Goal: Task Accomplishment & Management: Manage account settings

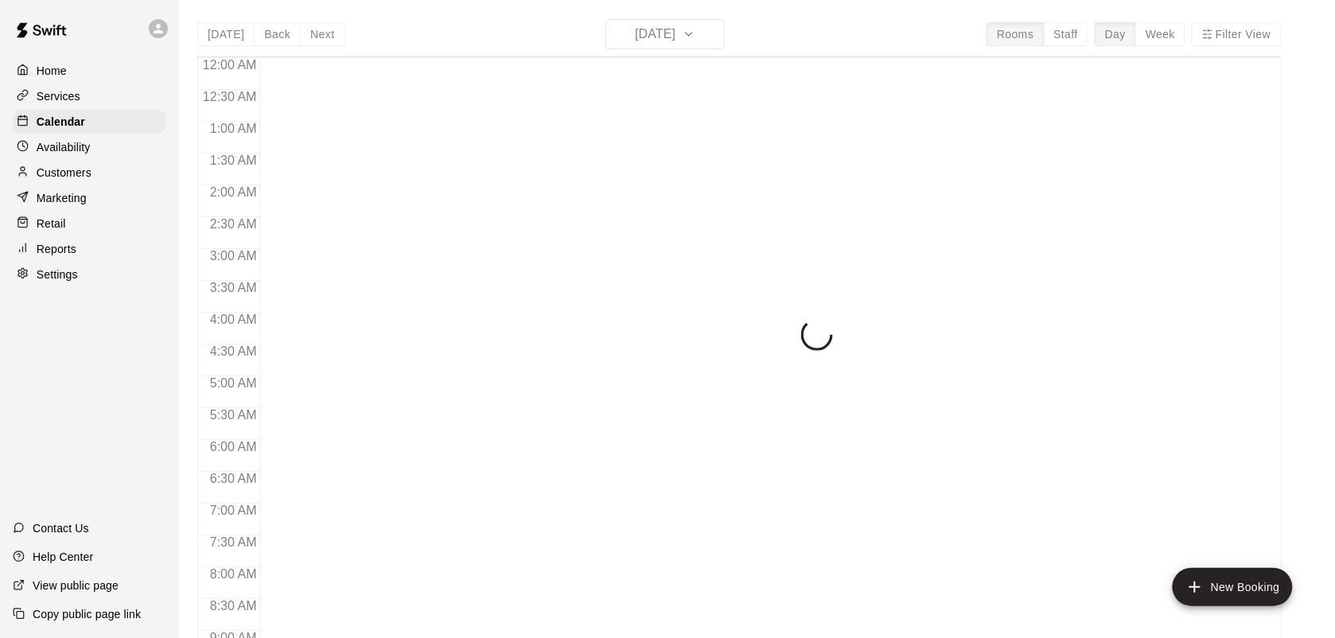
scroll to position [929, 0]
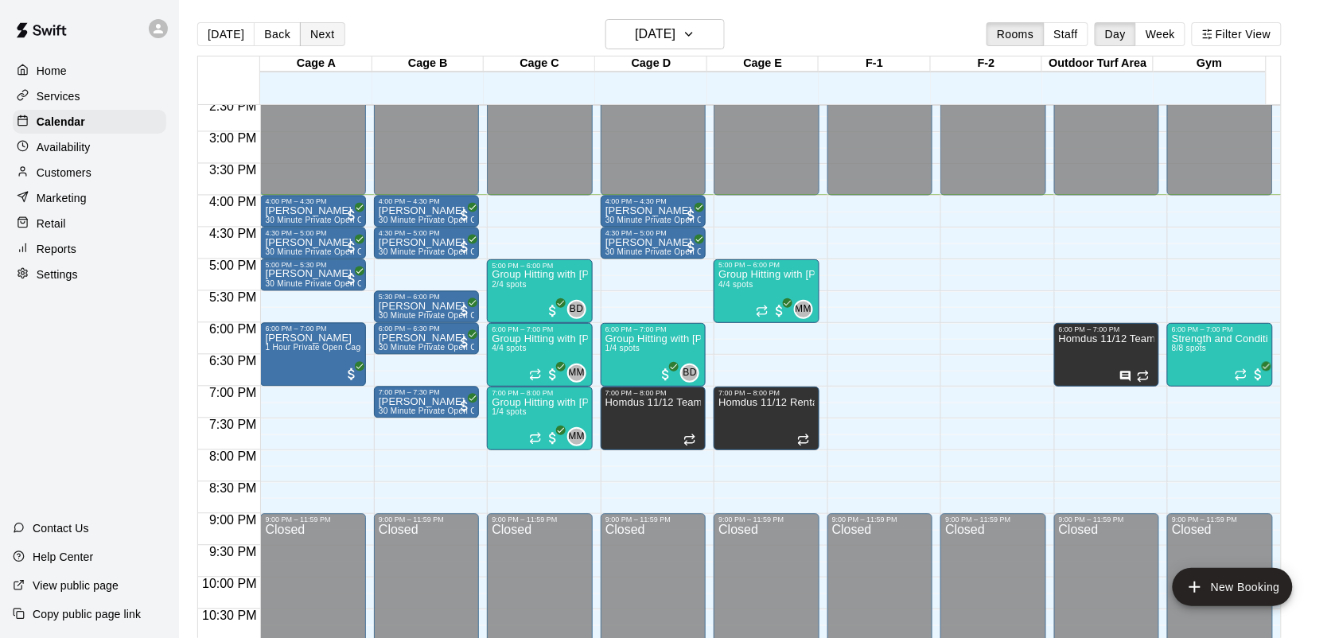
click at [326, 34] on button "Next" at bounding box center [322, 34] width 45 height 24
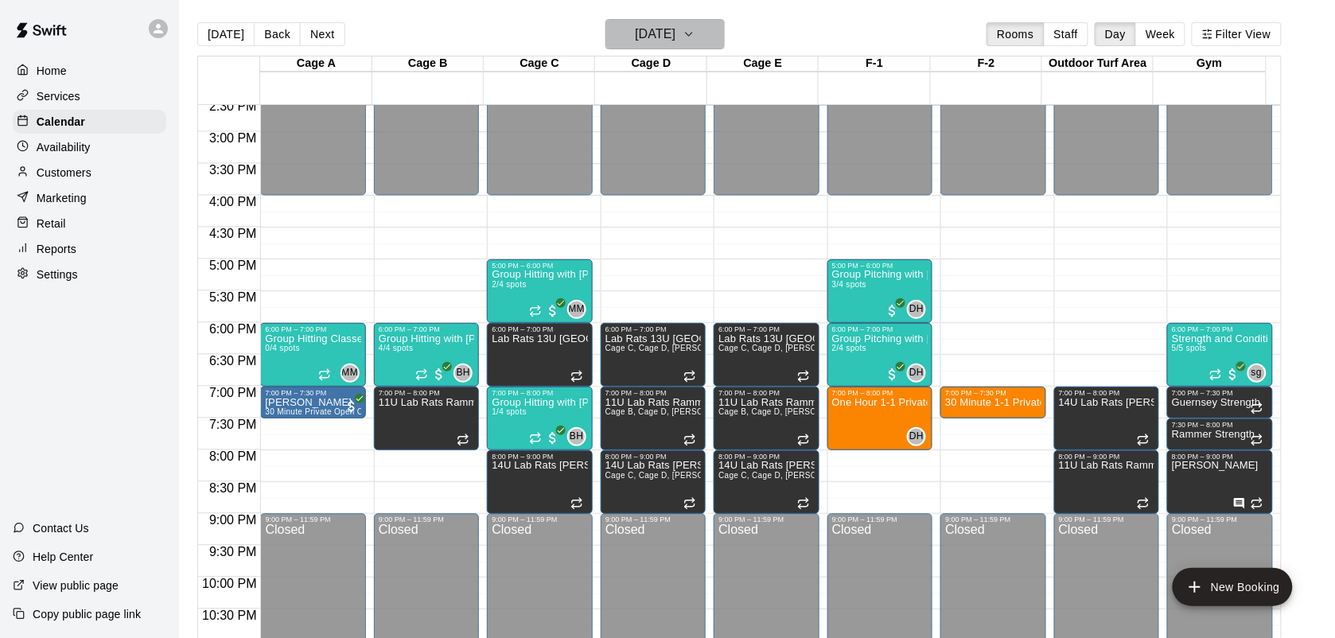
click at [709, 34] on button "[DATE]" at bounding box center [665, 34] width 119 height 30
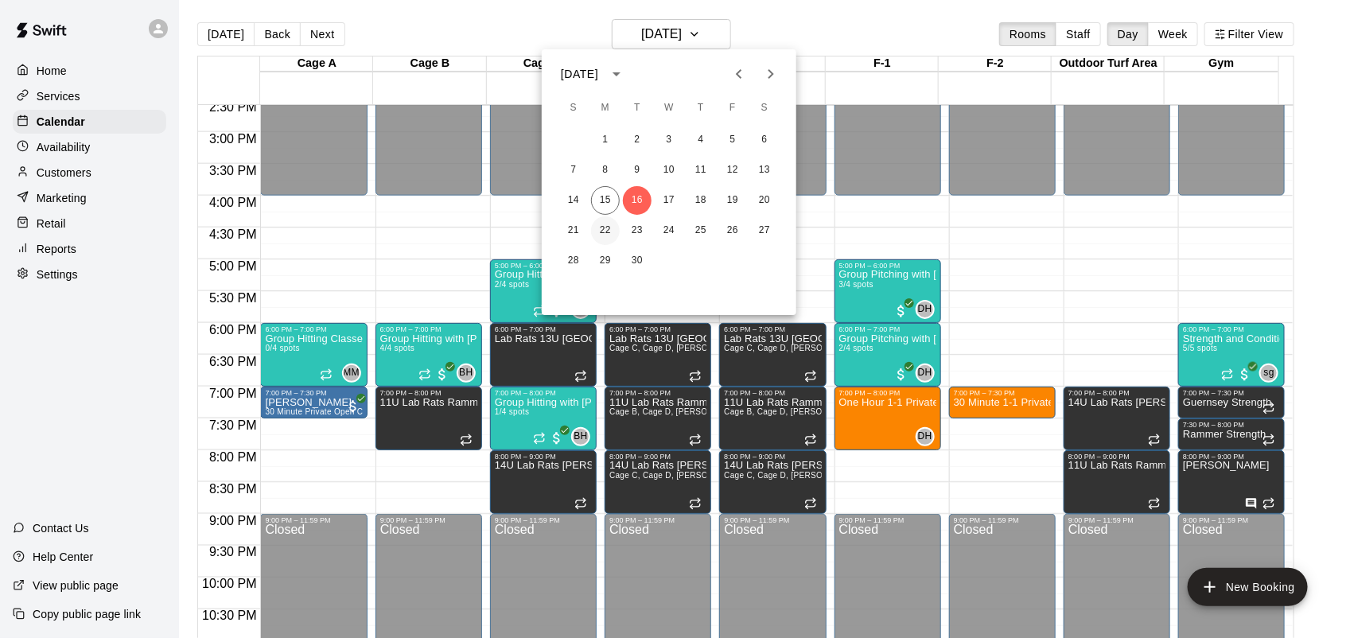
click at [598, 231] on button "22" at bounding box center [605, 230] width 29 height 29
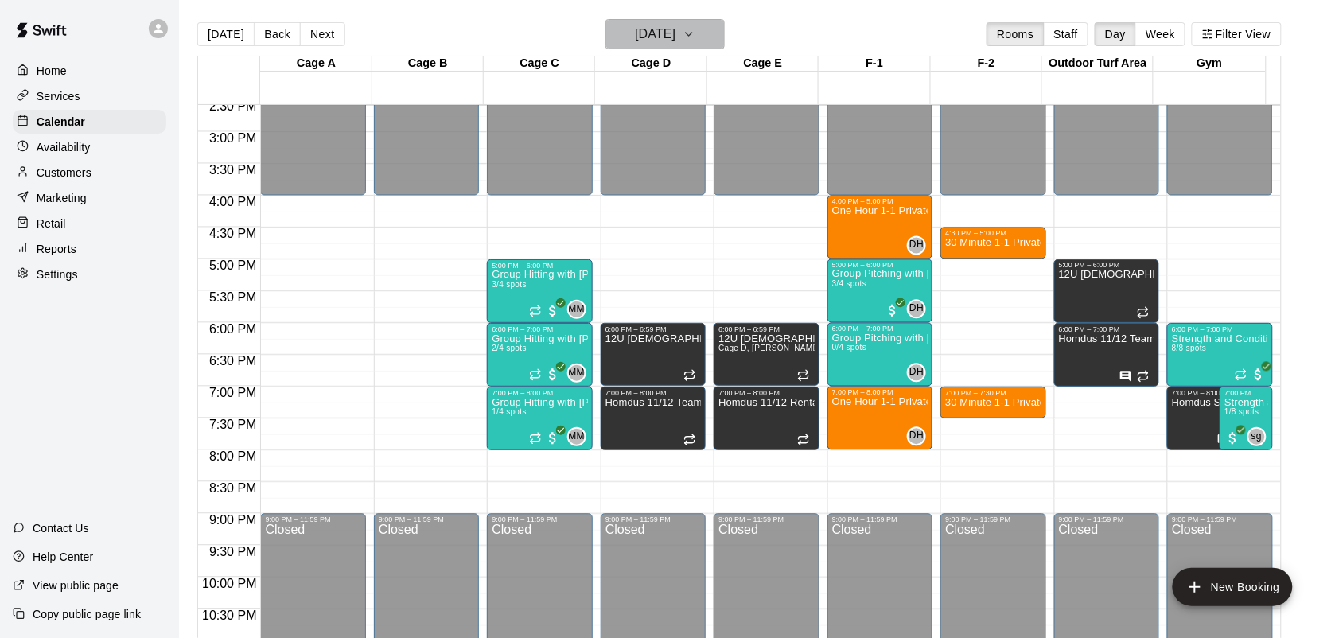
click at [696, 38] on icon "button" at bounding box center [689, 34] width 13 height 19
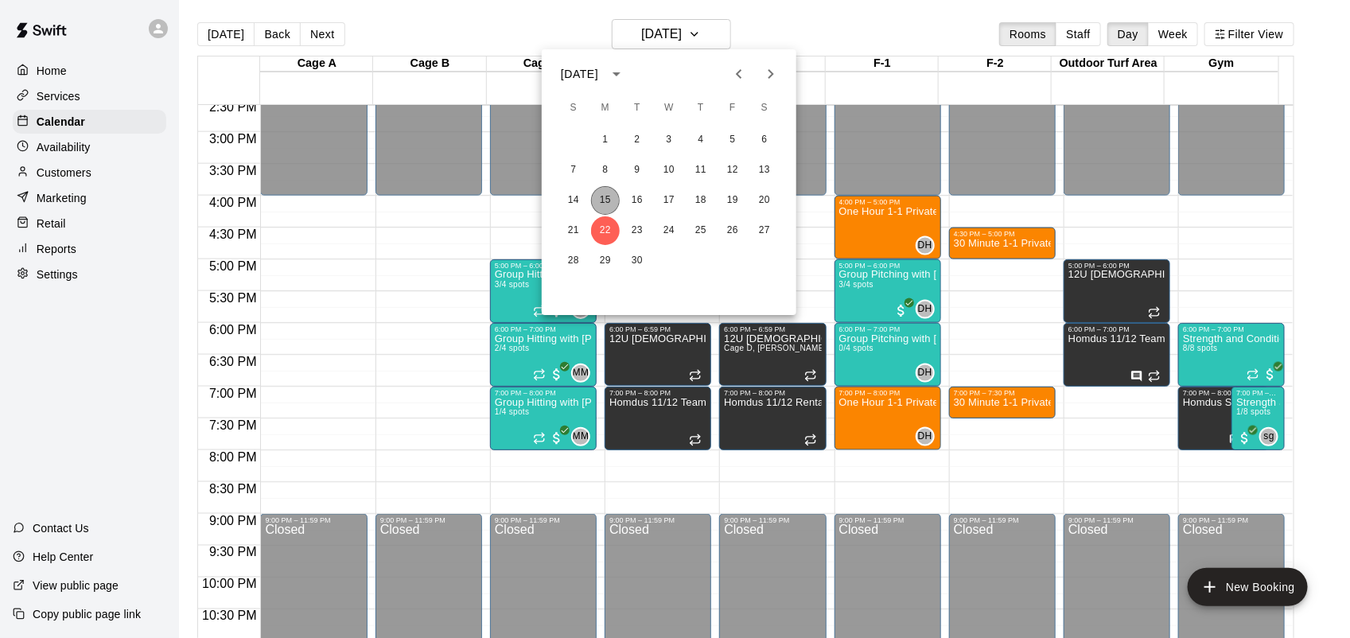
click at [609, 196] on button "15" at bounding box center [605, 200] width 29 height 29
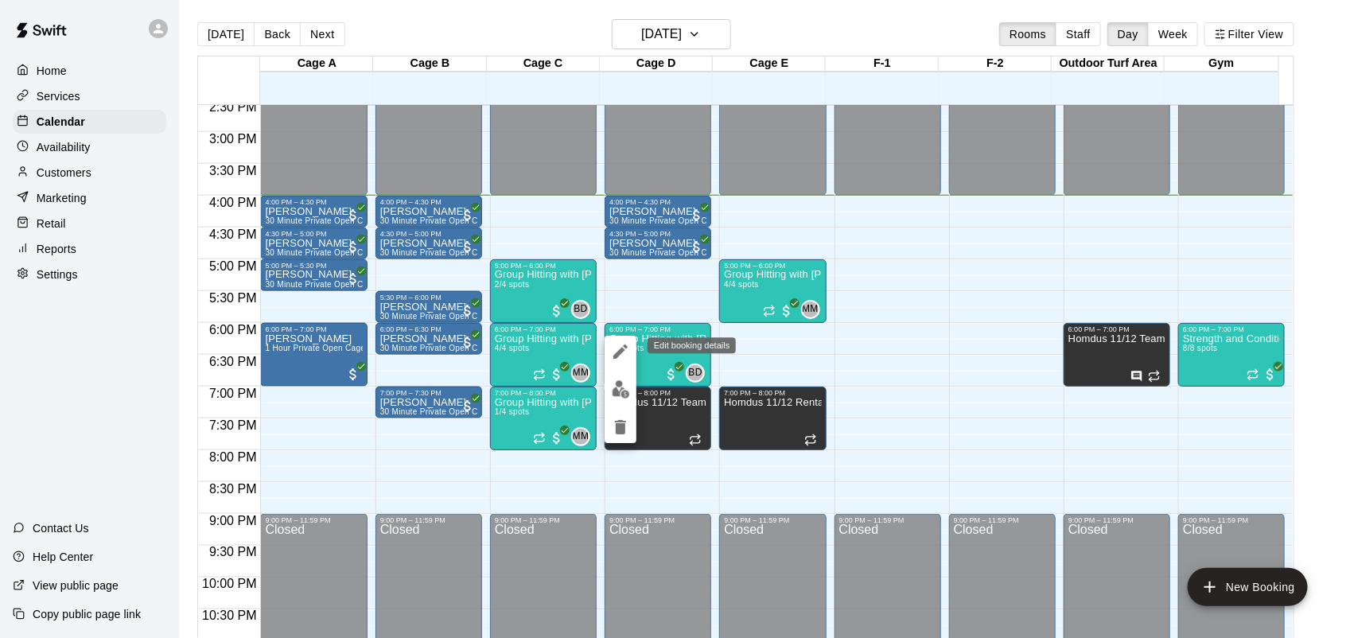
click at [621, 349] on icon "edit" at bounding box center [621, 352] width 14 height 14
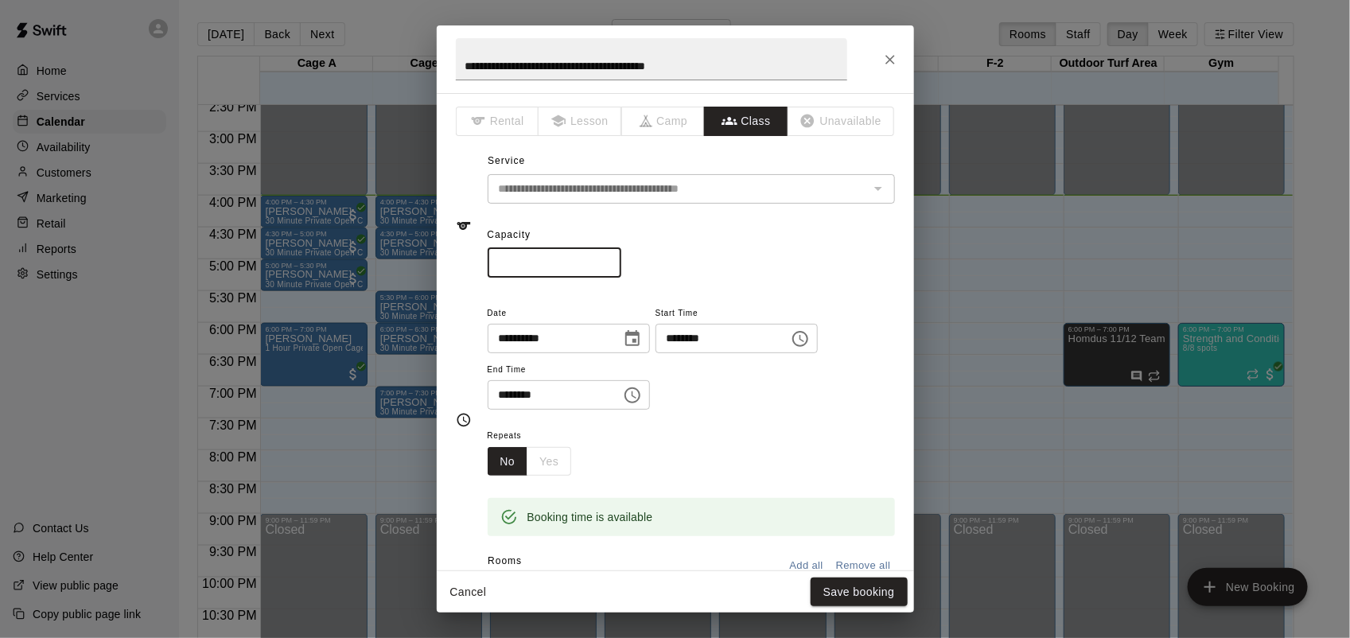
click at [621, 267] on input "*" at bounding box center [555, 262] width 134 height 29
type input "*"
click at [621, 267] on input "*" at bounding box center [555, 262] width 134 height 29
click at [859, 594] on button "Save booking" at bounding box center [859, 592] width 97 height 29
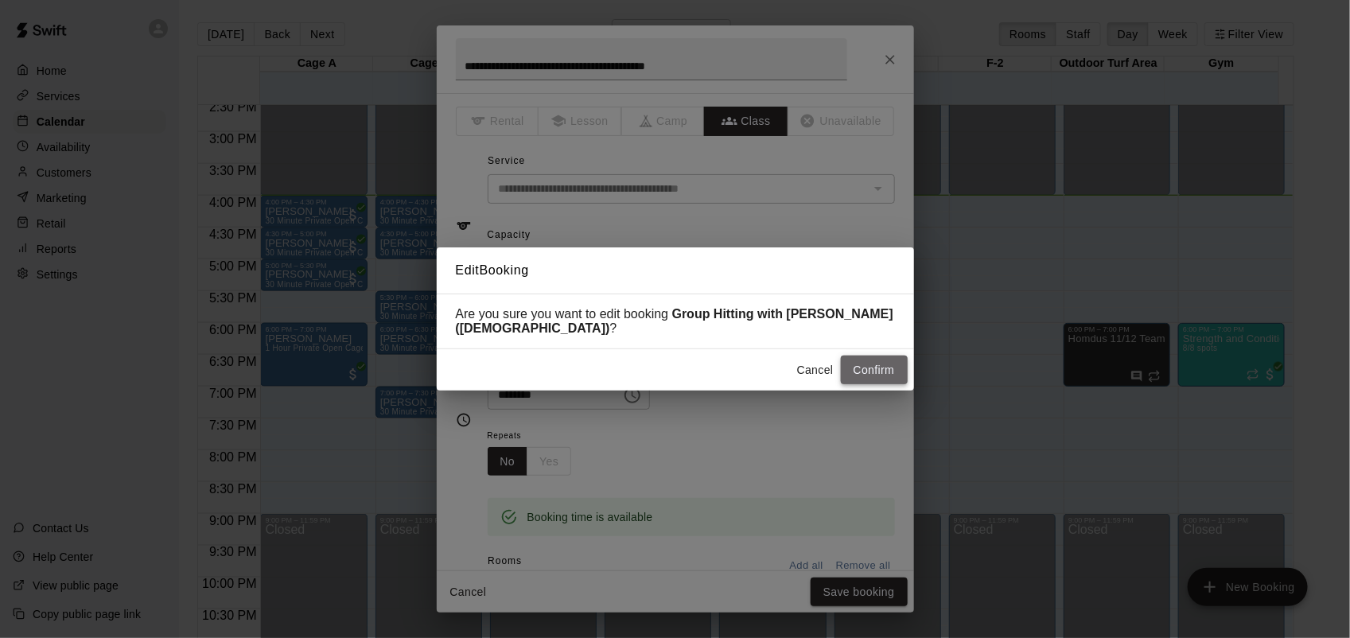
click at [876, 362] on button "Confirm" at bounding box center [874, 370] width 67 height 29
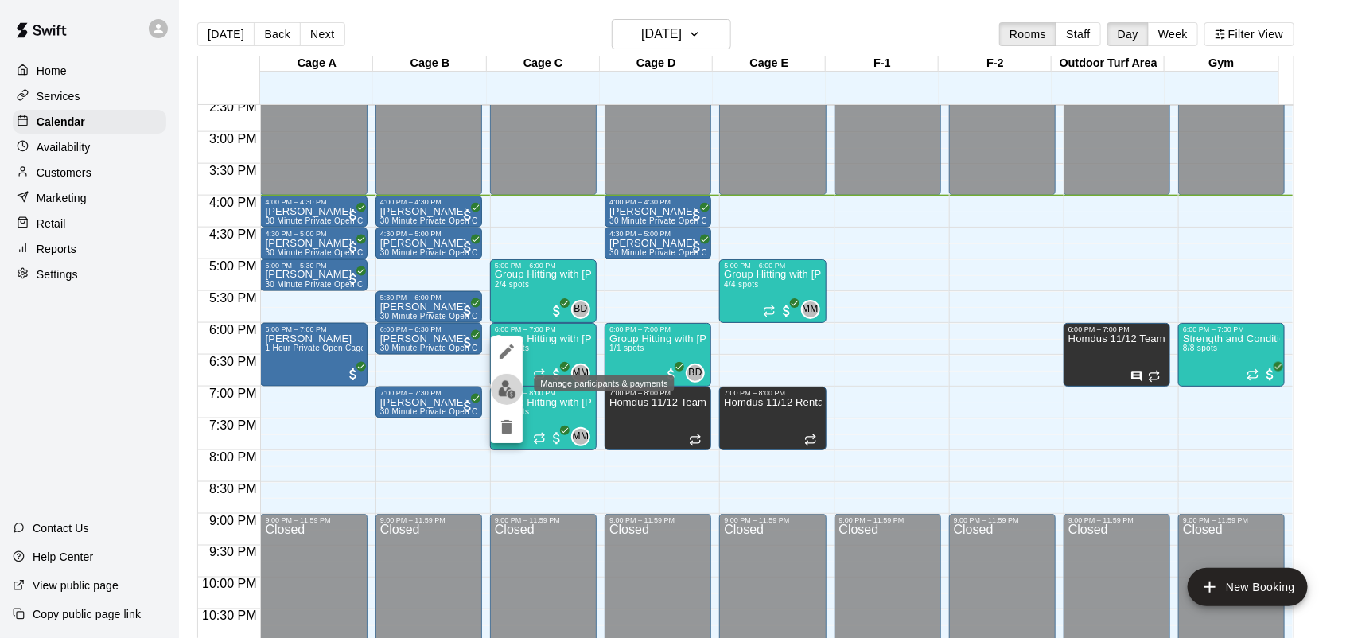
click at [503, 395] on img "edit" at bounding box center [507, 389] width 18 height 18
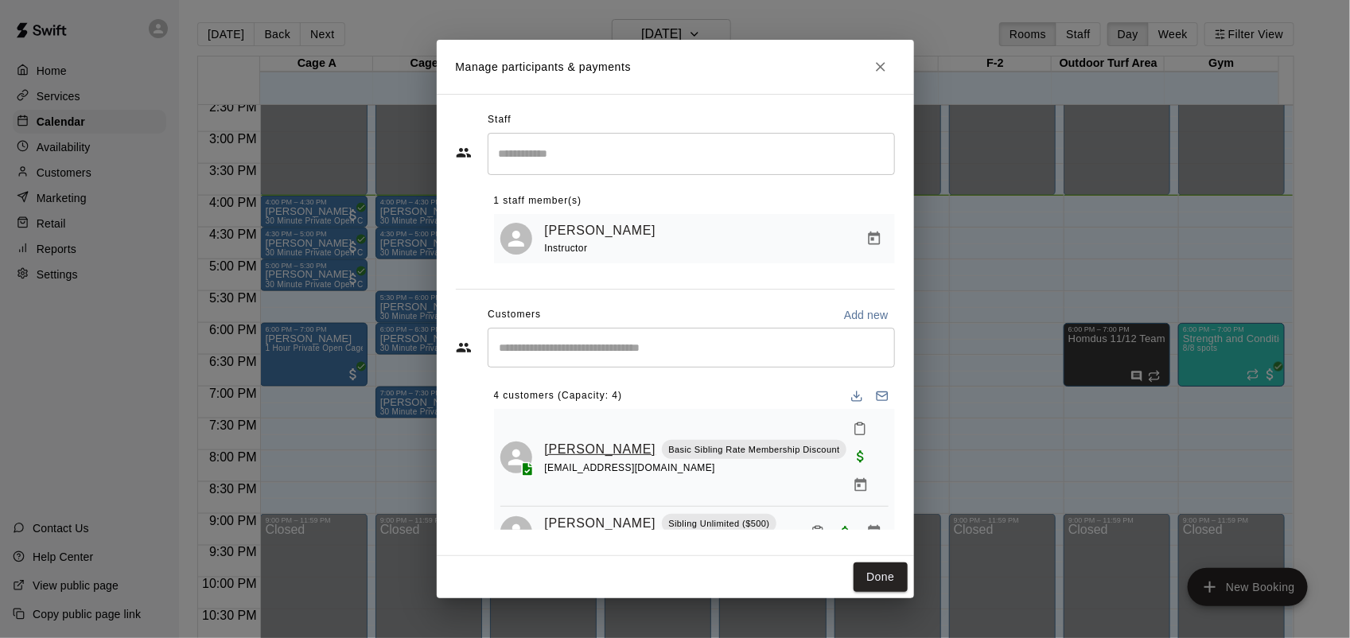
click at [575, 439] on link "[PERSON_NAME]" at bounding box center [600, 449] width 111 height 21
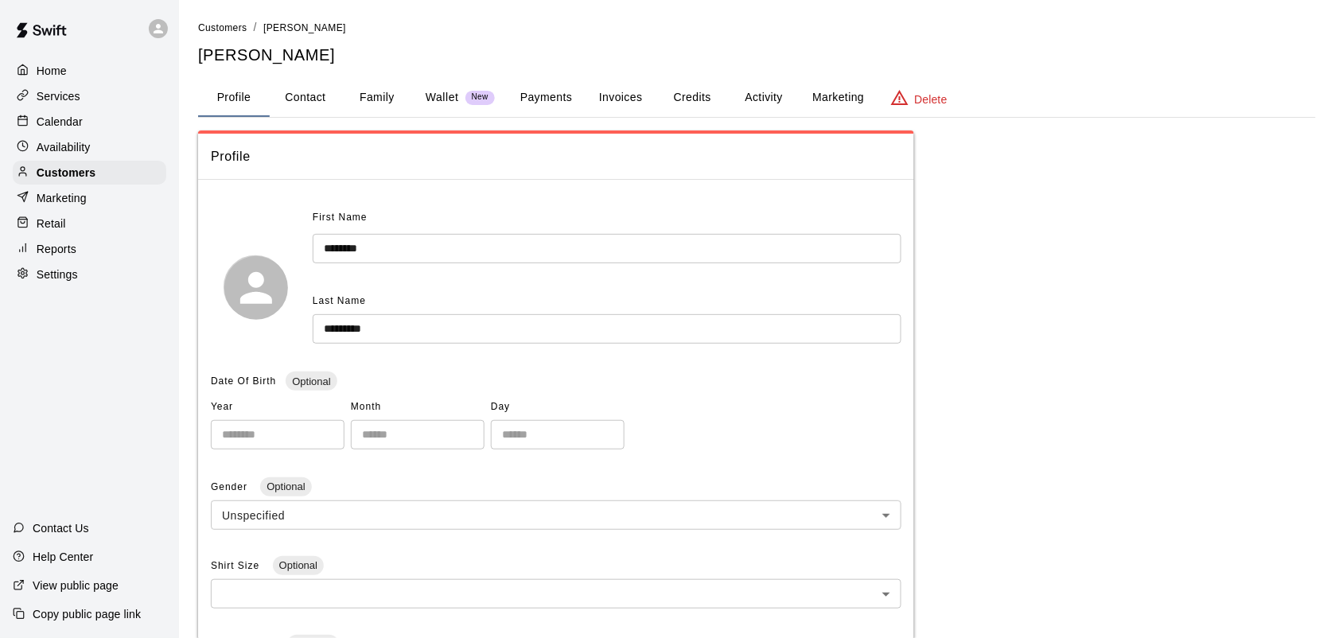
click at [386, 95] on button "Family" at bounding box center [377, 98] width 72 height 38
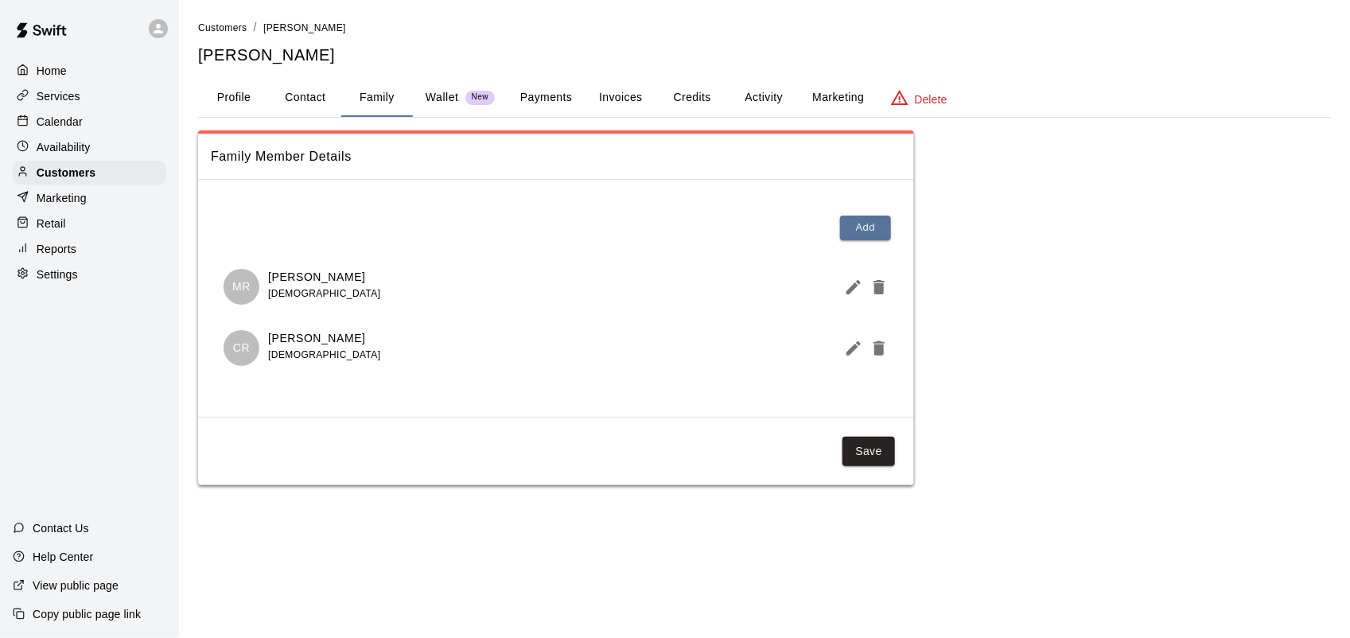
click at [232, 92] on button "Profile" at bounding box center [234, 98] width 72 height 38
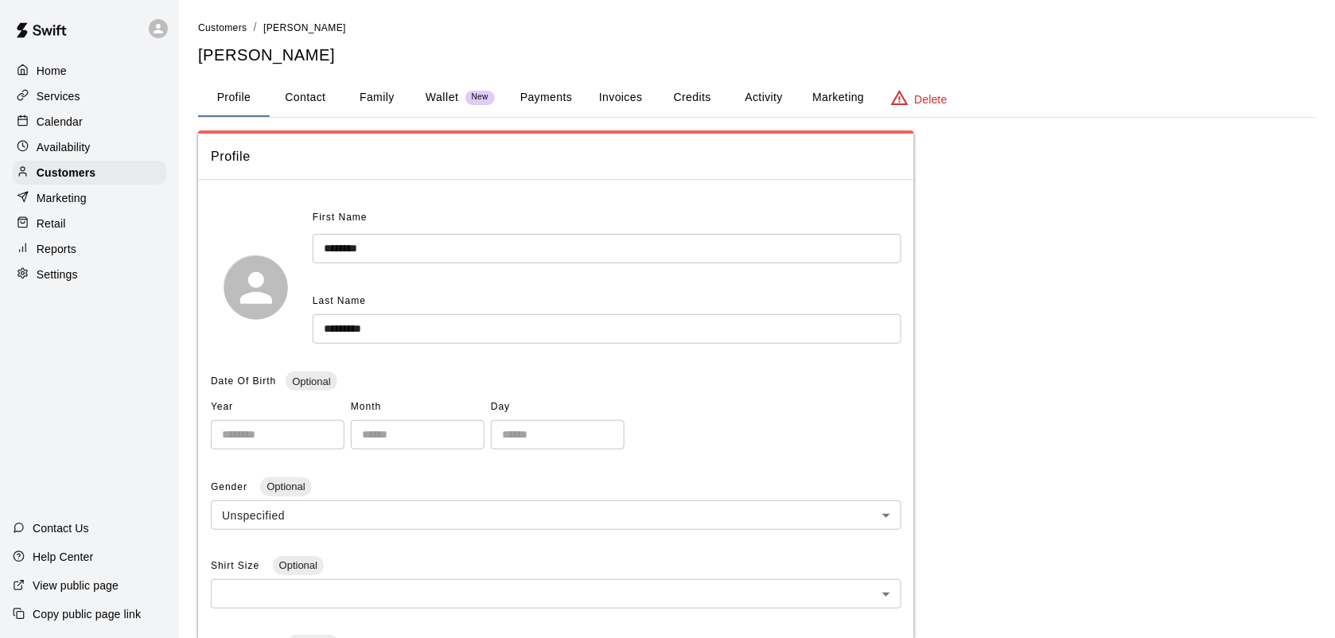
click at [66, 118] on p "Calendar" at bounding box center [60, 122] width 46 height 16
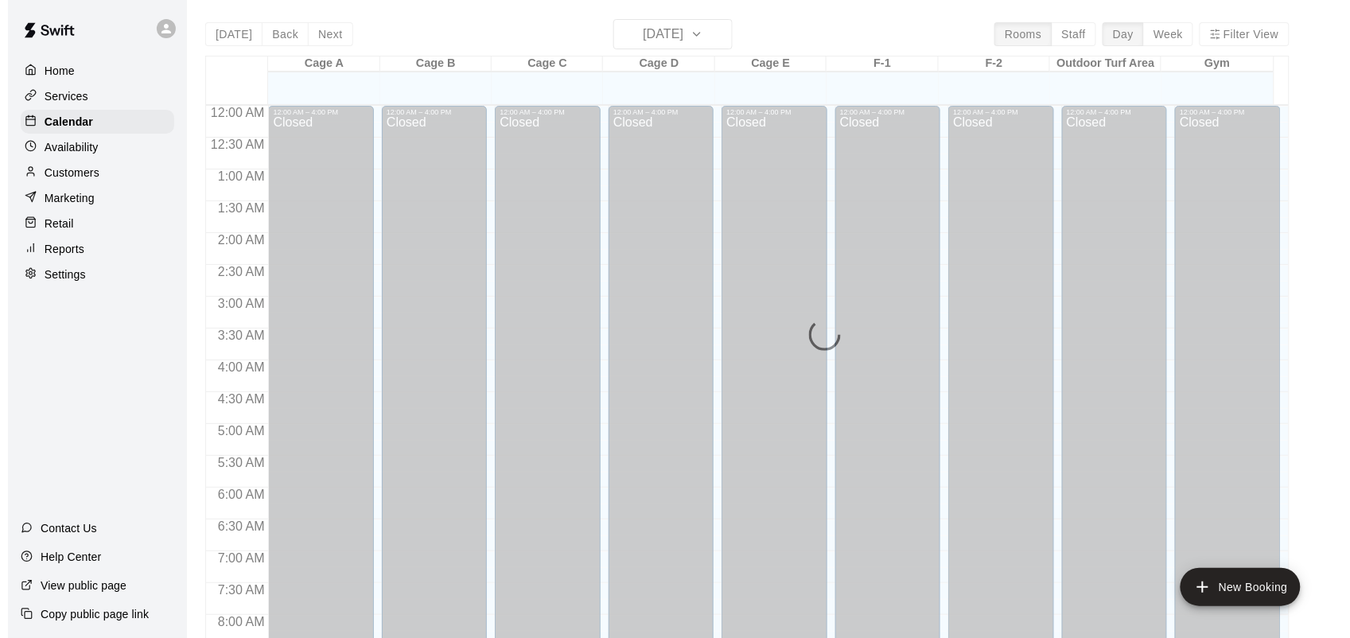
scroll to position [929, 0]
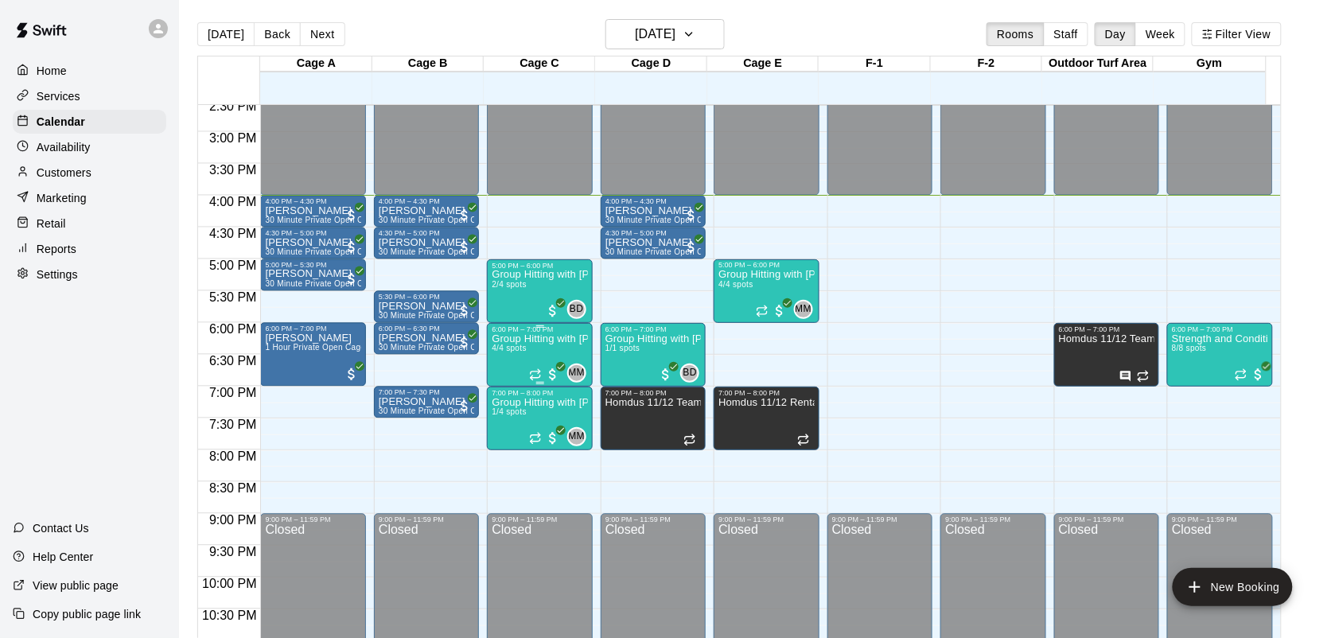
click at [515, 349] on span "4/4 spots" at bounding box center [509, 348] width 35 height 9
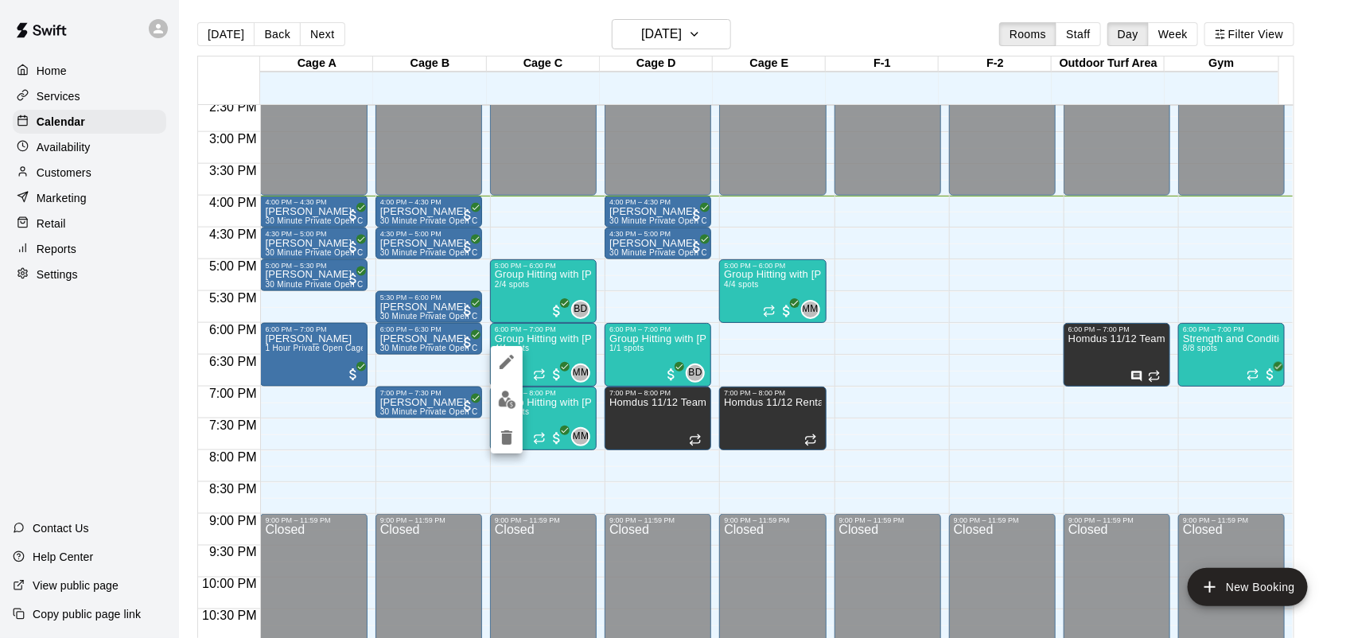
click at [631, 415] on div at bounding box center [675, 319] width 1350 height 638
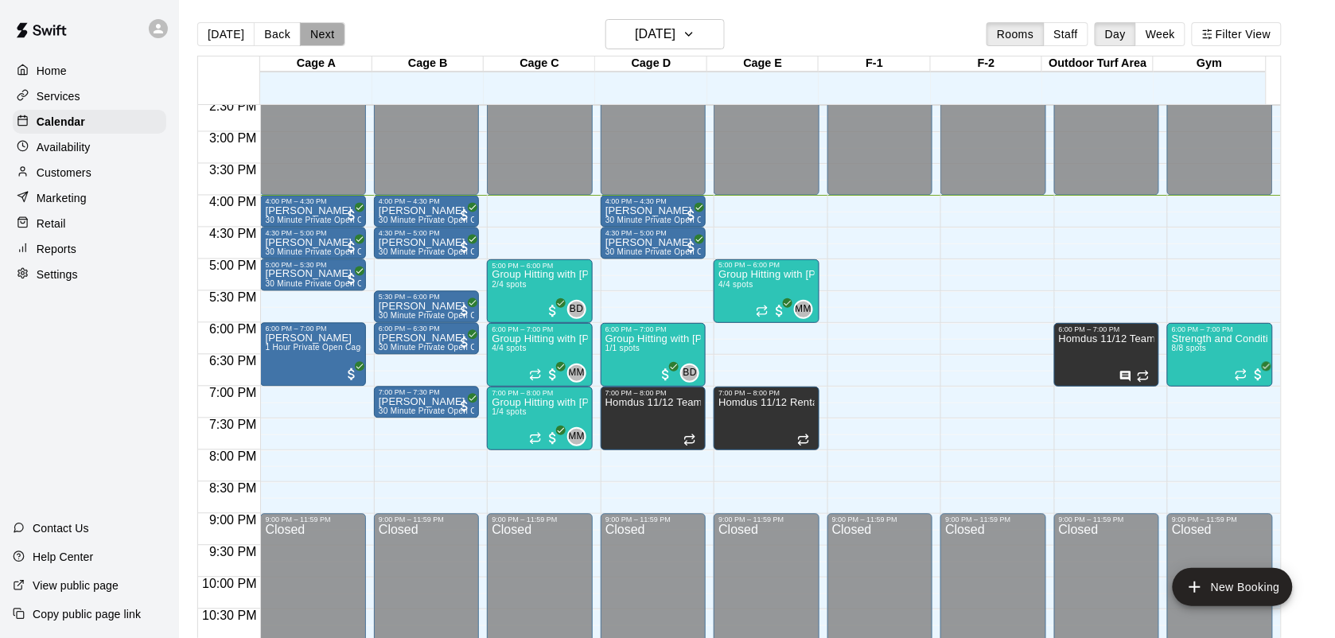
click at [314, 22] on button "Next" at bounding box center [322, 34] width 45 height 24
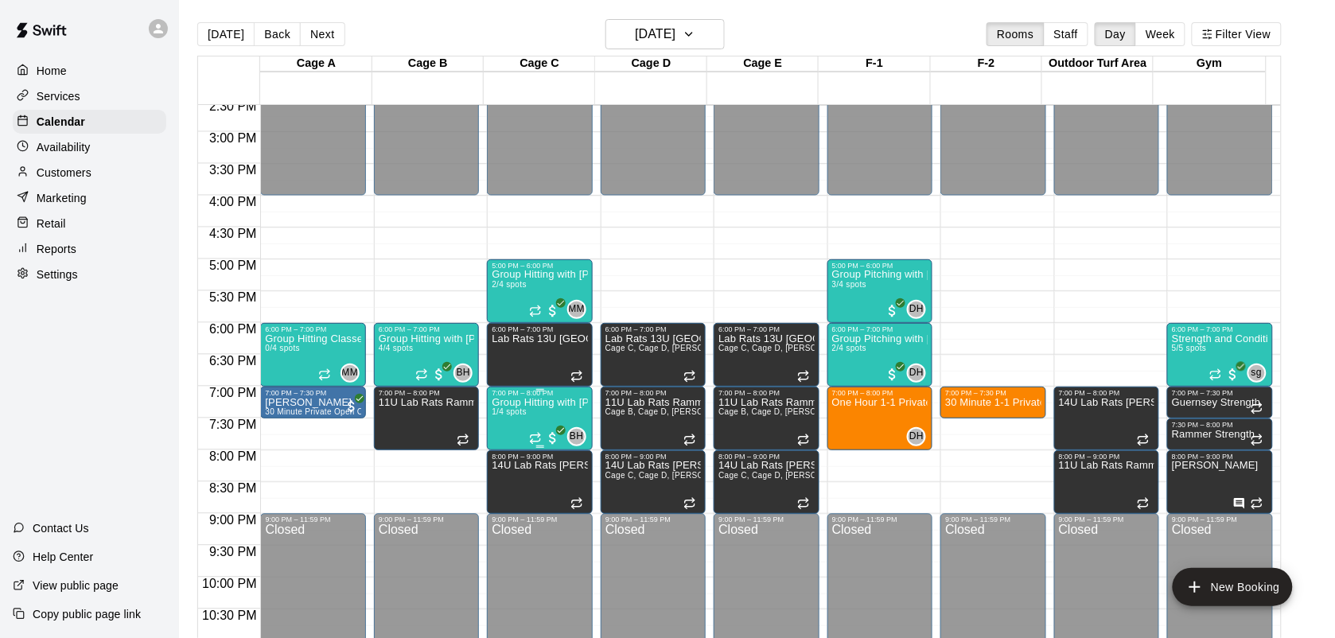
click at [509, 416] on span "1/4 spots" at bounding box center [509, 411] width 35 height 9
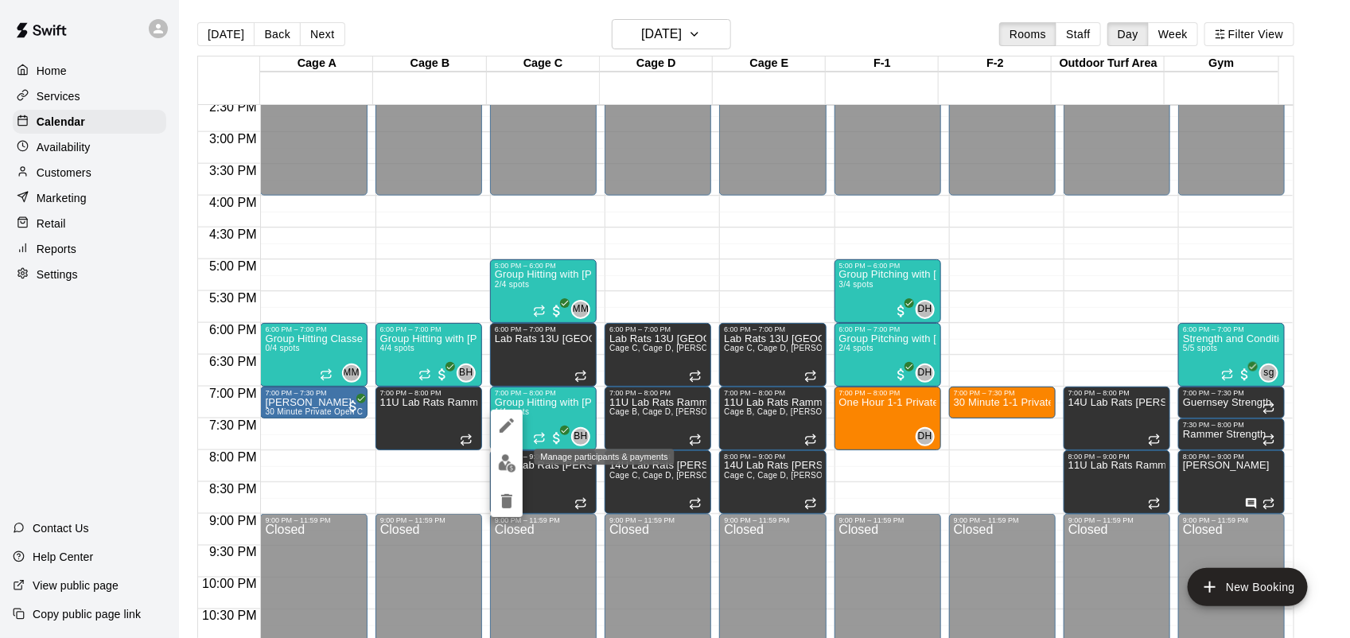
click at [501, 459] on img "edit" at bounding box center [507, 463] width 18 height 18
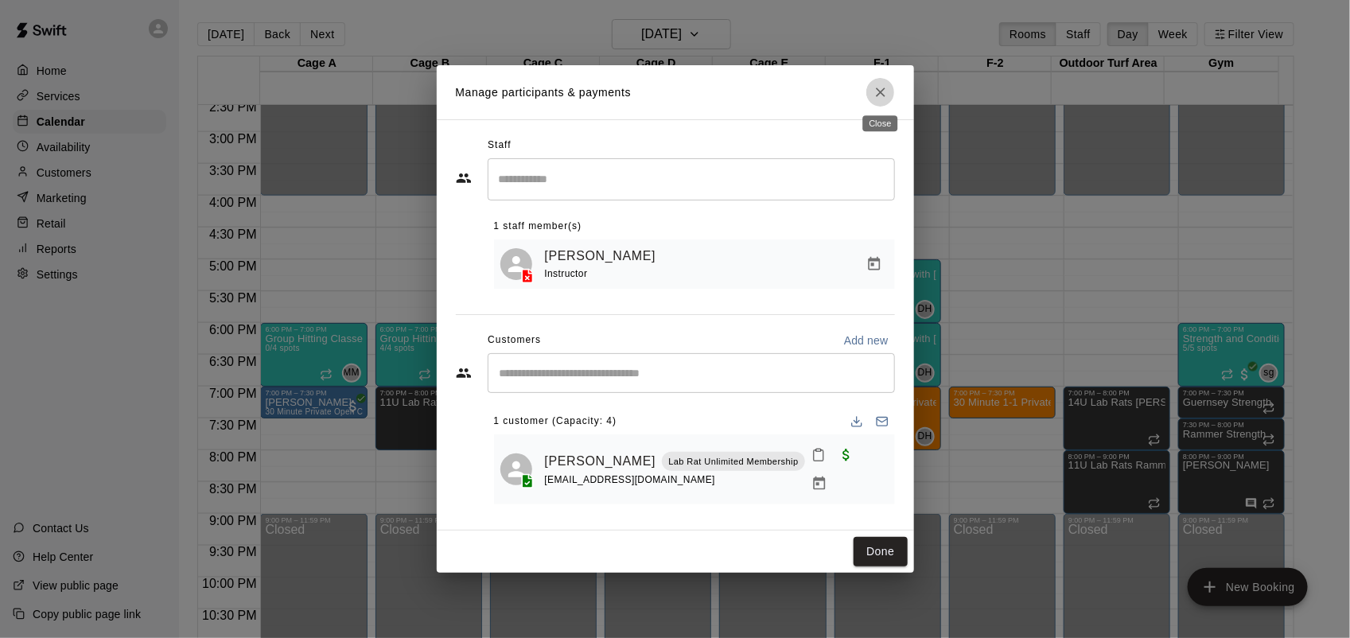
click at [885, 92] on icon "Close" at bounding box center [881, 92] width 16 height 16
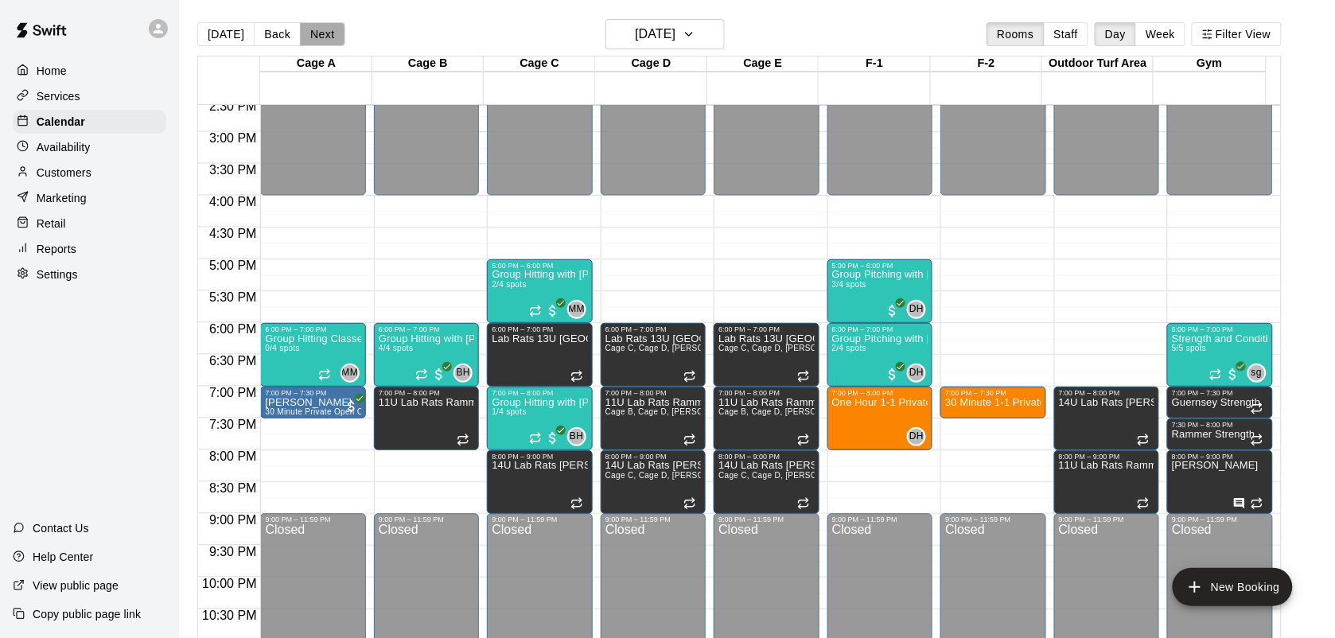
click at [322, 40] on button "Next" at bounding box center [322, 34] width 45 height 24
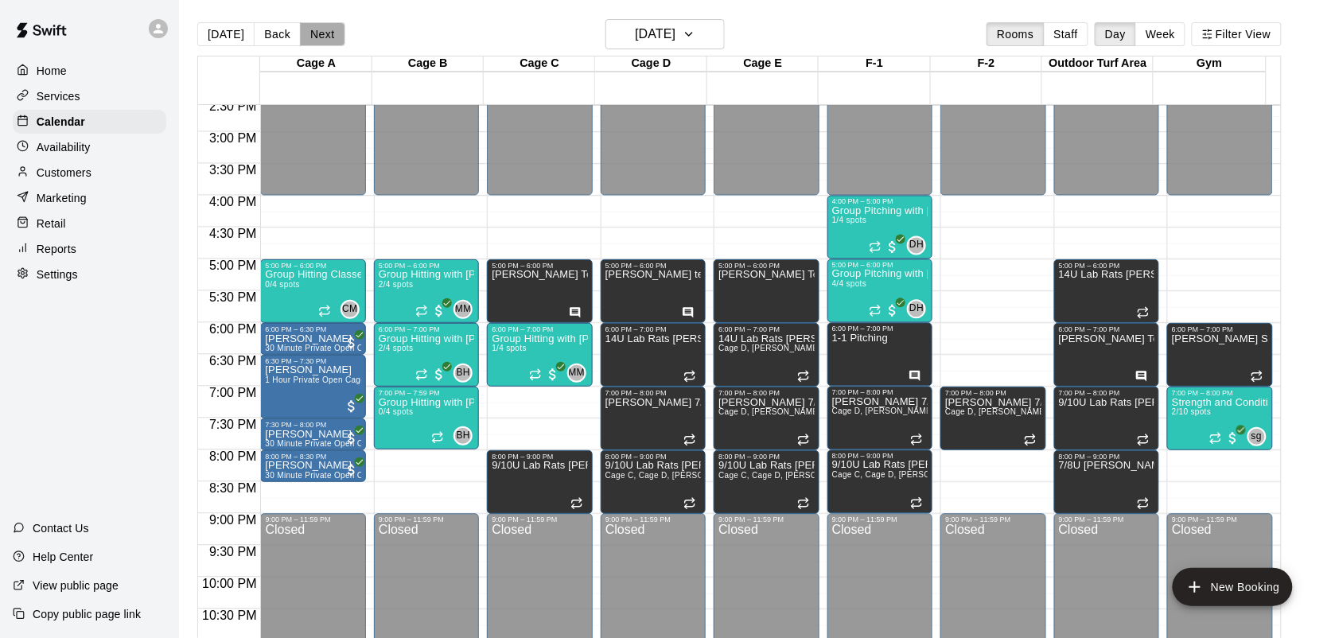
click at [322, 32] on button "Next" at bounding box center [322, 34] width 45 height 24
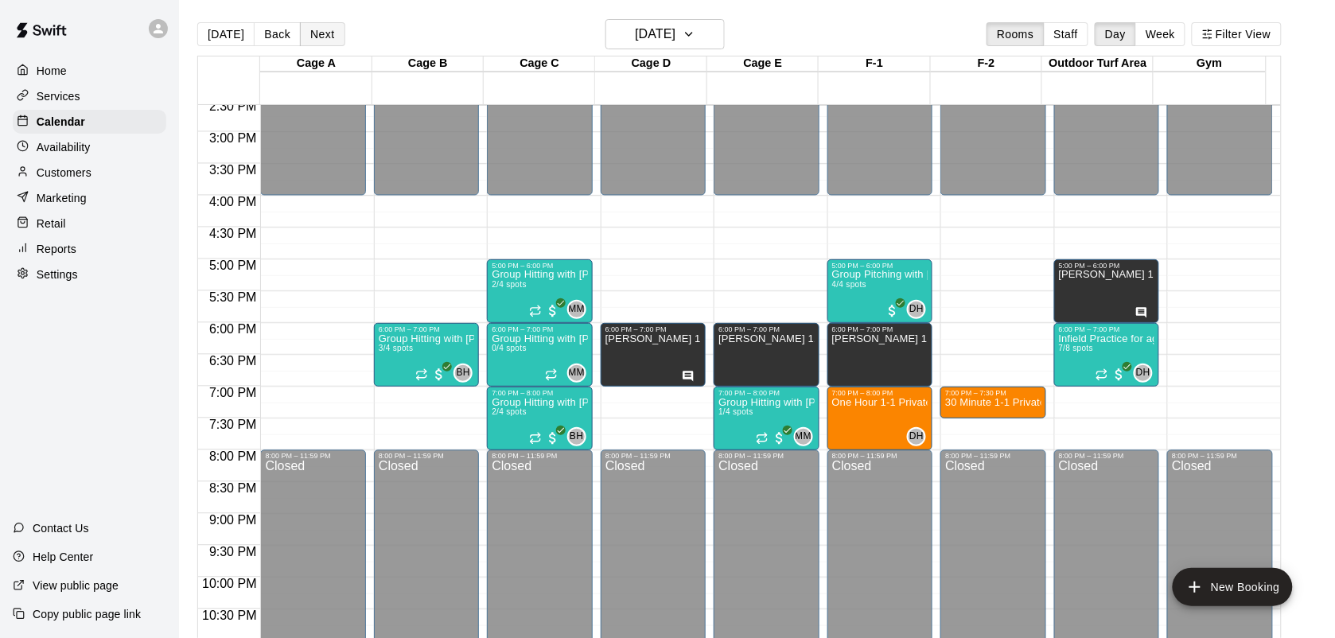
click at [320, 37] on button "Next" at bounding box center [322, 34] width 45 height 24
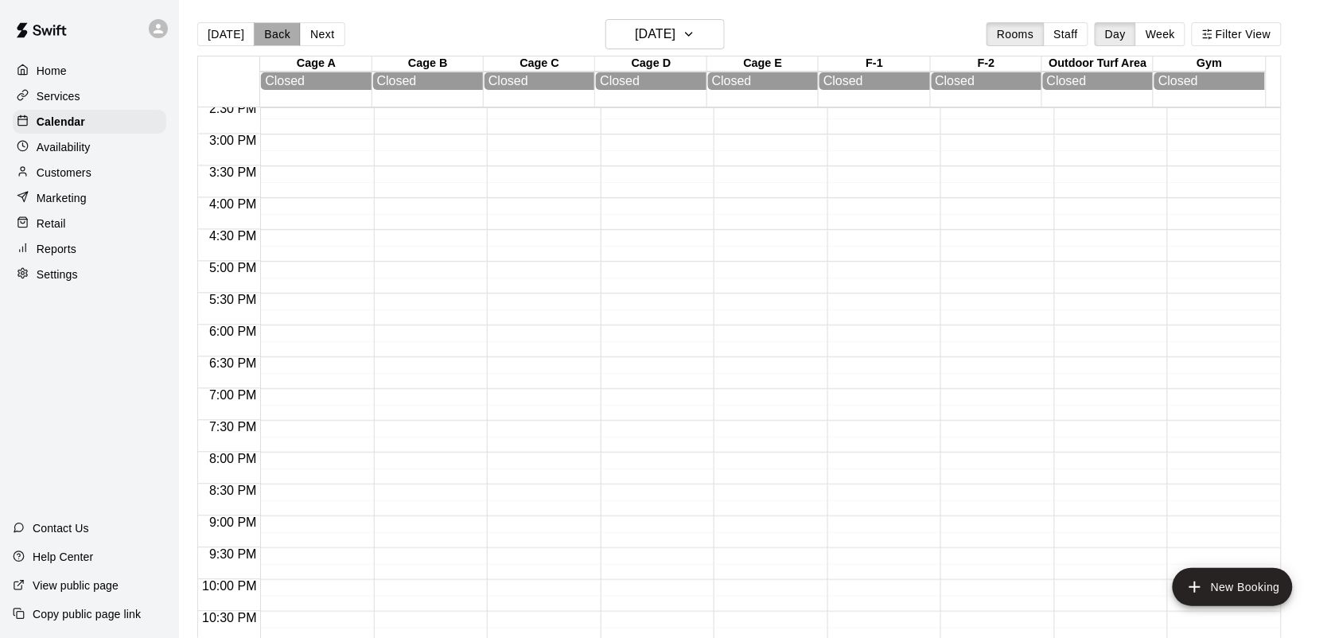
click at [264, 33] on button "Back" at bounding box center [277, 34] width 47 height 24
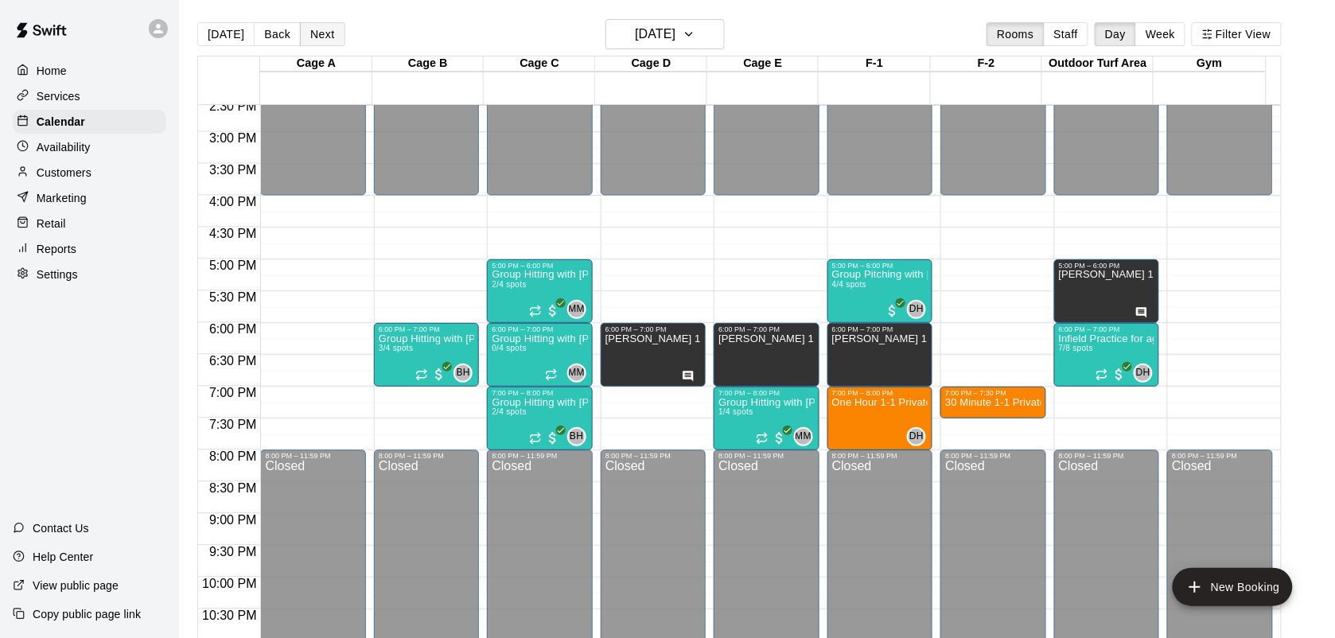
click at [322, 30] on button "Next" at bounding box center [322, 34] width 45 height 24
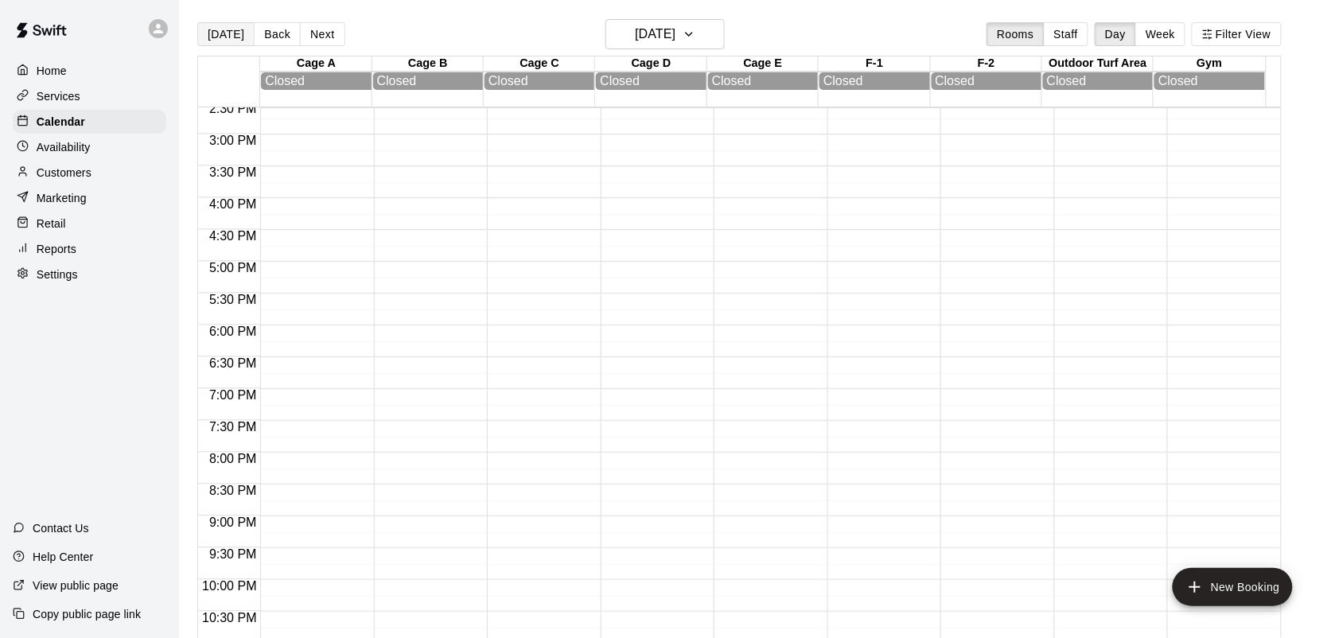
click at [220, 26] on button "[DATE]" at bounding box center [225, 34] width 57 height 24
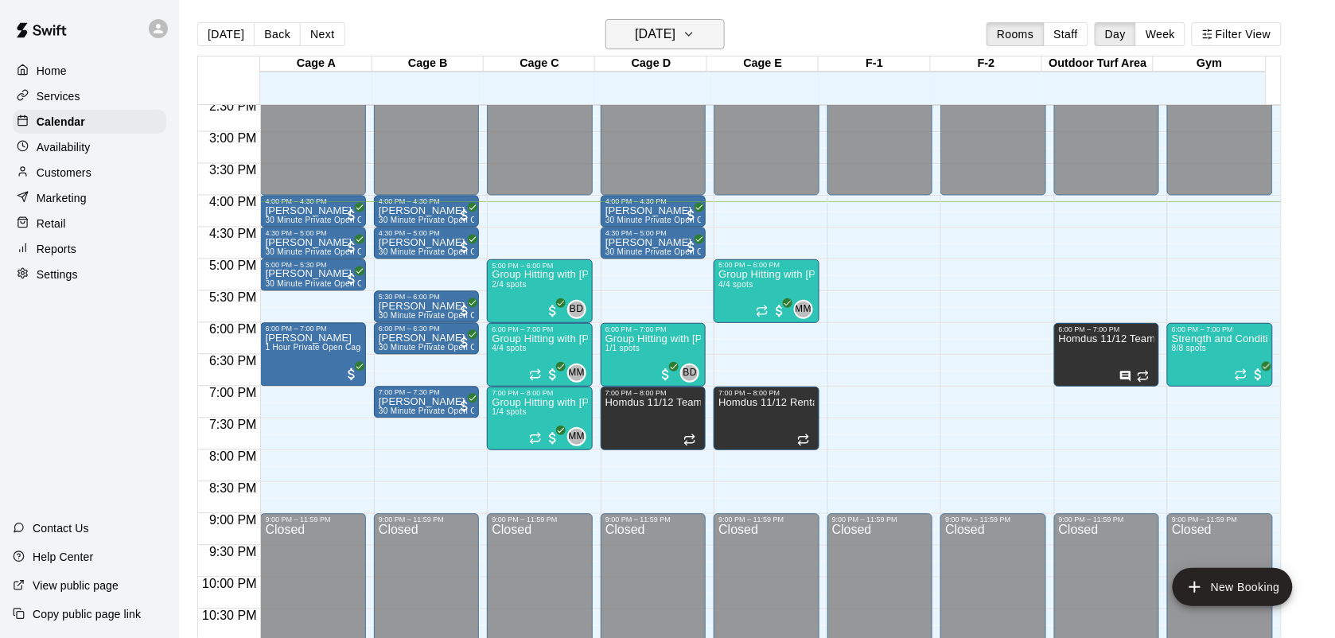
click at [649, 25] on h6 "[DATE]" at bounding box center [655, 34] width 41 height 22
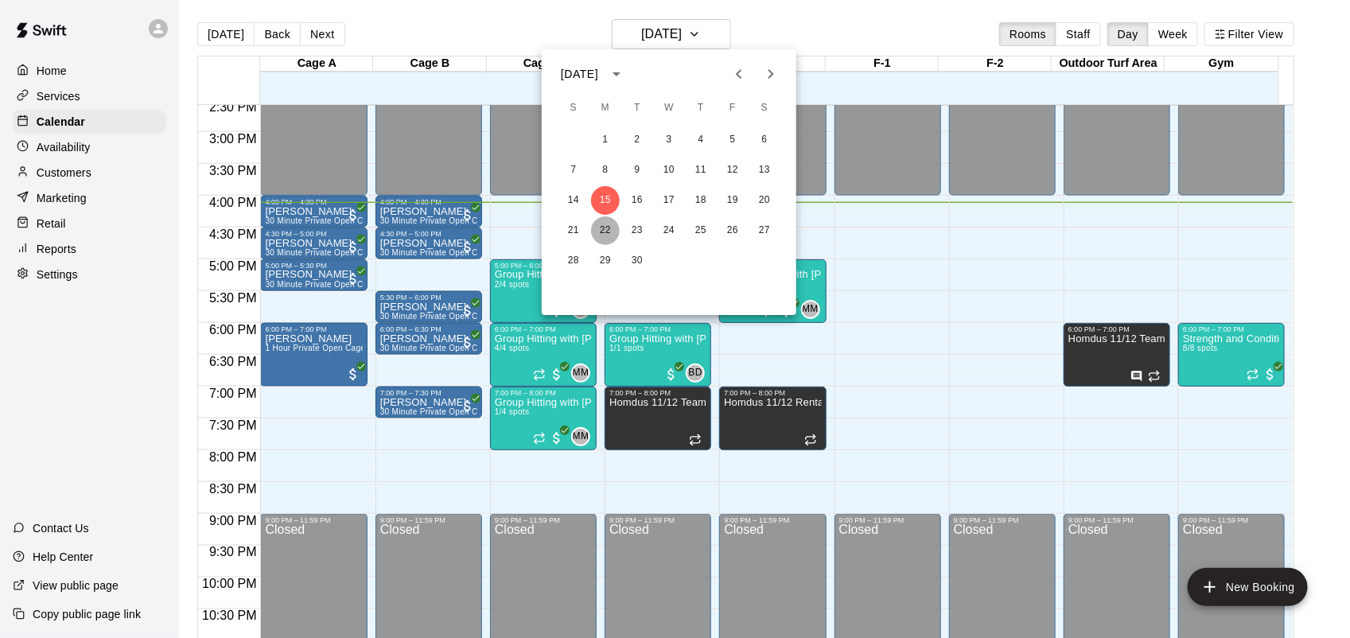
click at [610, 225] on button "22" at bounding box center [605, 230] width 29 height 29
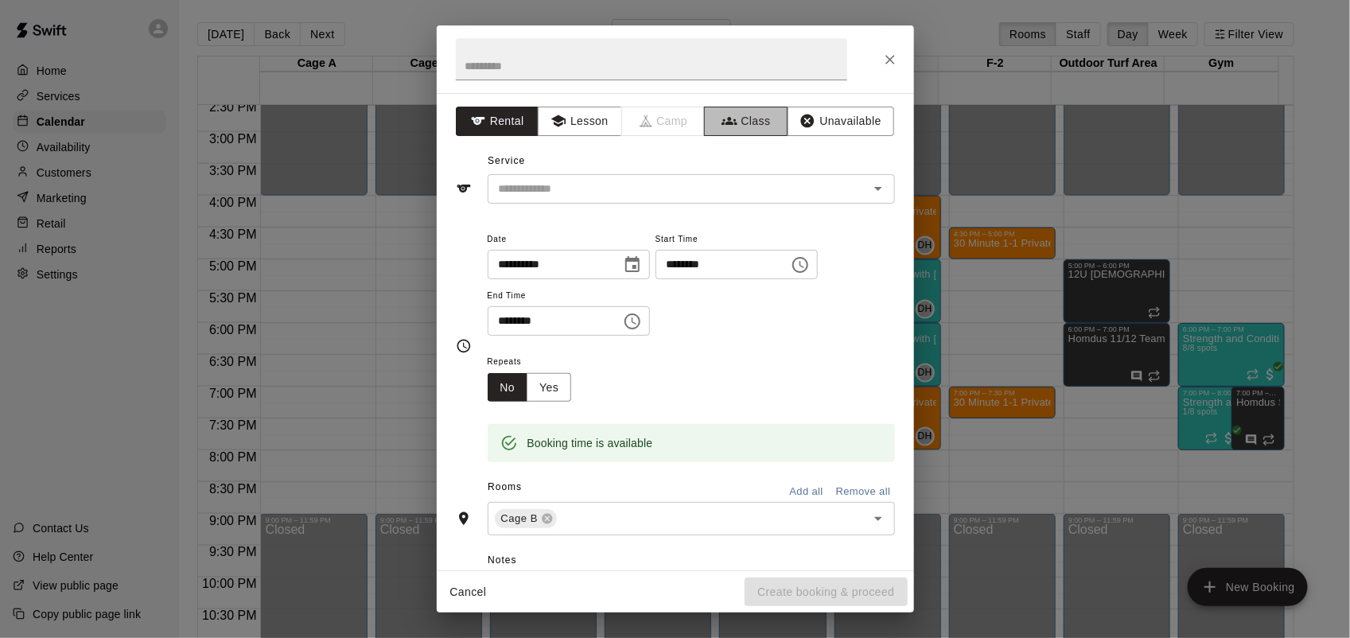
click at [738, 124] on button "Class" at bounding box center [746, 121] width 84 height 29
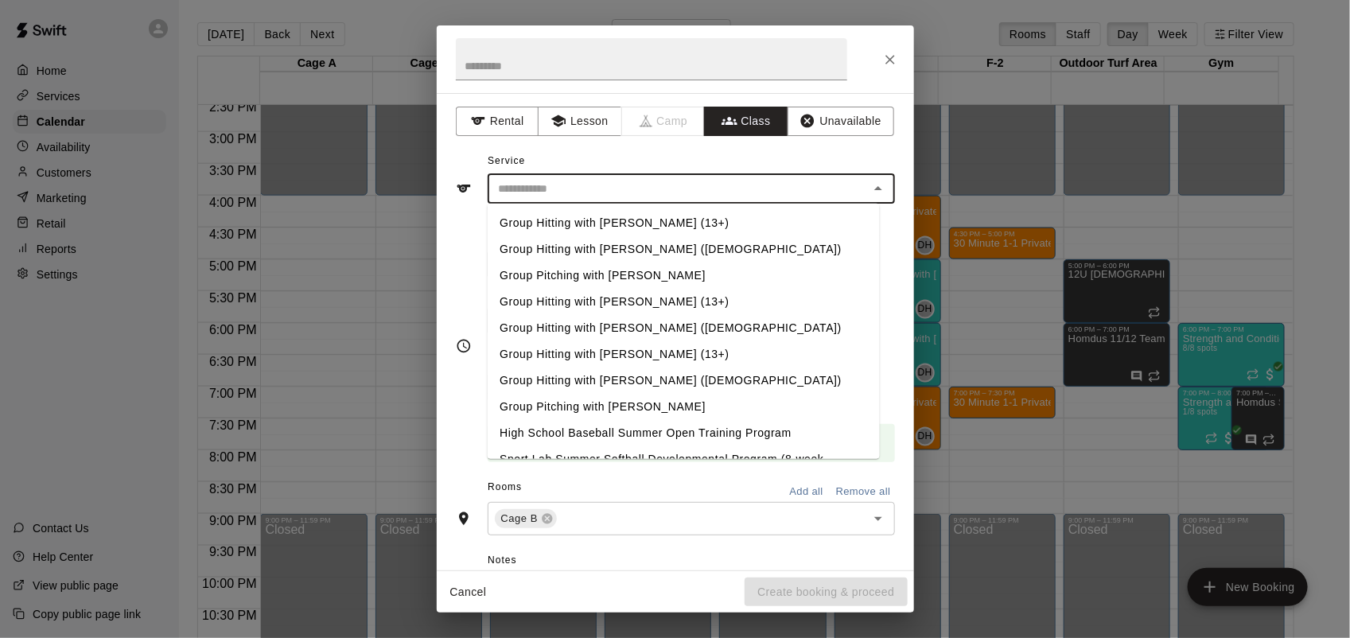
click at [723, 185] on input "text" at bounding box center [679, 189] width 372 height 20
click at [627, 244] on li "Group Hitting with [PERSON_NAME] ([DEMOGRAPHIC_DATA])" at bounding box center [683, 249] width 392 height 26
type input "**********"
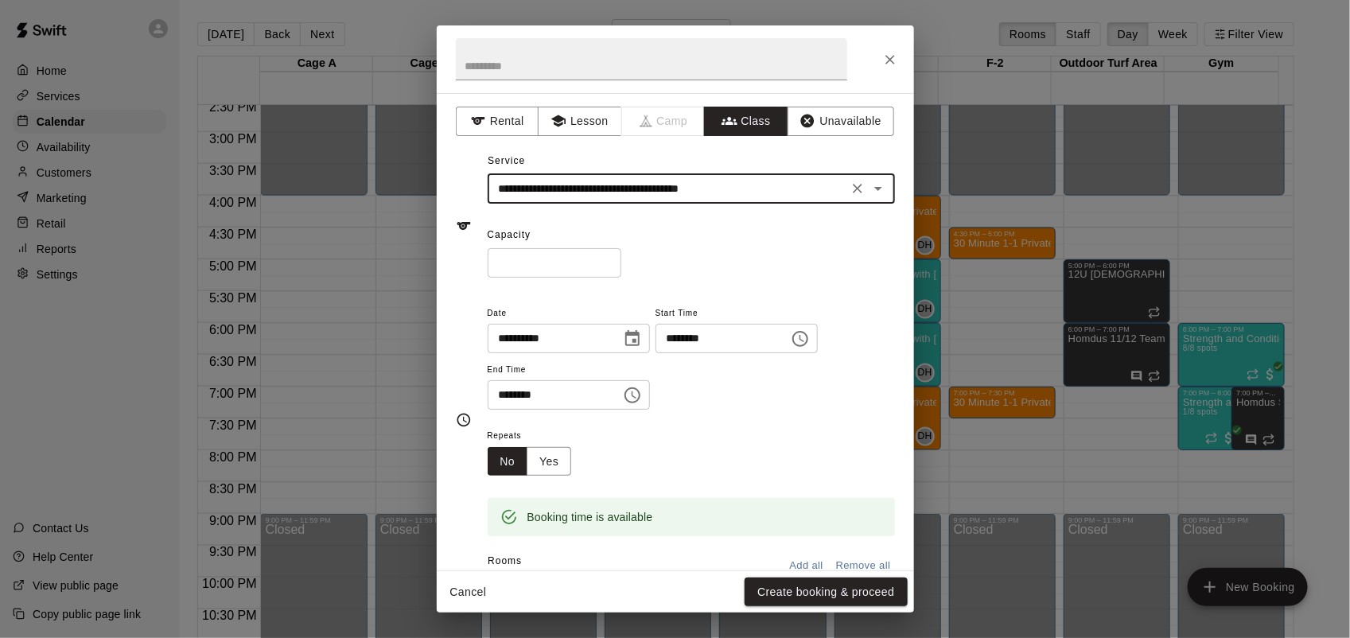
click at [621, 259] on input "*" at bounding box center [555, 262] width 134 height 29
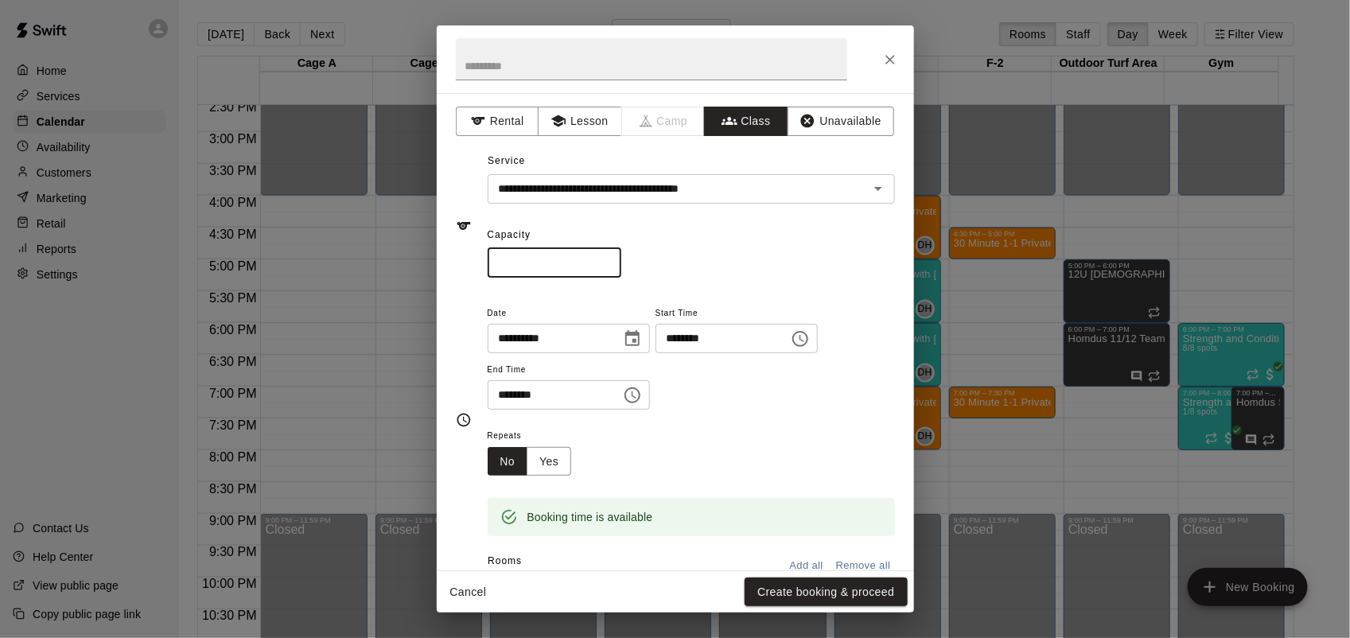
click at [621, 259] on input "*" at bounding box center [555, 262] width 134 height 29
type input "*"
click at [621, 259] on input "*" at bounding box center [555, 262] width 134 height 29
click at [505, 395] on input "********" at bounding box center [549, 394] width 123 height 29
type input "********"
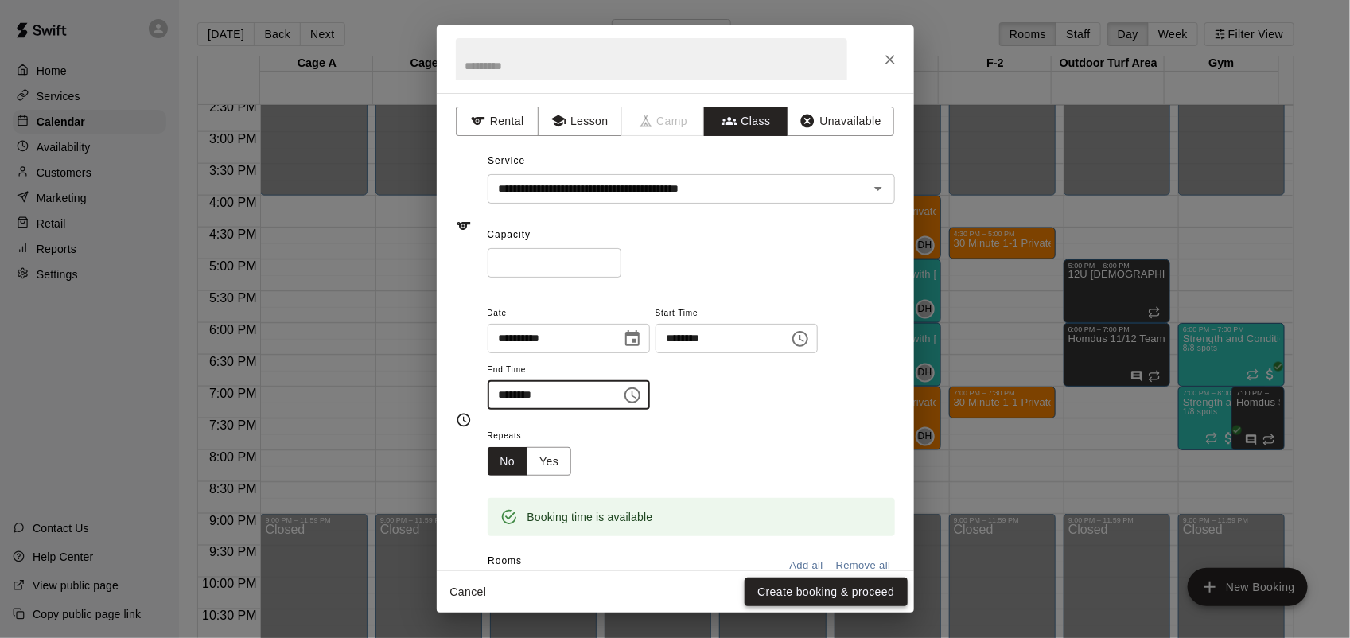
click at [836, 595] on button "Create booking & proceed" at bounding box center [826, 592] width 162 height 29
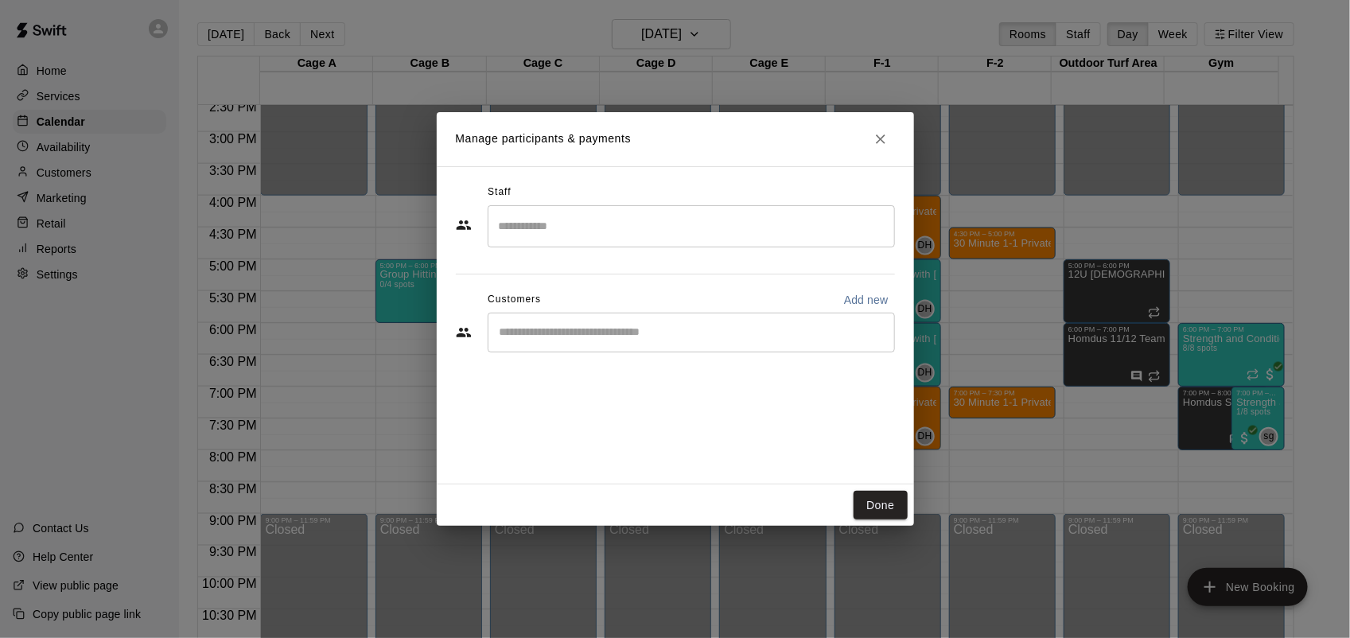
click at [696, 248] on div "Staff ​ Customers Add new ​" at bounding box center [675, 274] width 439 height 189
click at [682, 228] on input "Search staff" at bounding box center [691, 226] width 393 height 28
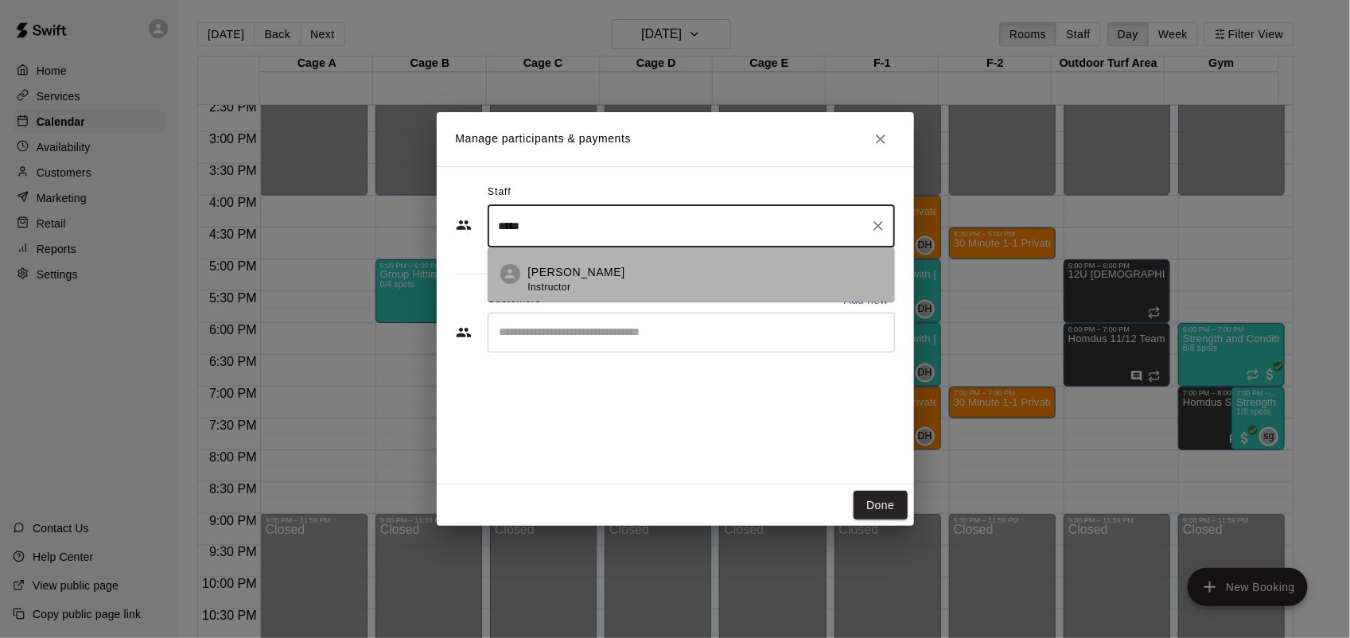
click at [651, 279] on div "[PERSON_NAME] Instructor" at bounding box center [705, 279] width 354 height 31
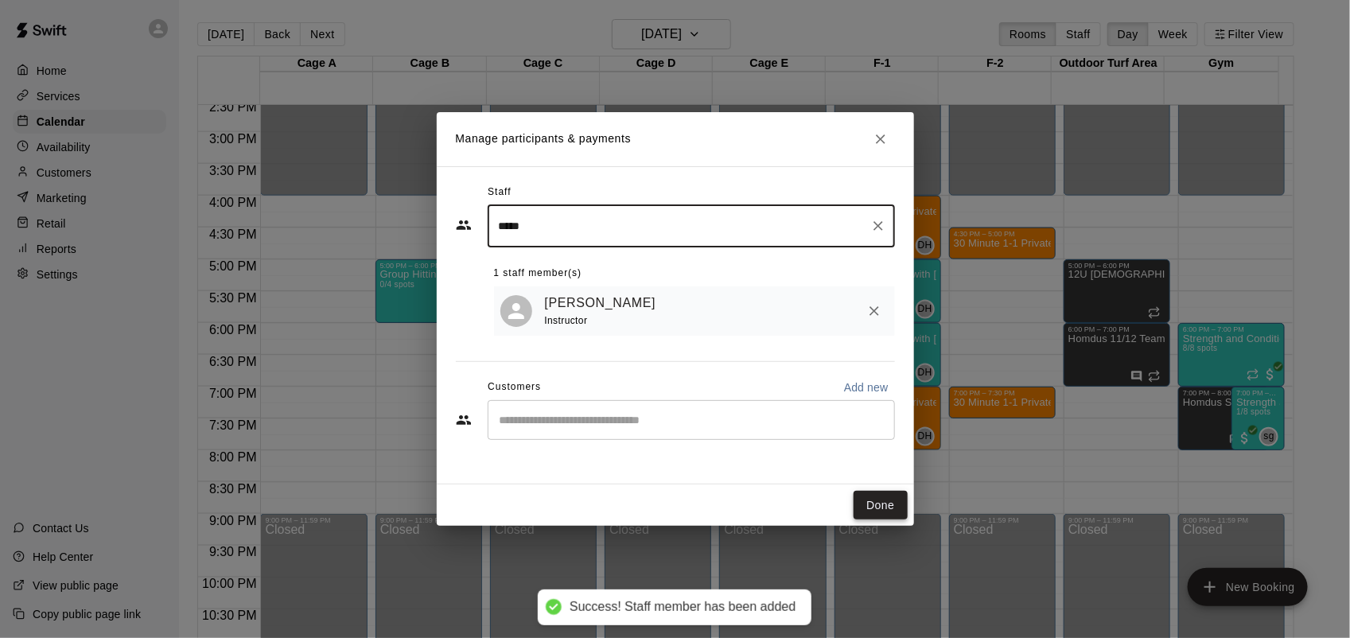
type input "*****"
click at [893, 502] on button "Done" at bounding box center [880, 505] width 53 height 29
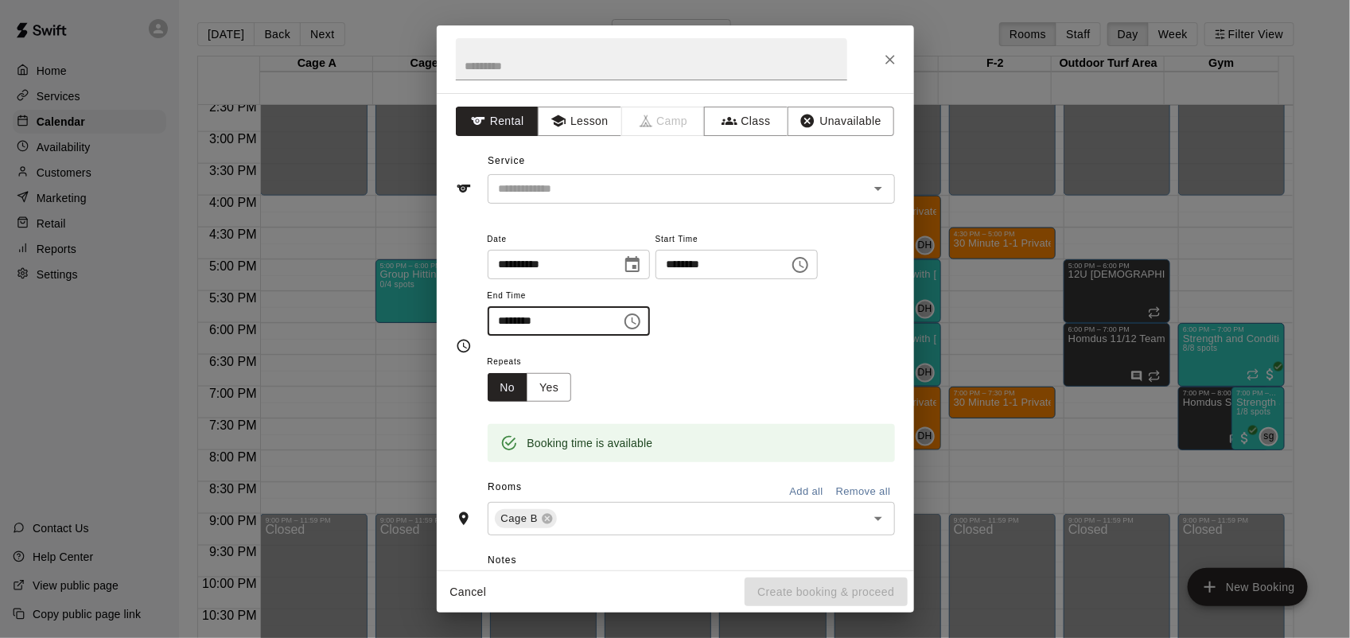
click at [504, 315] on input "********" at bounding box center [549, 320] width 123 height 29
type input "********"
click at [742, 119] on button "Class" at bounding box center [746, 121] width 84 height 29
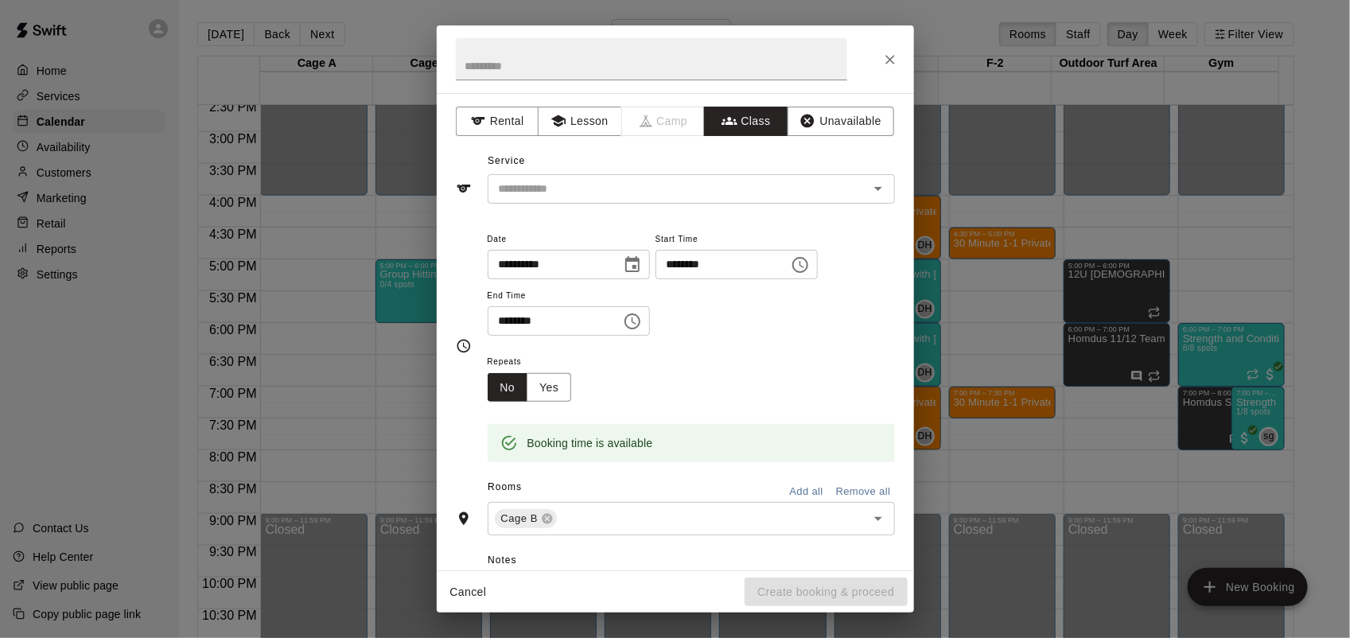
click at [721, 188] on input "text" at bounding box center [679, 189] width 372 height 20
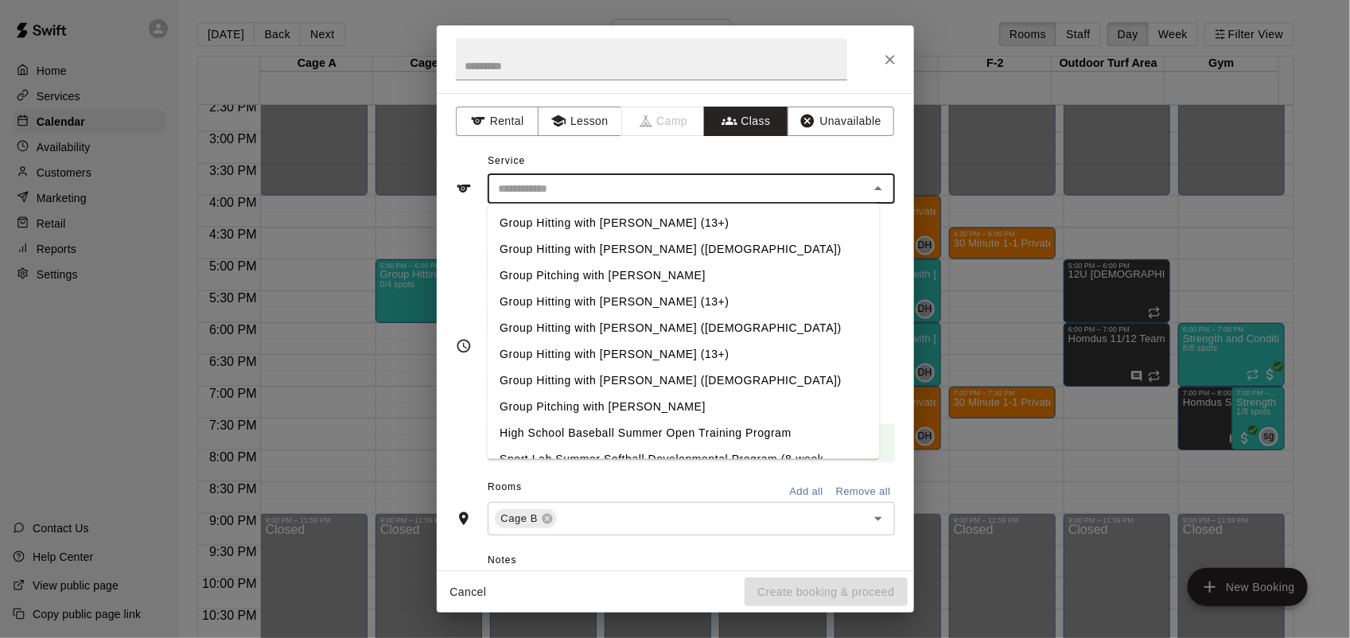
click at [645, 243] on li "Group Hitting with [PERSON_NAME] ([DEMOGRAPHIC_DATA])" at bounding box center [683, 249] width 392 height 26
type input "**********"
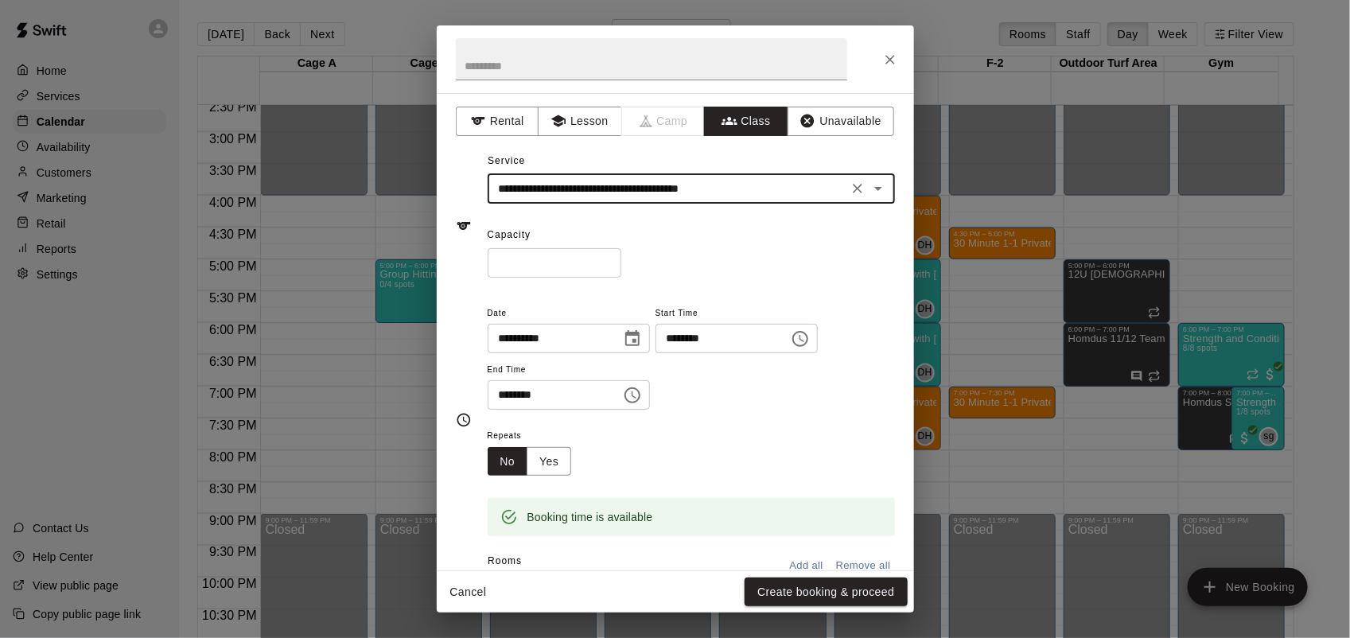
click at [621, 259] on input "*" at bounding box center [555, 262] width 134 height 29
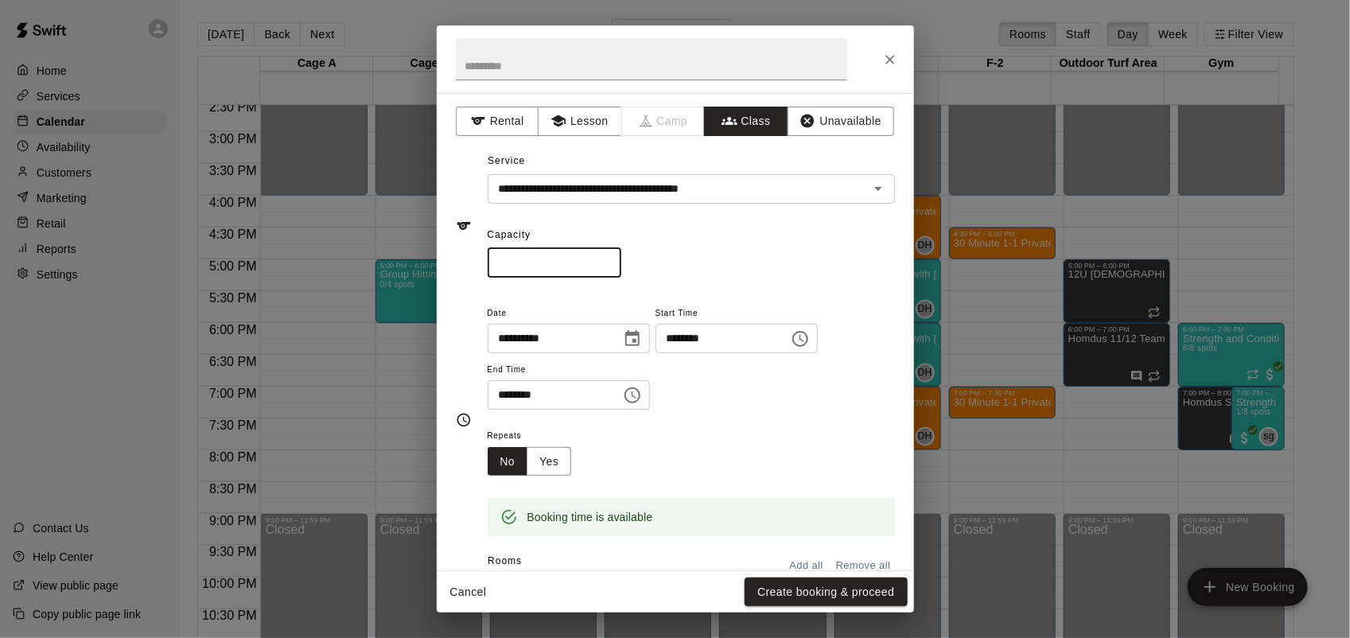
click at [621, 259] on input "*" at bounding box center [555, 262] width 134 height 29
type input "*"
click at [621, 259] on input "*" at bounding box center [555, 262] width 134 height 29
click at [829, 591] on button "Create booking & proceed" at bounding box center [826, 592] width 162 height 29
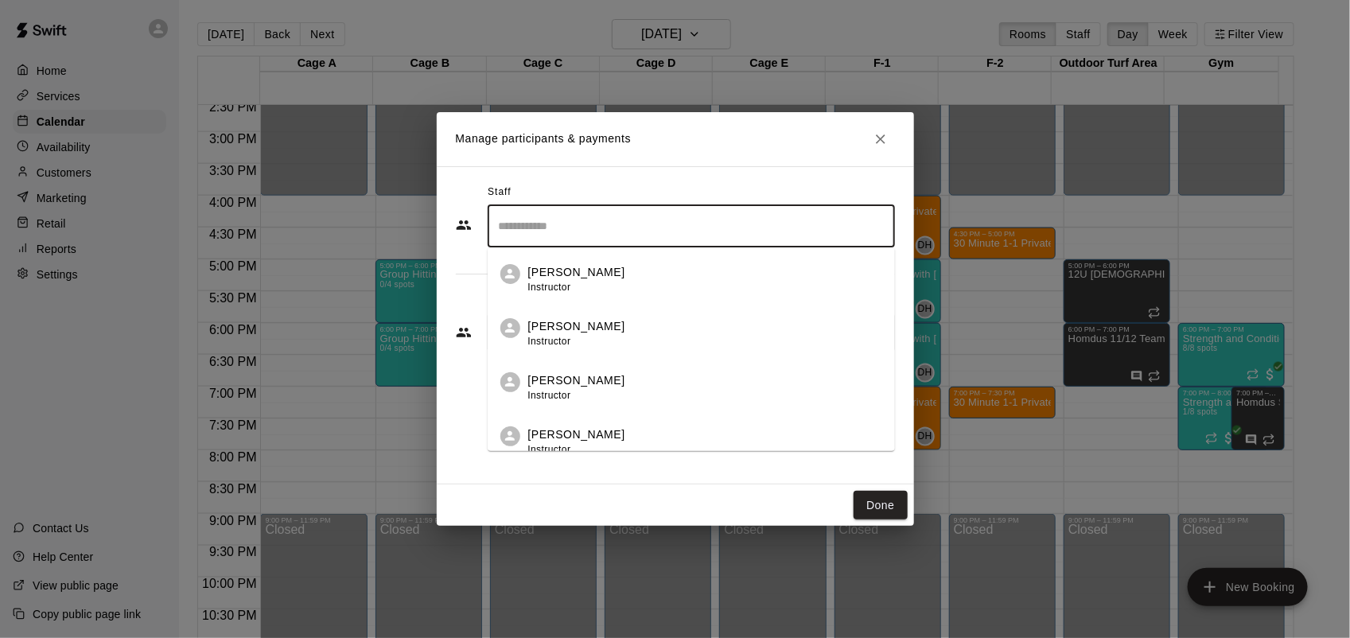
click at [663, 225] on input "Search staff" at bounding box center [691, 226] width 393 height 28
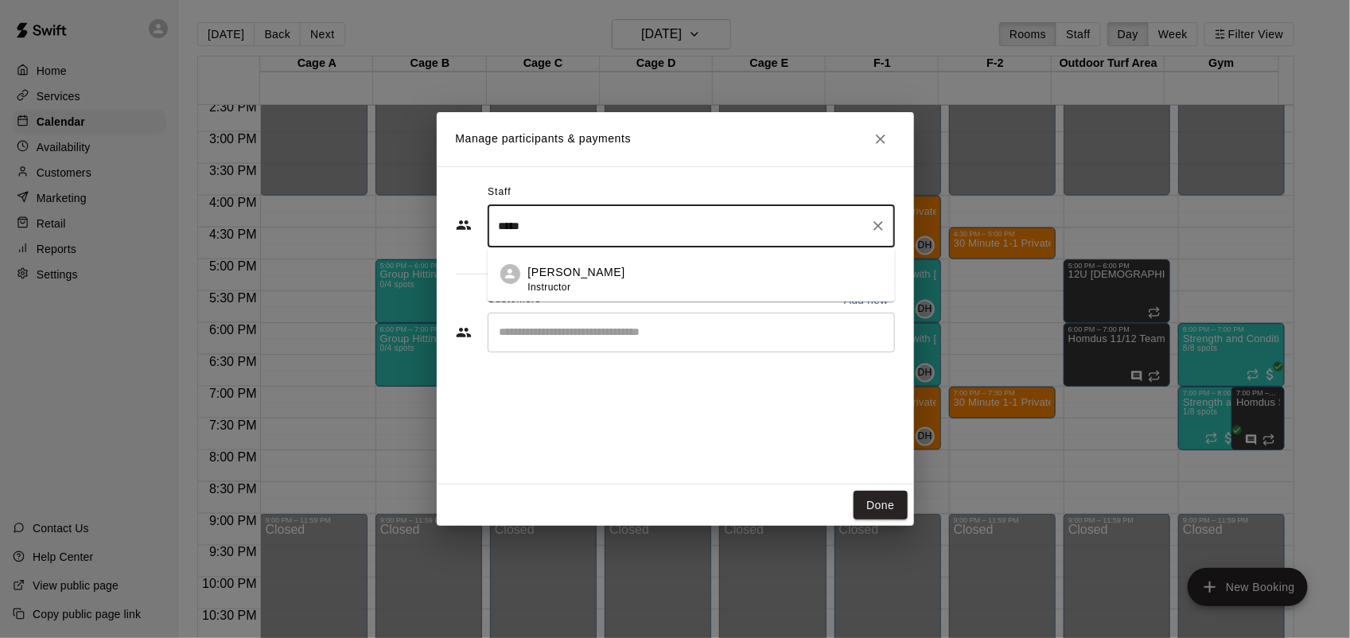
click at [618, 275] on div "[PERSON_NAME] Instructor" at bounding box center [705, 279] width 354 height 31
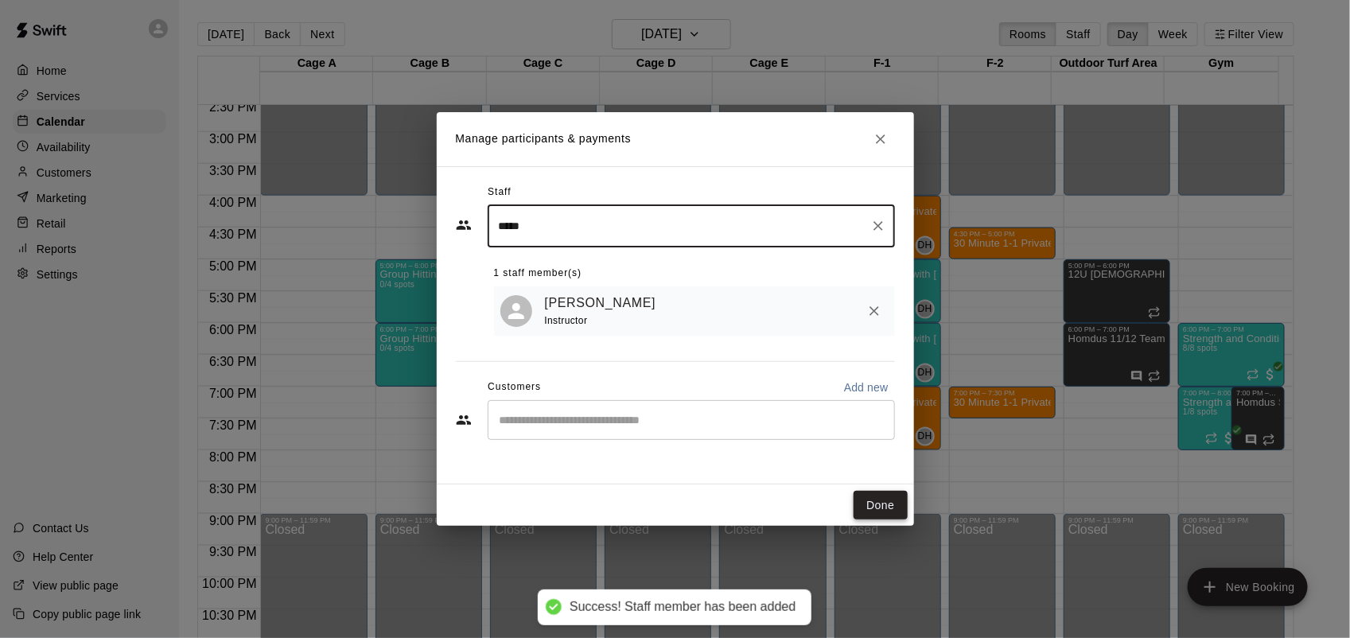
type input "*****"
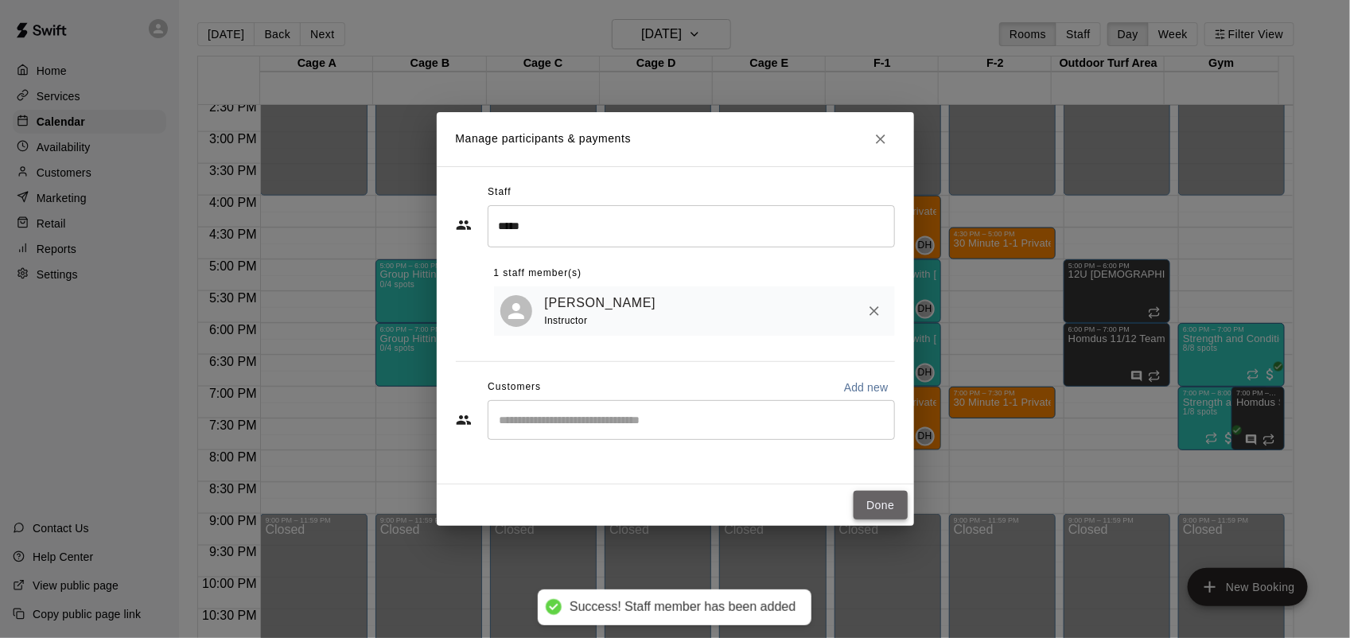
click at [874, 503] on button "Done" at bounding box center [880, 505] width 53 height 29
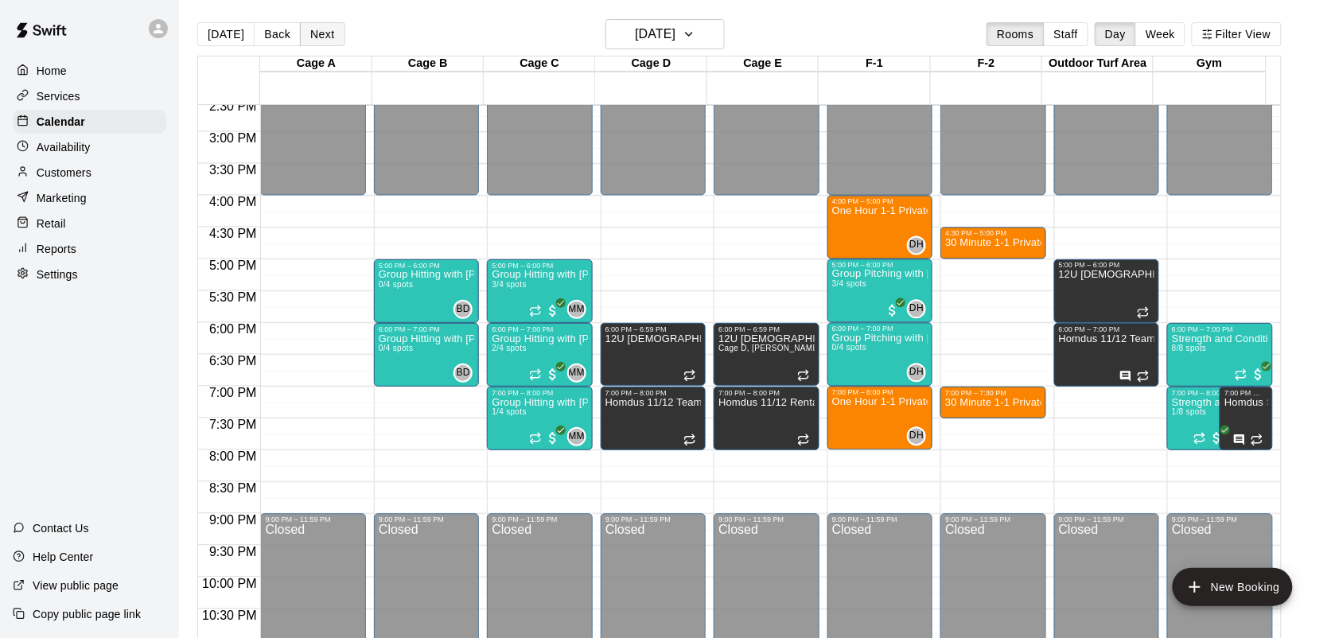
click at [322, 38] on button "Next" at bounding box center [322, 34] width 45 height 24
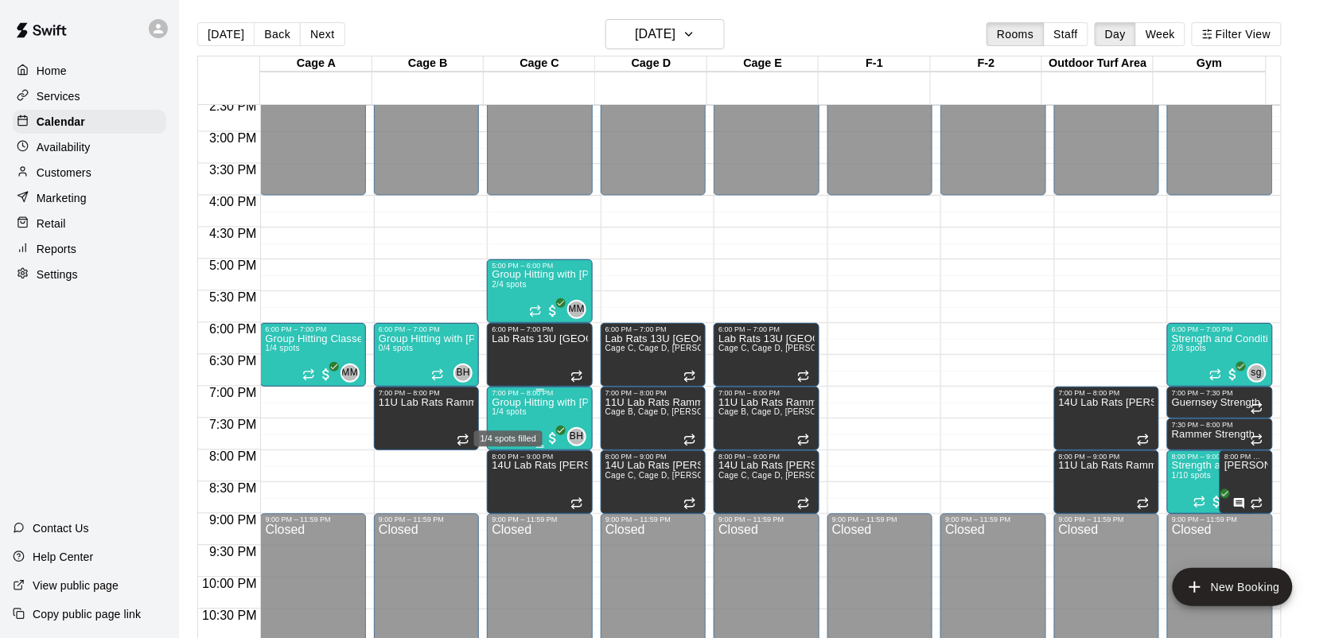
click at [525, 411] on span "1/4 spots" at bounding box center [509, 411] width 35 height 9
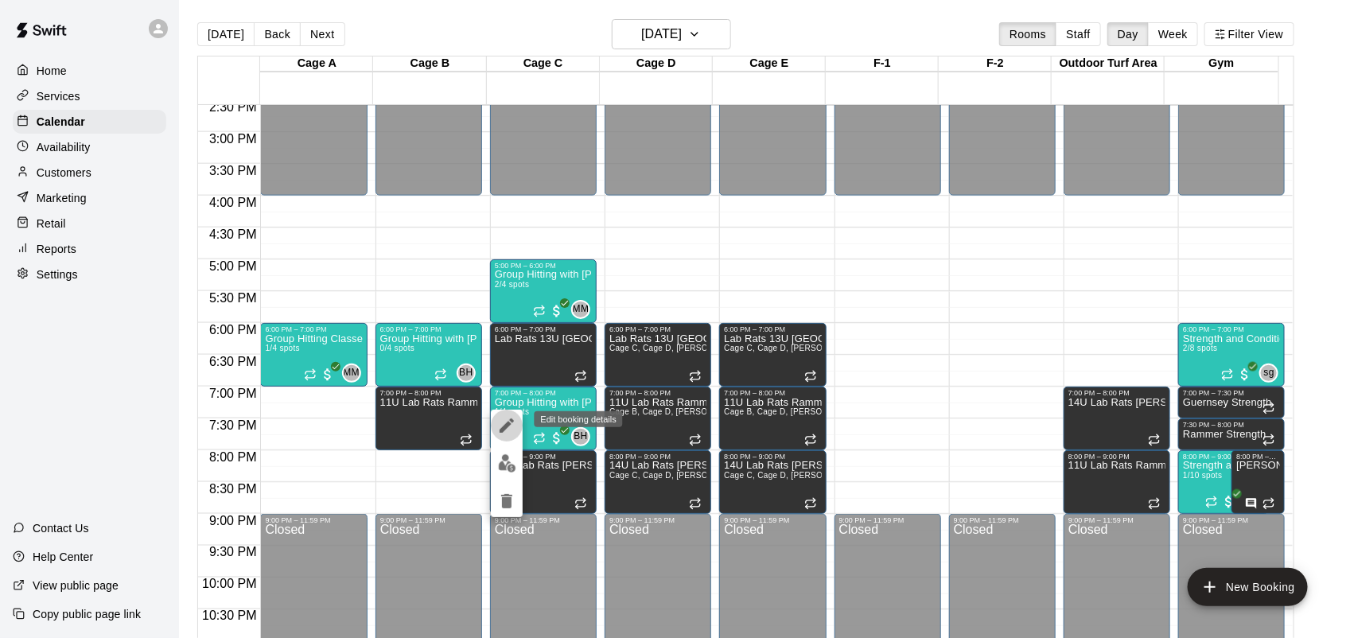
click at [507, 427] on icon "edit" at bounding box center [507, 426] width 14 height 14
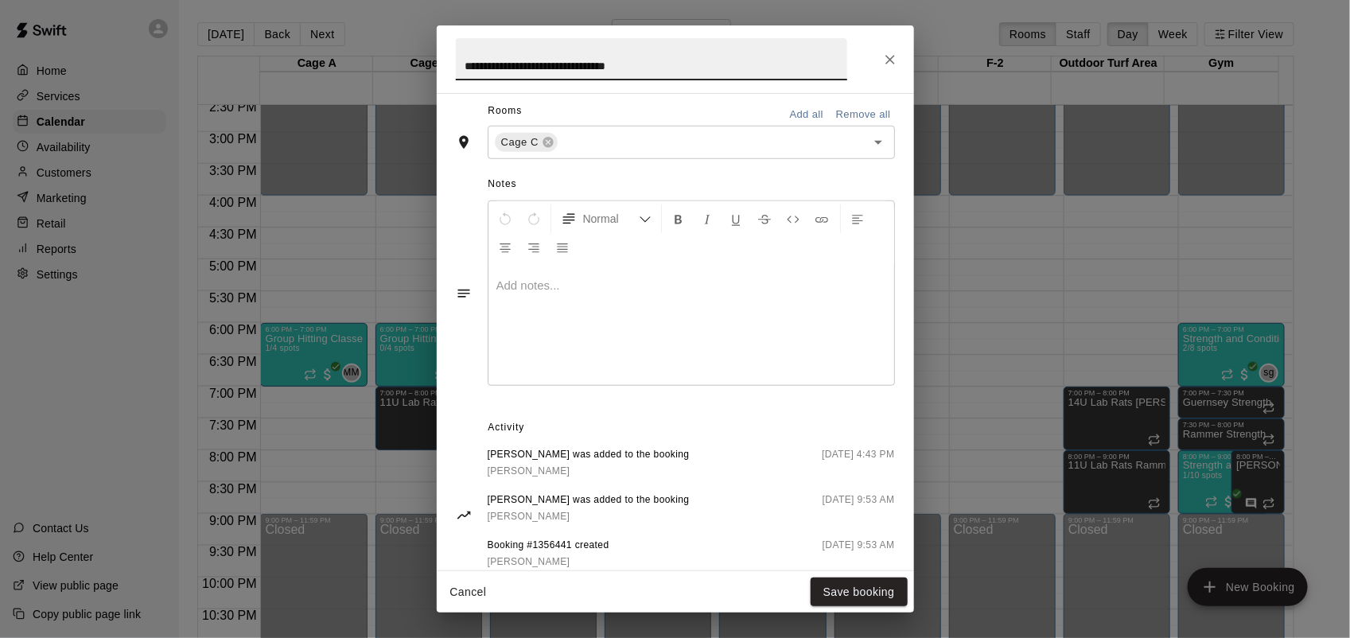
scroll to position [578, 0]
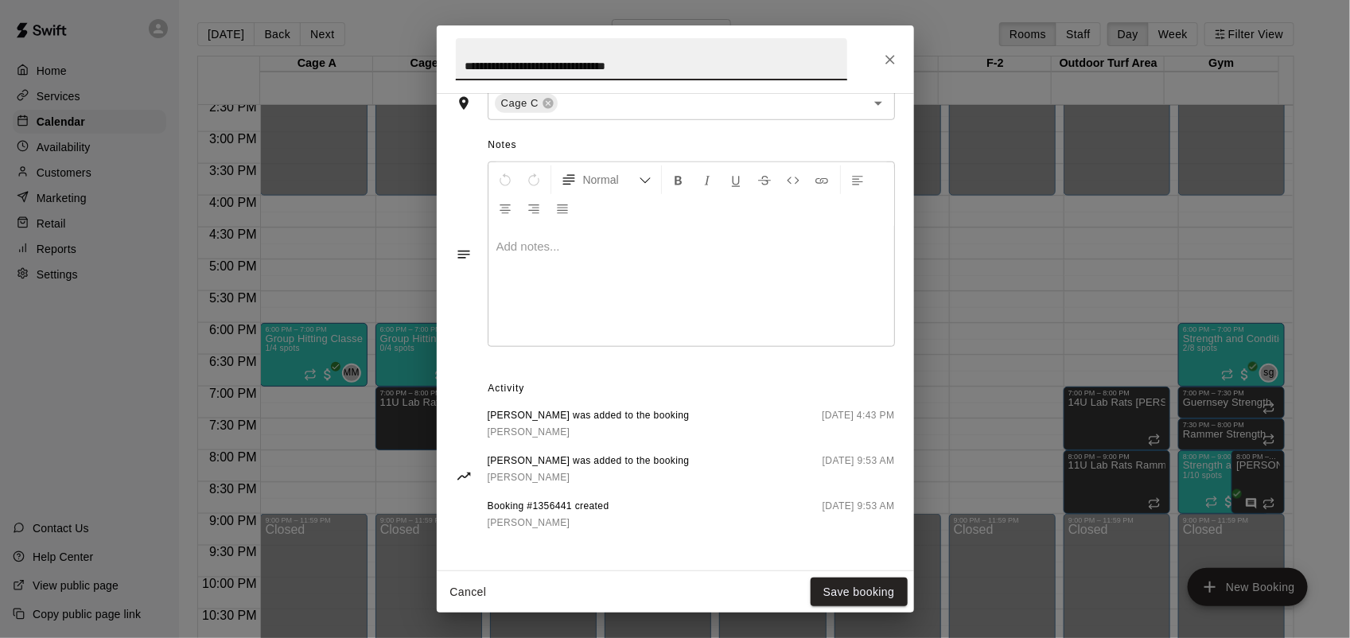
click at [891, 69] on button "Close" at bounding box center [890, 59] width 29 height 29
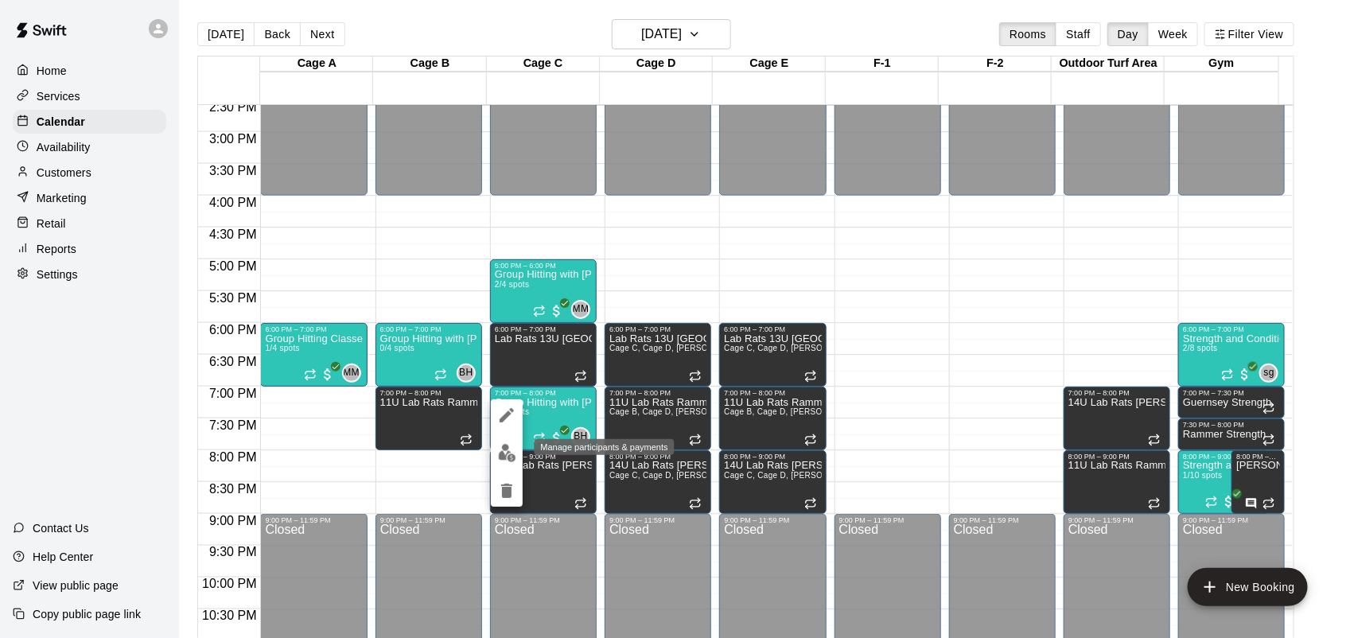
click at [501, 446] on img "edit" at bounding box center [507, 453] width 18 height 18
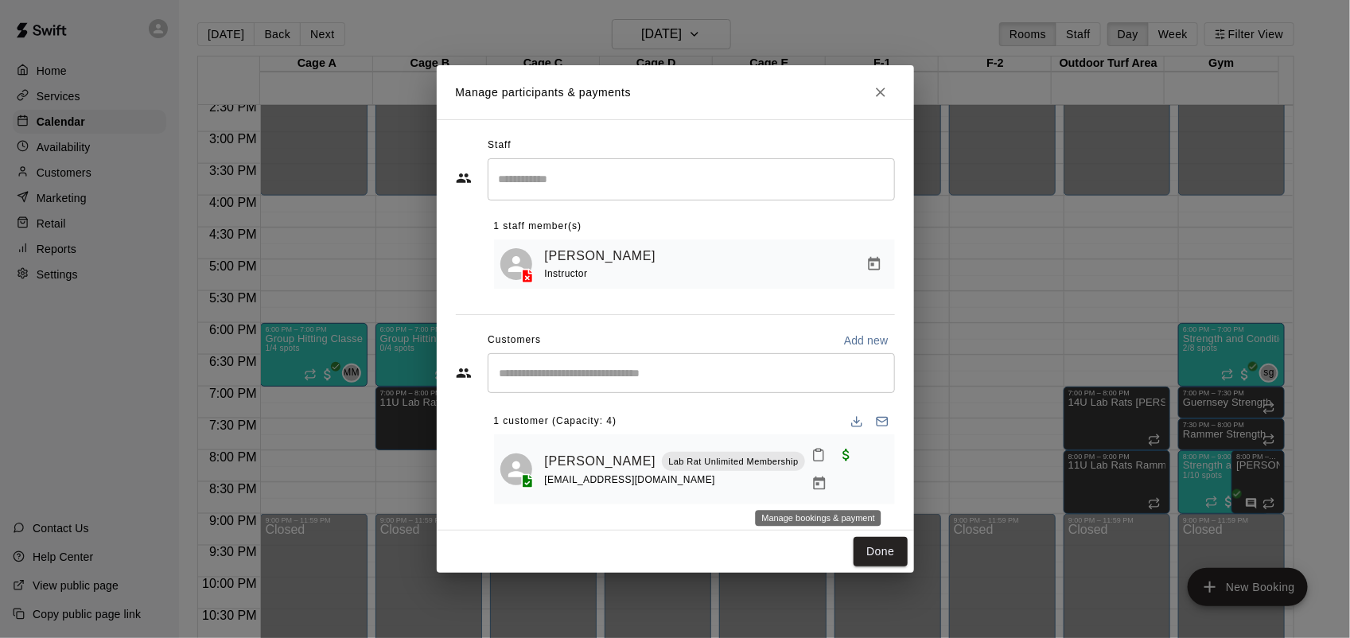
click at [821, 489] on icon "Manage bookings & payment" at bounding box center [820, 484] width 16 height 16
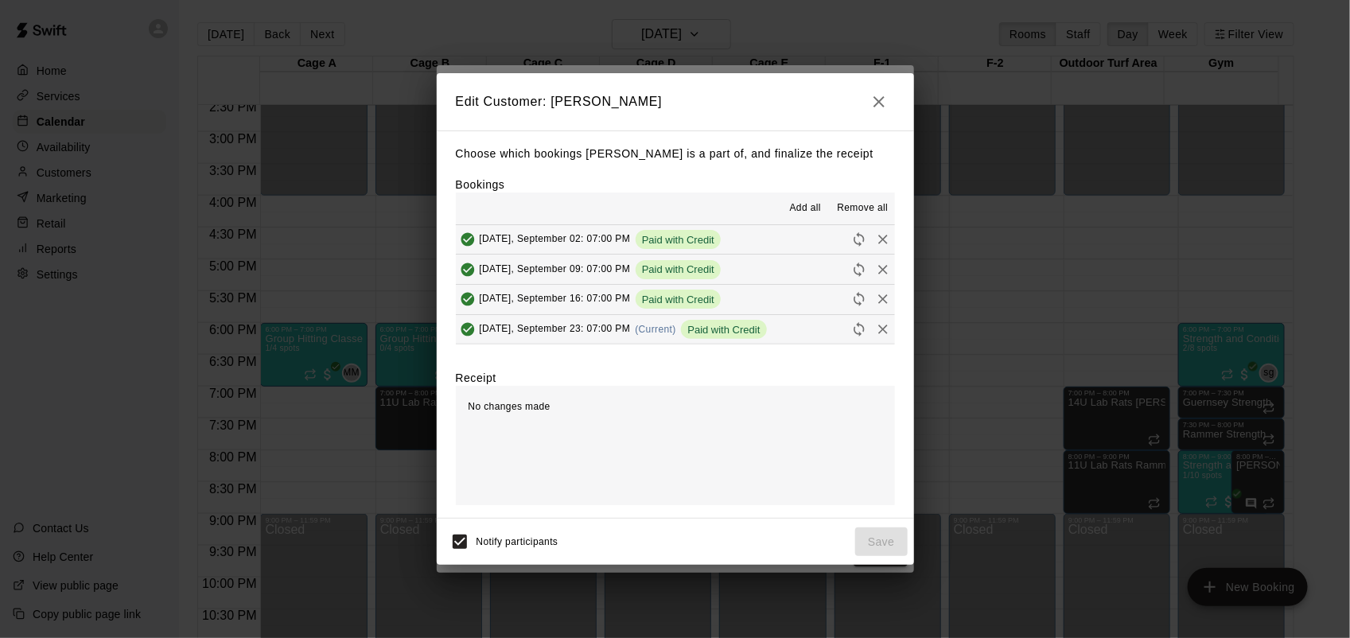
click at [883, 99] on icon "button" at bounding box center [879, 101] width 19 height 19
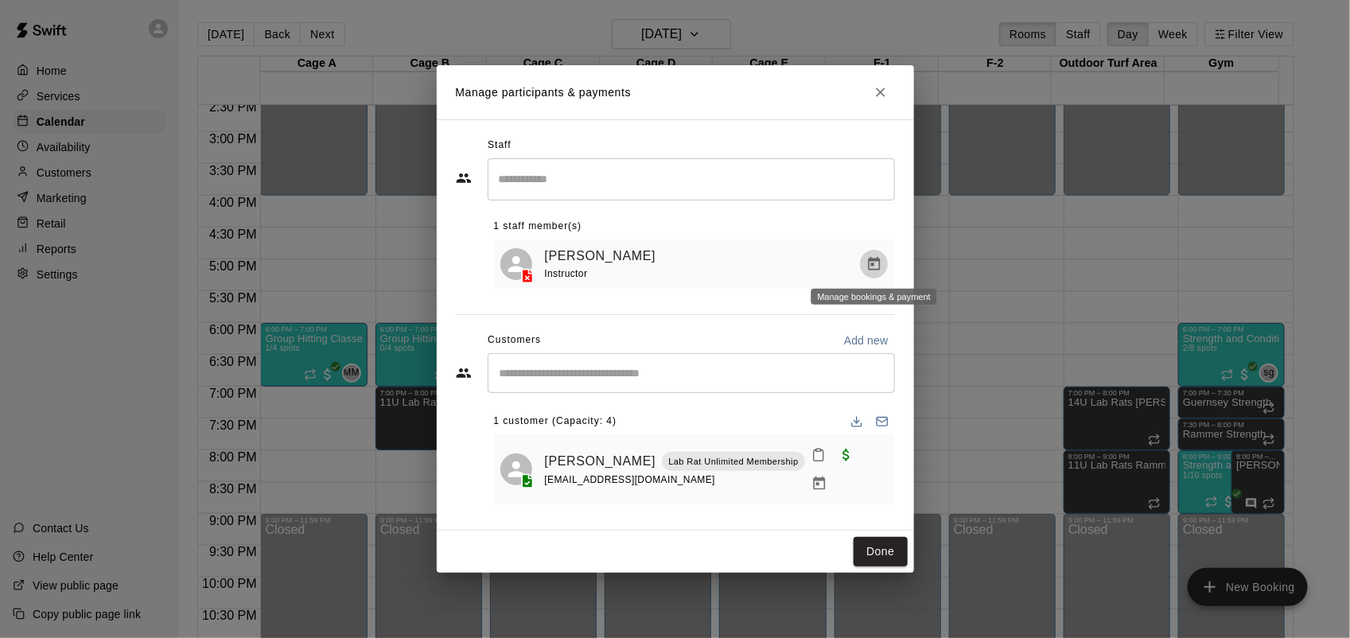
click at [868, 259] on icon "Manage bookings & payment" at bounding box center [875, 264] width 16 height 16
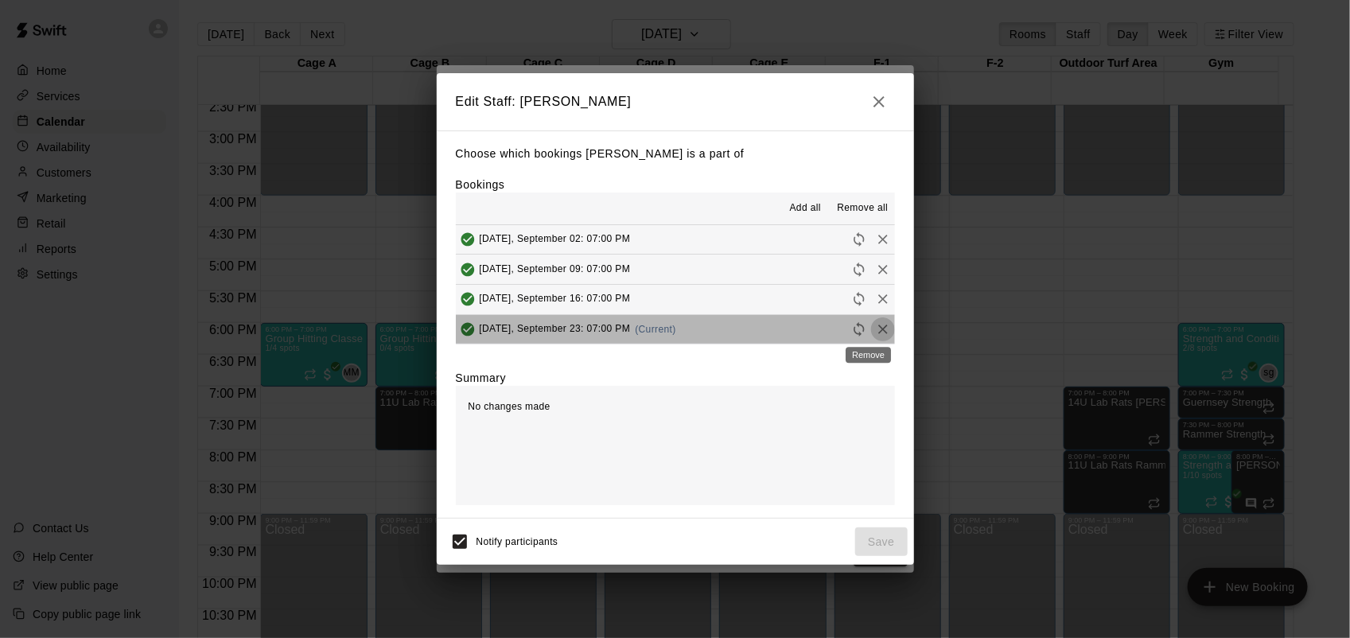
click at [875, 328] on icon "Remove" at bounding box center [883, 329] width 16 height 16
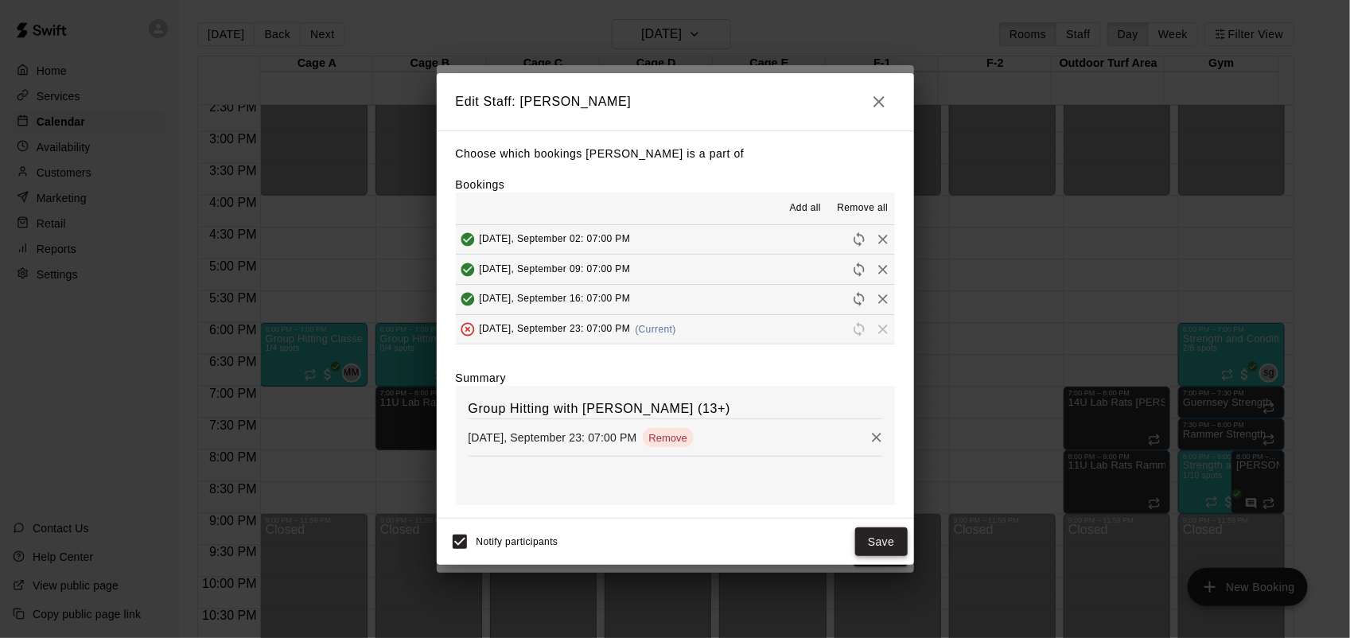
click at [892, 549] on button "Save" at bounding box center [881, 542] width 53 height 29
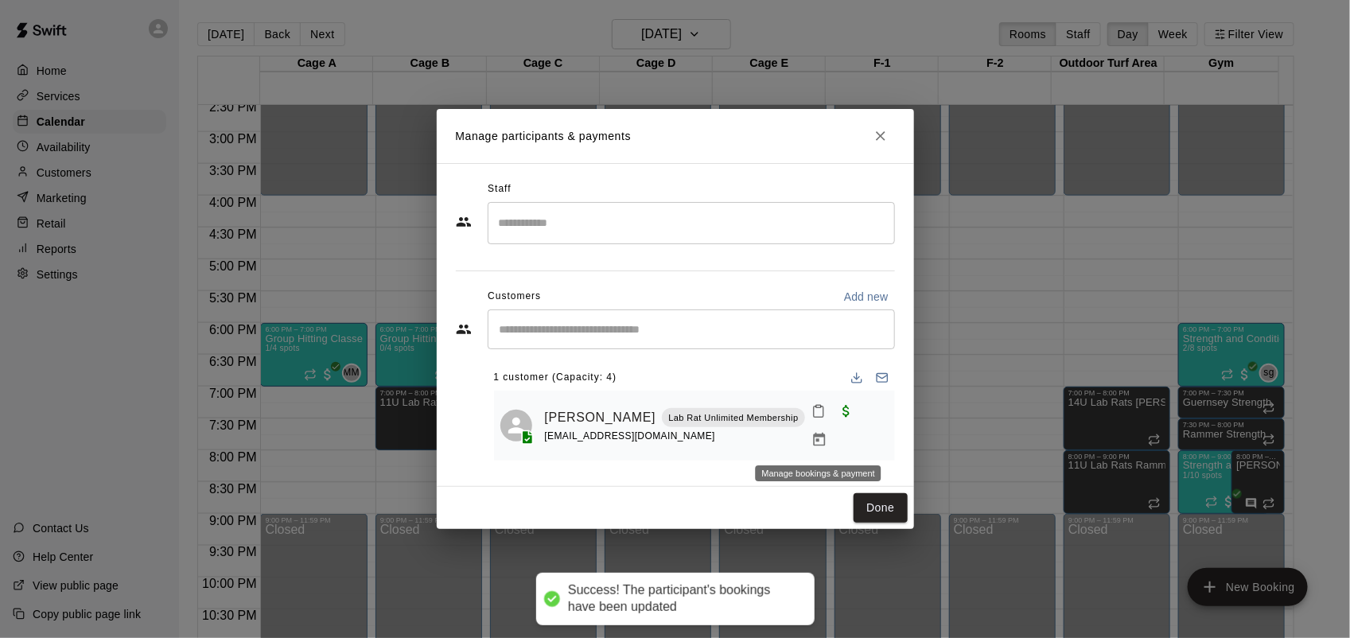
click at [816, 432] on icon "Manage bookings & payment" at bounding box center [820, 440] width 16 height 16
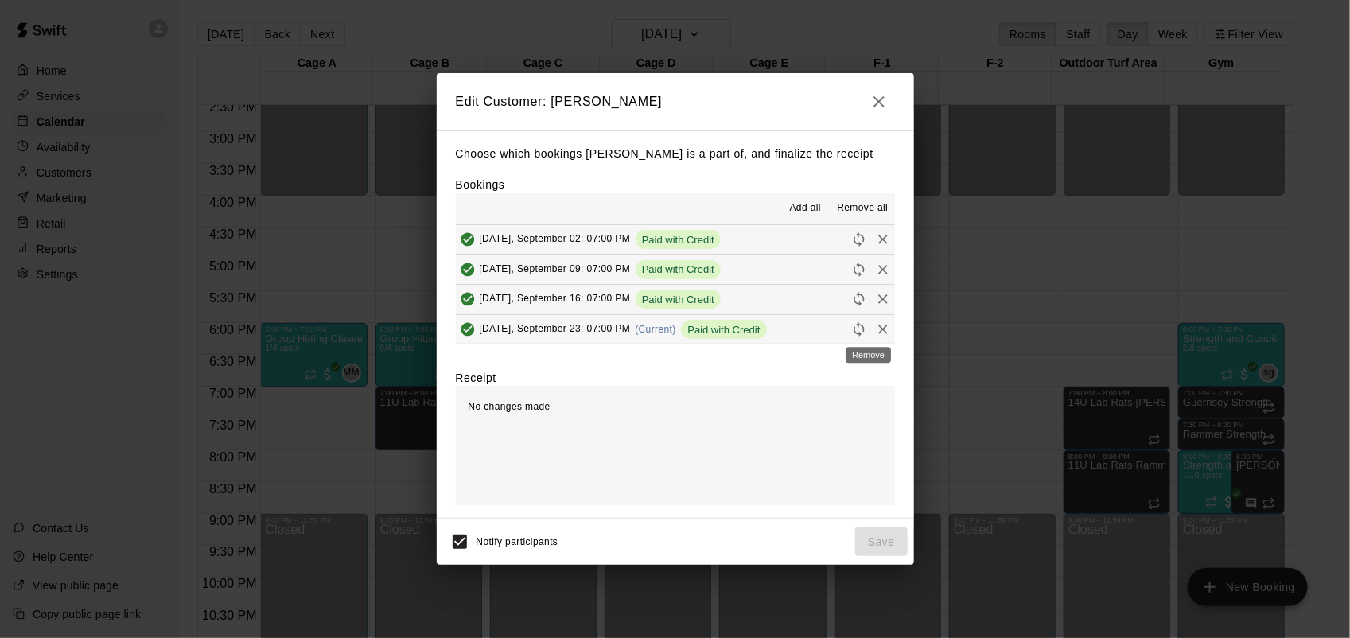
click at [879, 331] on icon "Remove" at bounding box center [884, 330] width 10 height 10
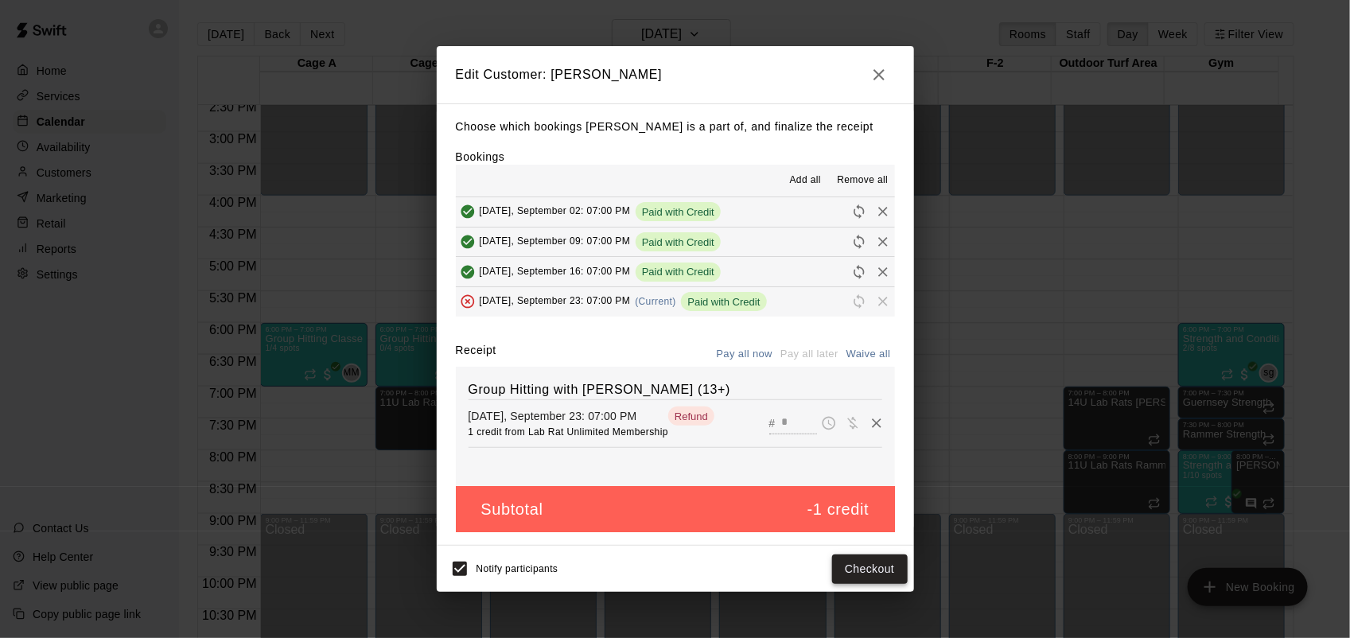
click at [864, 571] on button "Checkout" at bounding box center [869, 569] width 75 height 29
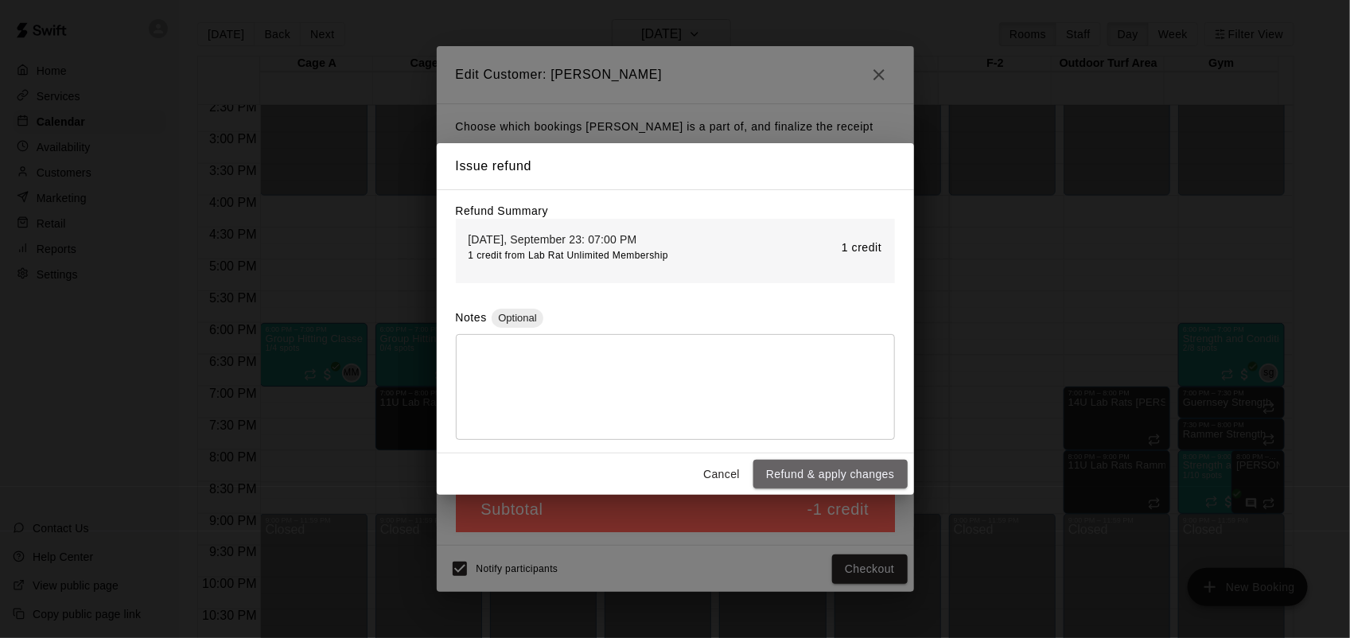
drag, startPoint x: 844, startPoint y: 489, endPoint x: 836, endPoint y: 475, distance: 16.8
click at [836, 475] on button "Refund & apply changes" at bounding box center [831, 474] width 154 height 29
click at [836, 475] on div "Cancel Refund & apply changes" at bounding box center [675, 475] width 477 height 42
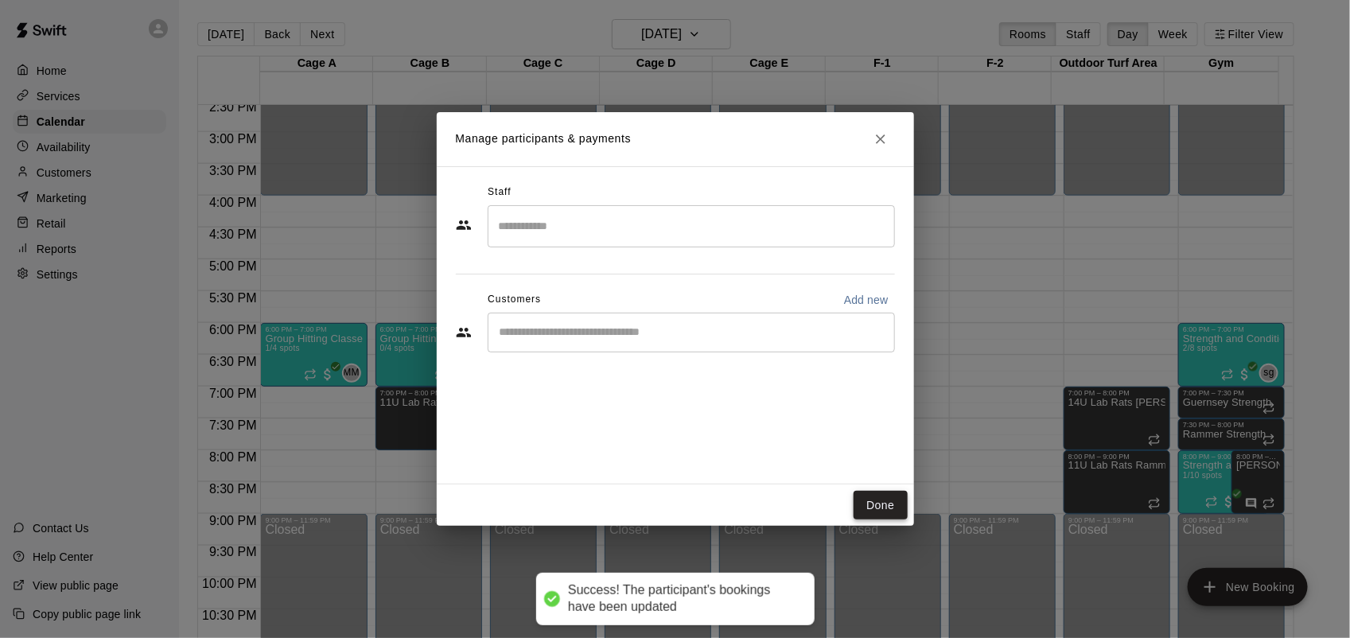
click at [896, 514] on button "Done" at bounding box center [880, 505] width 53 height 29
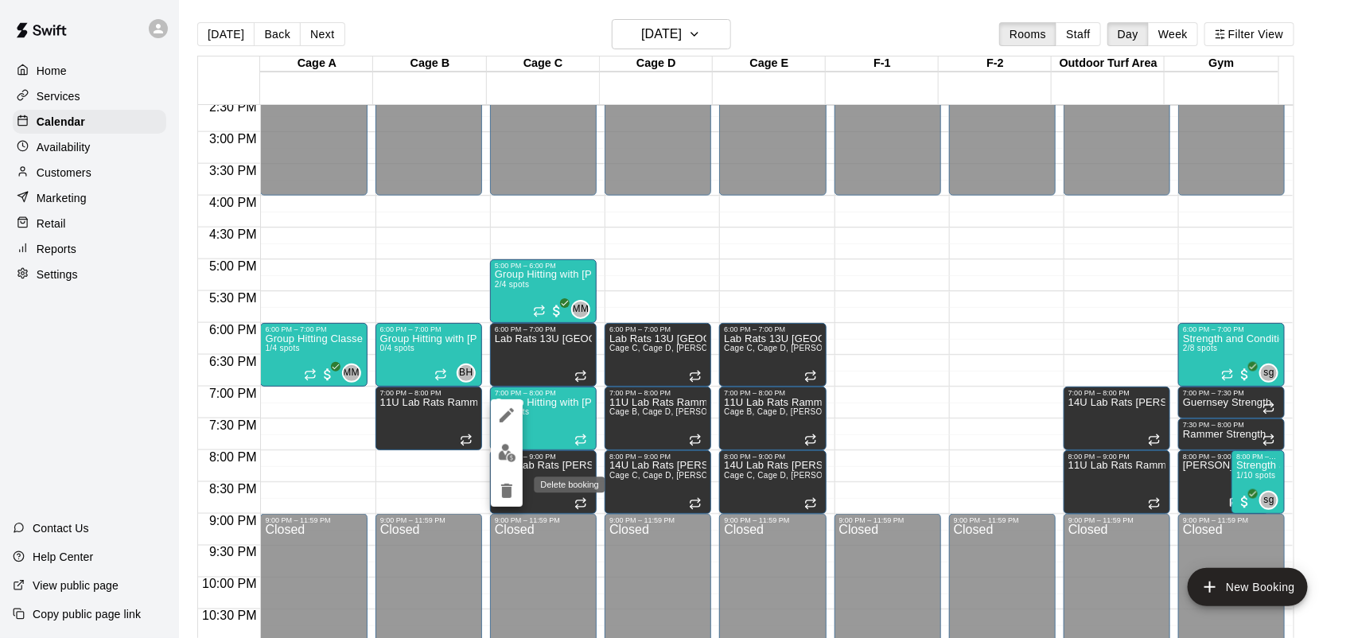
click at [507, 493] on icon "delete" at bounding box center [506, 491] width 11 height 14
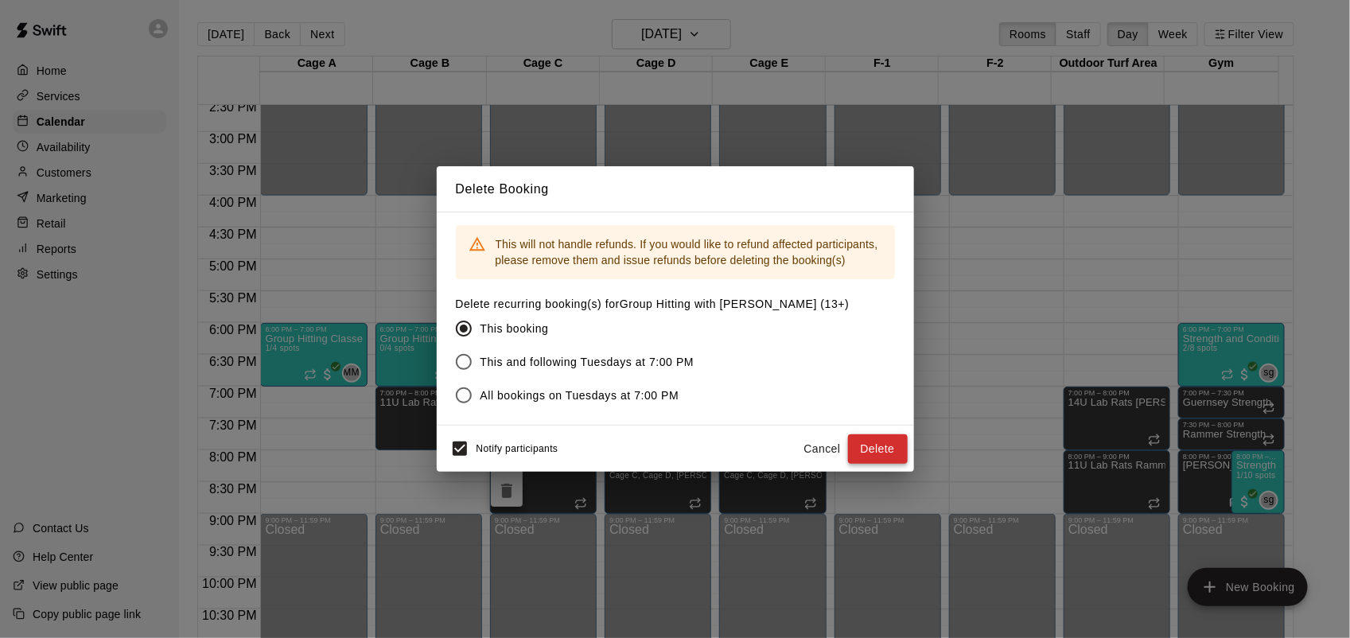
click at [887, 455] on button "Delete" at bounding box center [878, 448] width 60 height 29
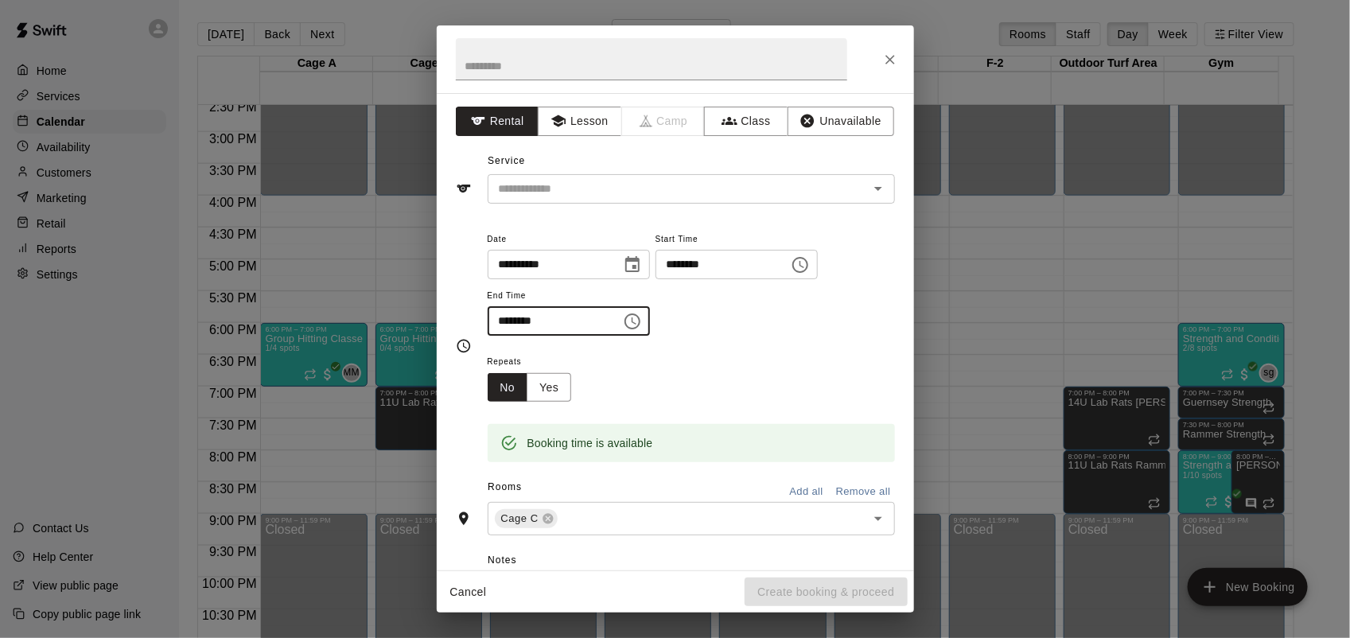
click at [502, 322] on input "********" at bounding box center [549, 320] width 123 height 29
type input "********"
click at [746, 109] on button "Class" at bounding box center [746, 121] width 84 height 29
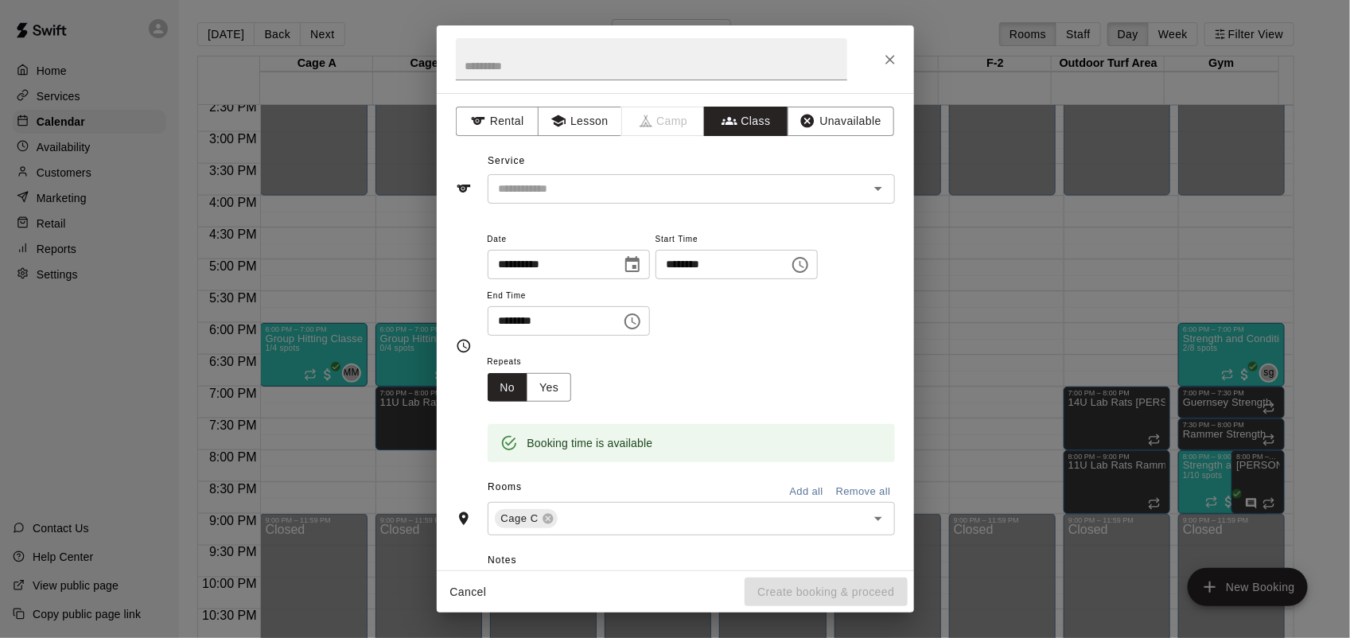
click at [649, 189] on input "text" at bounding box center [679, 189] width 372 height 20
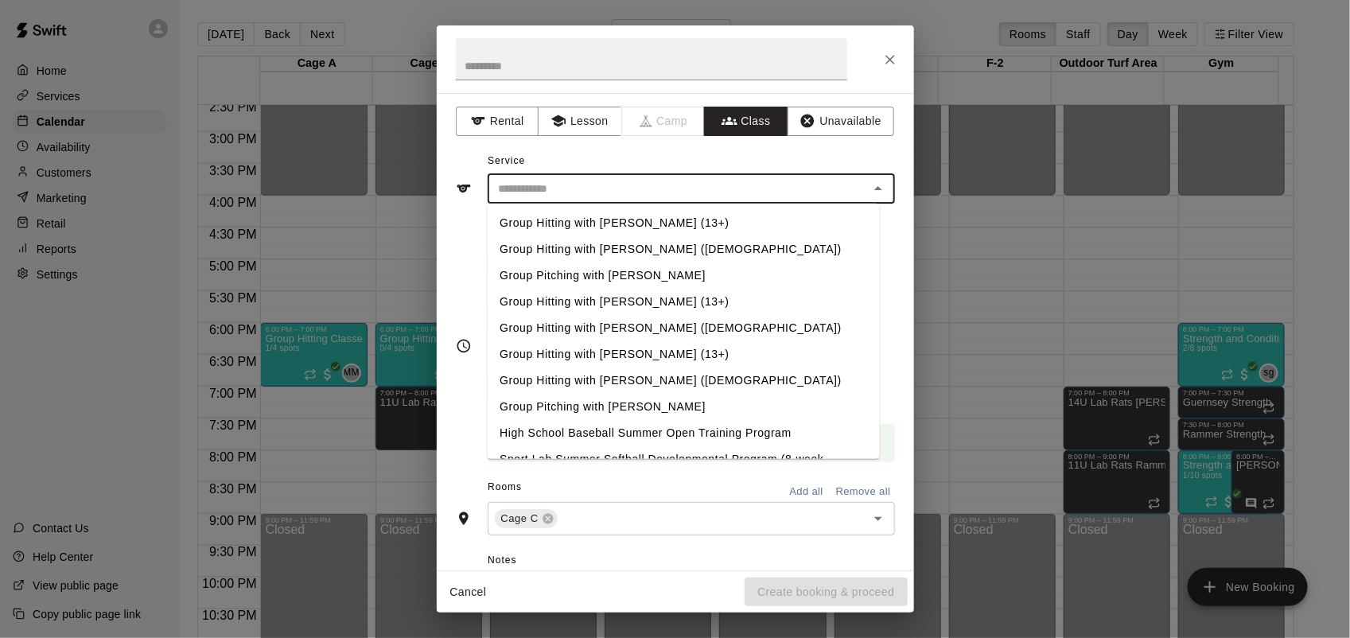
click at [626, 219] on li "Group Hitting with [PERSON_NAME] (13+)" at bounding box center [683, 223] width 392 height 26
type input "**********"
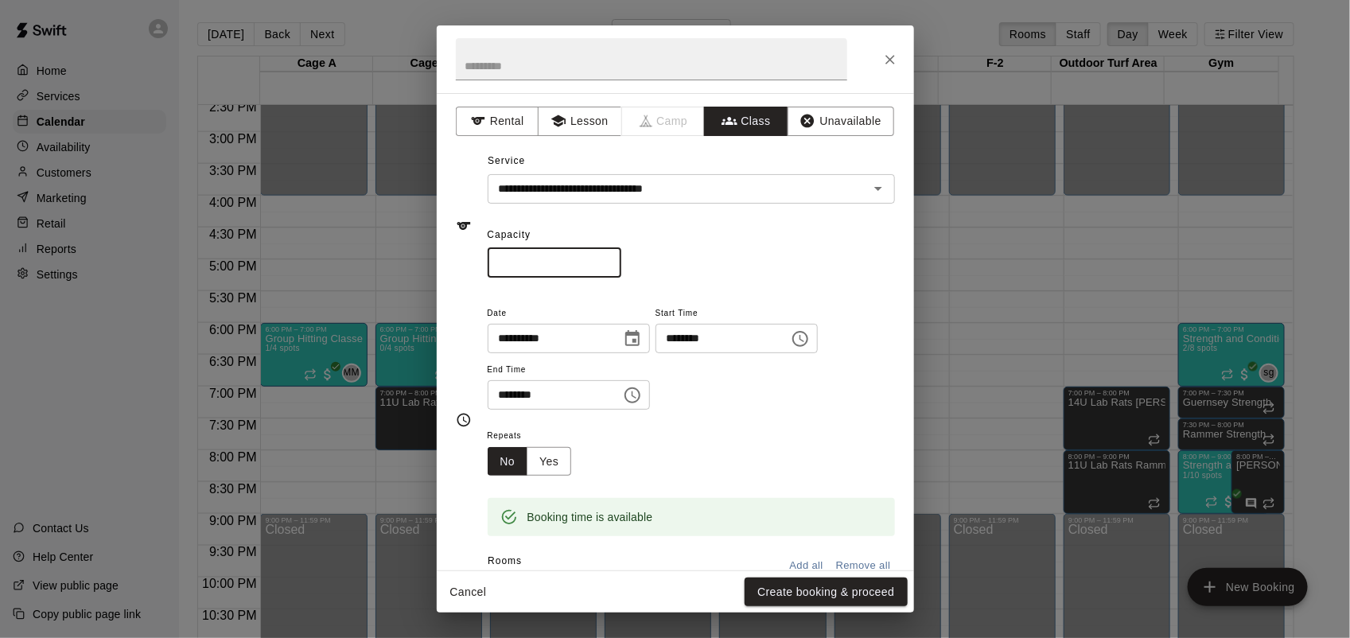
click at [621, 257] on input "*" at bounding box center [555, 262] width 134 height 29
type input "*"
click at [621, 257] on input "*" at bounding box center [555, 262] width 134 height 29
click at [854, 585] on button "Create booking & proceed" at bounding box center [826, 592] width 162 height 29
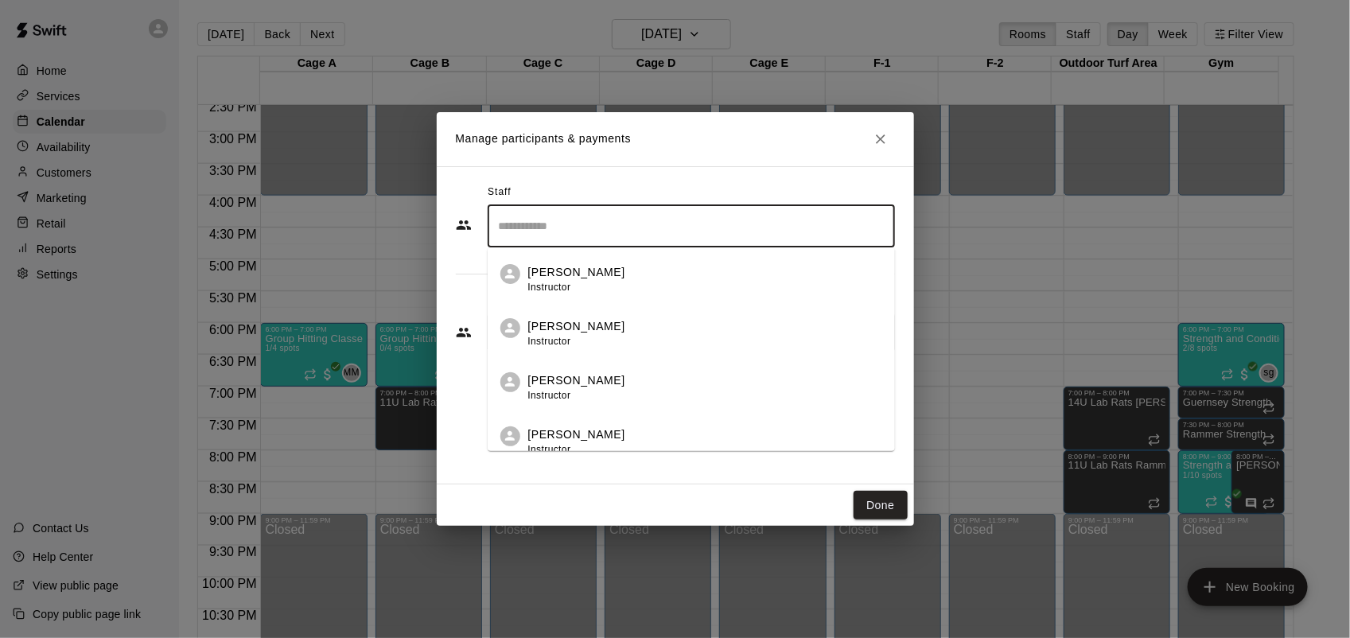
click at [598, 225] on input "Search staff" at bounding box center [691, 226] width 393 height 28
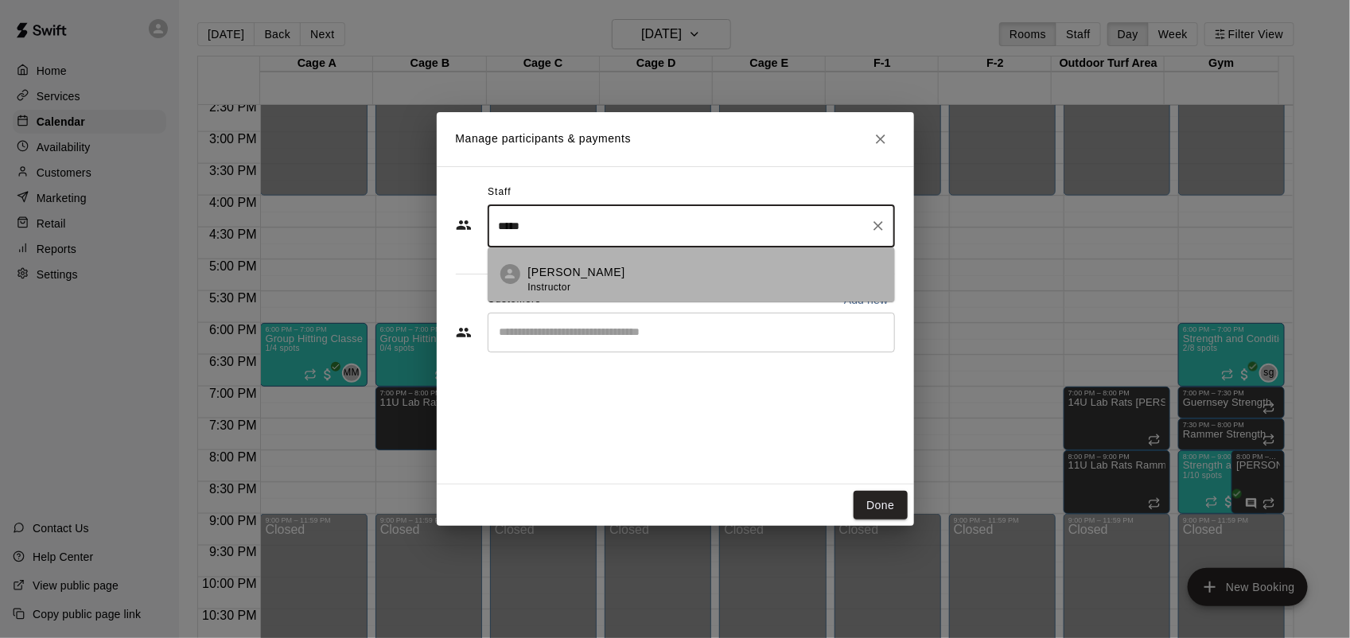
click at [609, 265] on div "[PERSON_NAME] Instructor" at bounding box center [705, 279] width 354 height 31
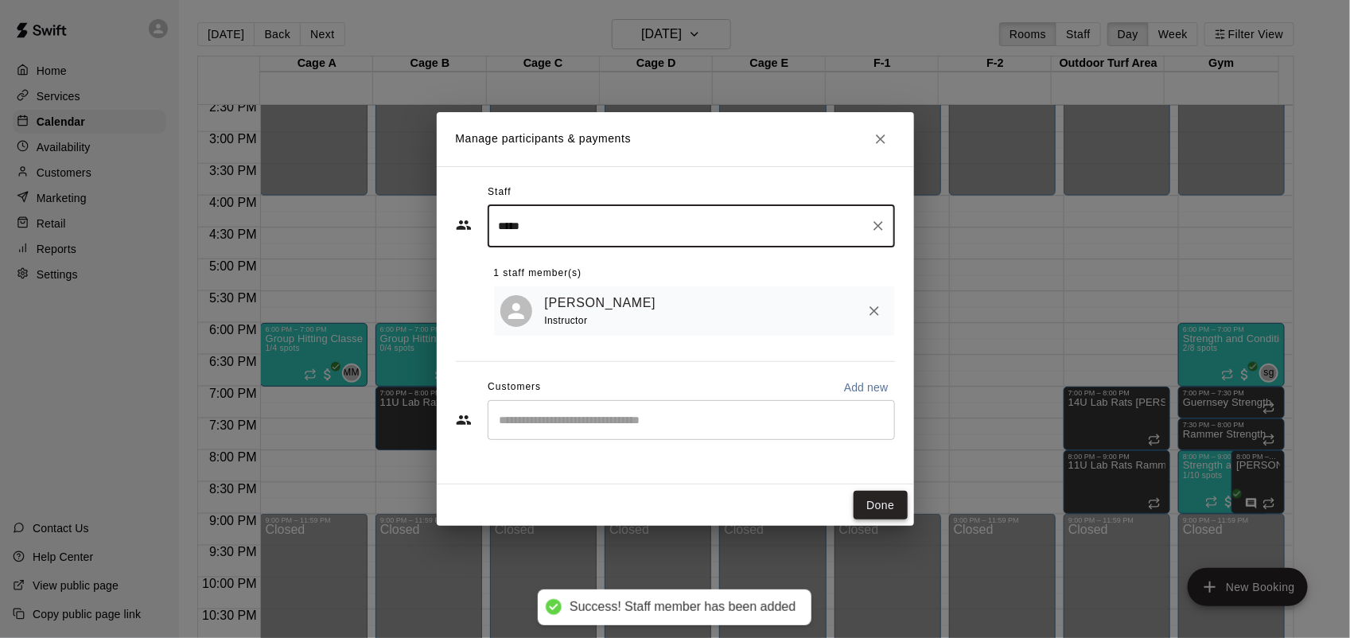
type input "*****"
click at [891, 499] on button "Done" at bounding box center [880, 505] width 53 height 29
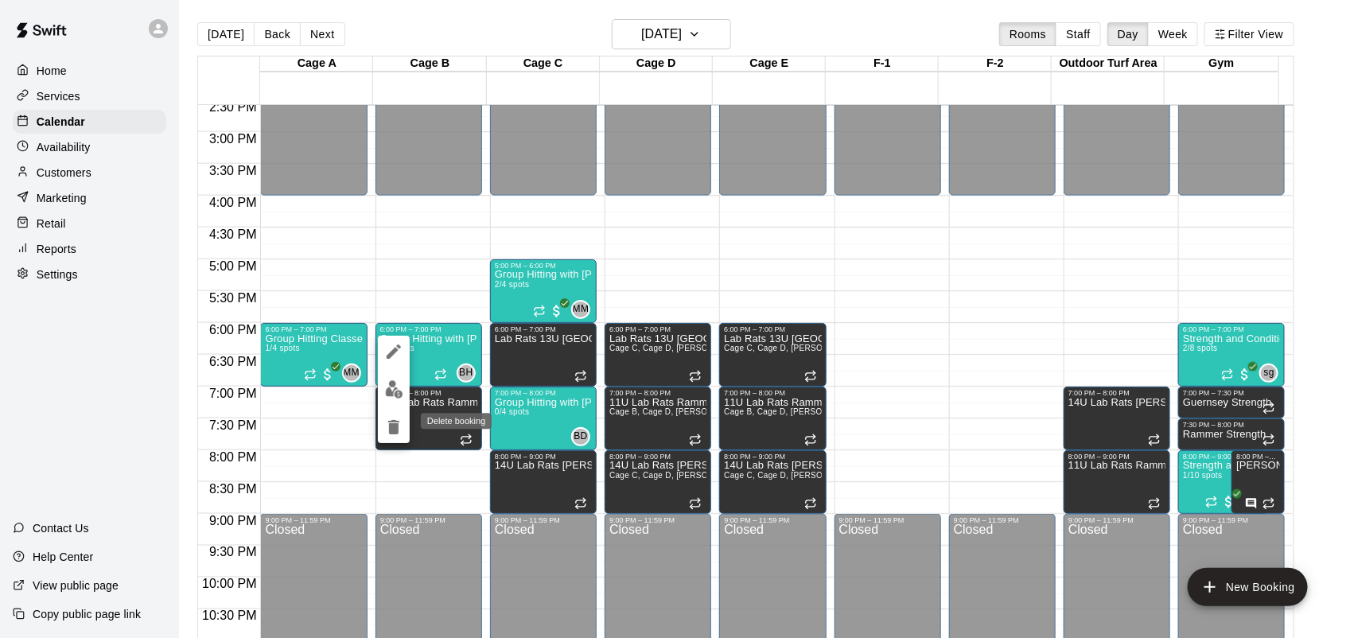
click at [402, 427] on icon "delete" at bounding box center [393, 427] width 19 height 19
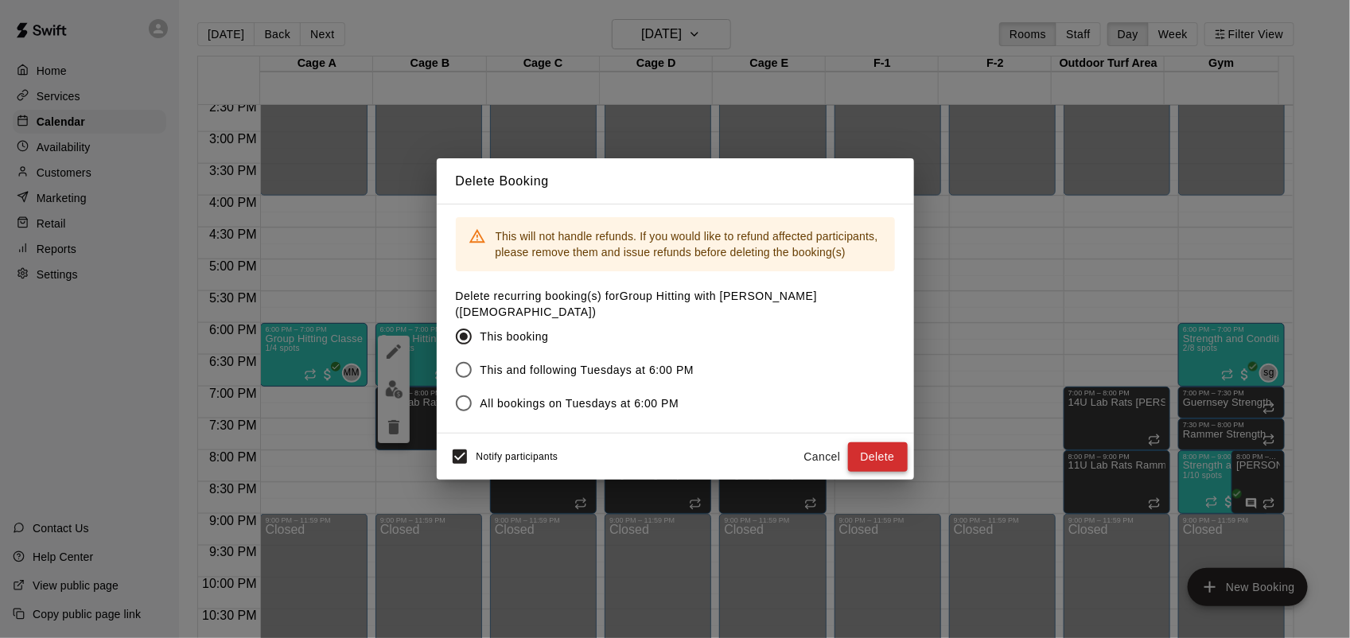
click at [879, 444] on button "Delete" at bounding box center [878, 456] width 60 height 29
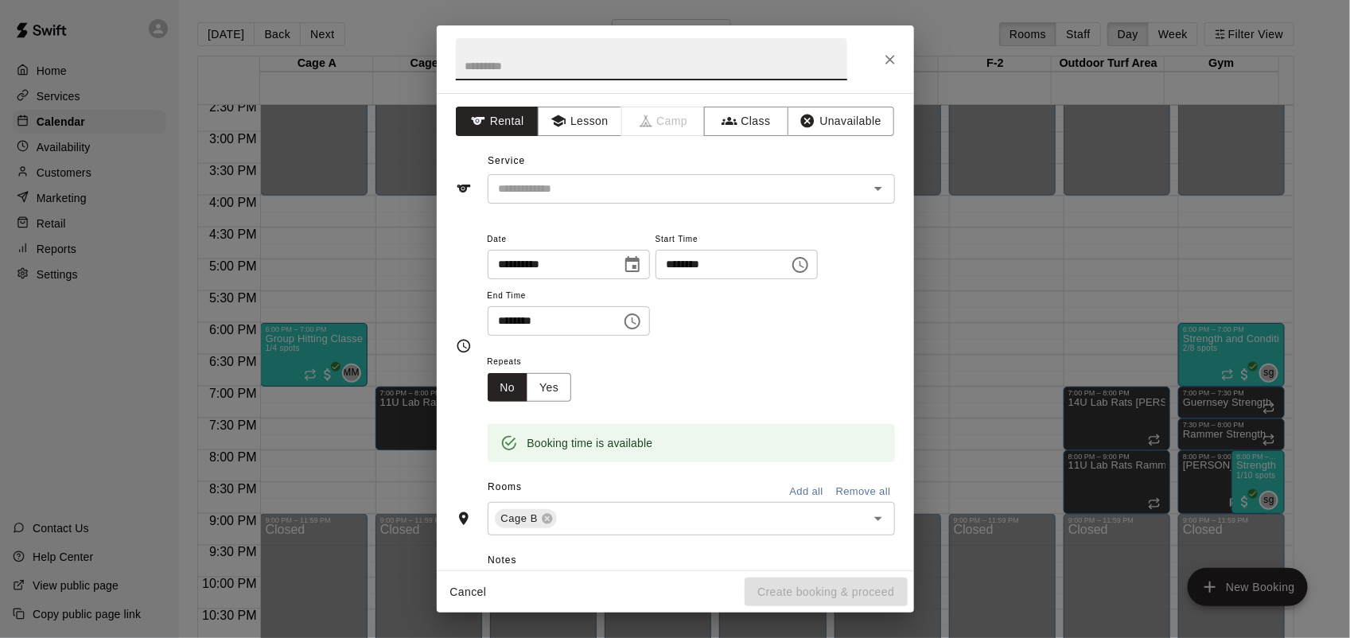
click at [506, 315] on input "********" at bounding box center [549, 320] width 123 height 29
type input "********"
click at [742, 130] on button "Class" at bounding box center [746, 121] width 84 height 29
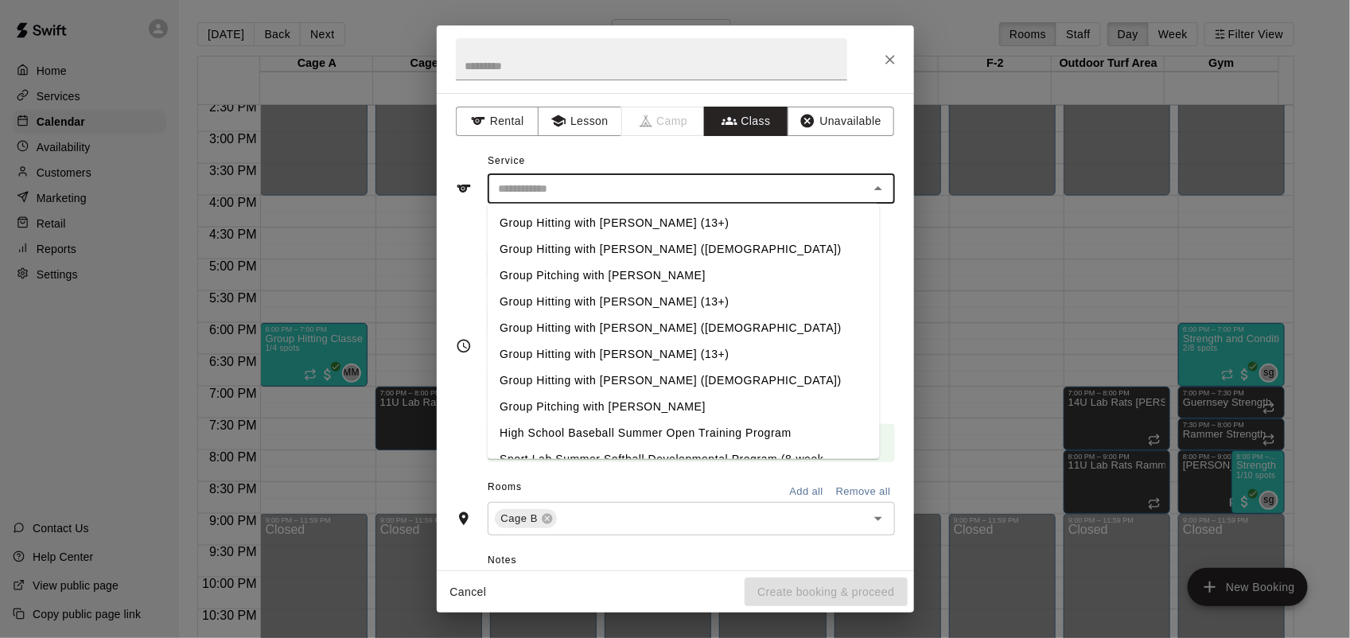
click at [742, 197] on input "text" at bounding box center [679, 189] width 372 height 20
click at [713, 243] on li "Group Hitting with [PERSON_NAME] ([DEMOGRAPHIC_DATA])" at bounding box center [683, 249] width 392 height 26
type input "**********"
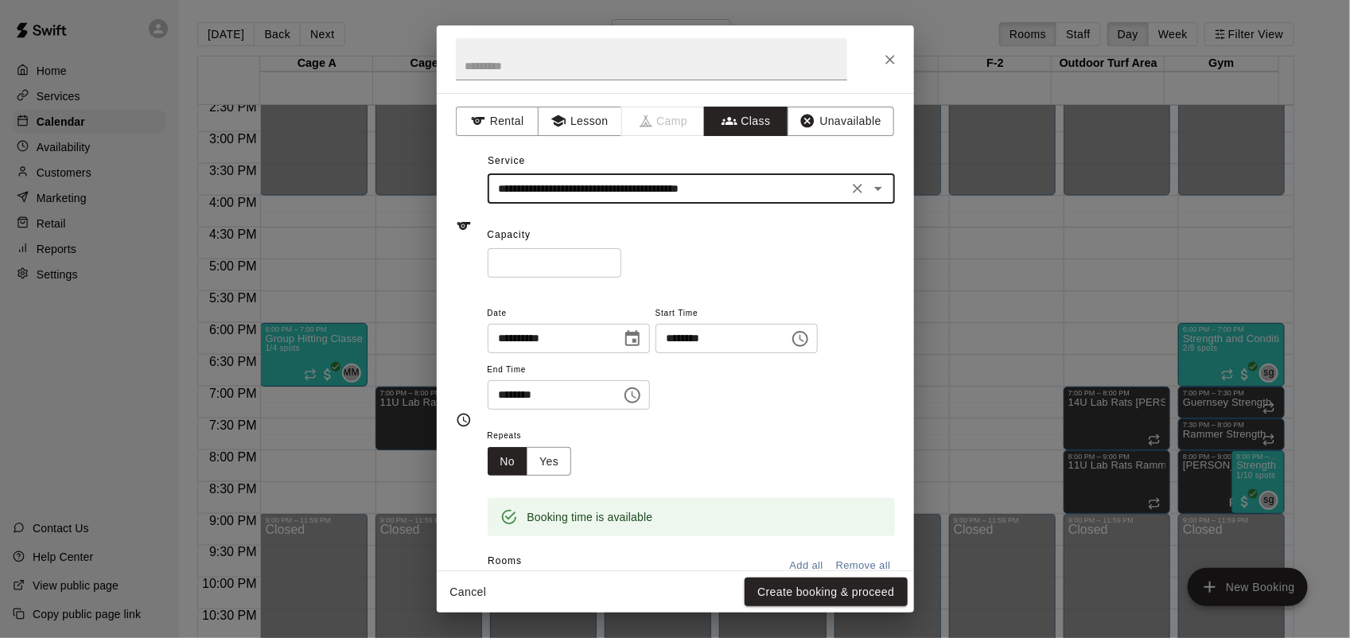
click at [621, 255] on input "*" at bounding box center [555, 262] width 134 height 29
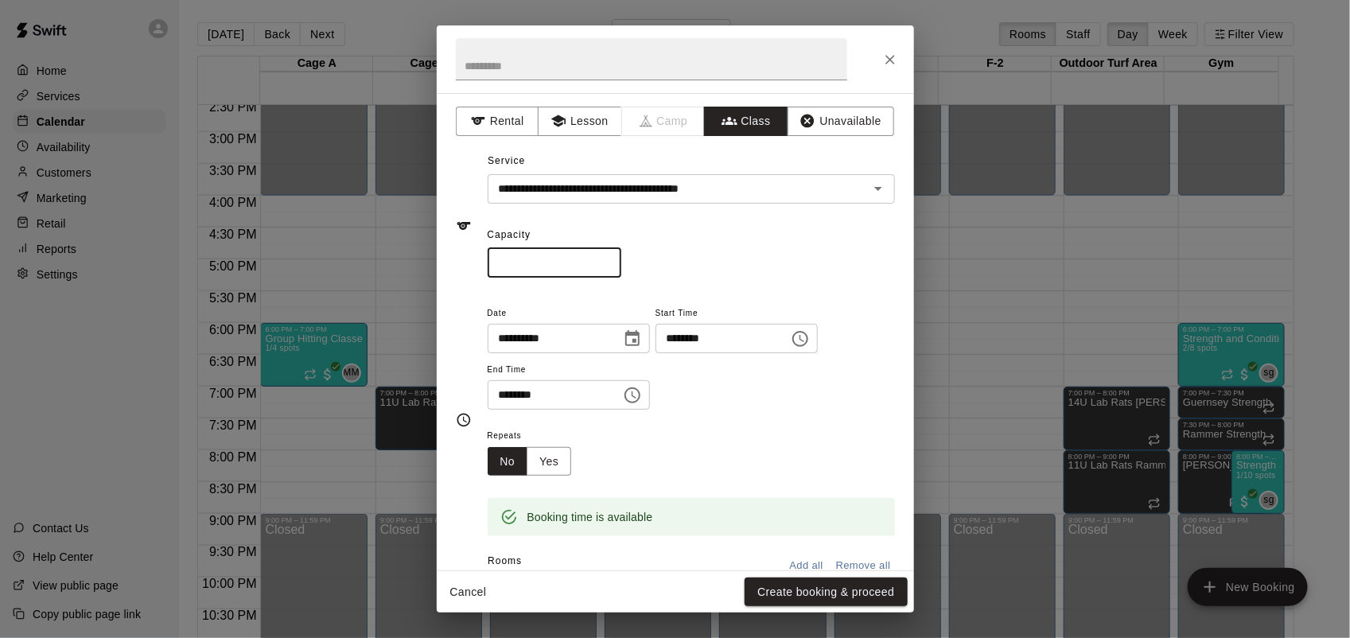
click at [621, 255] on input "*" at bounding box center [555, 262] width 134 height 29
type input "*"
click at [621, 255] on input "*" at bounding box center [555, 262] width 134 height 29
click at [841, 597] on button "Create booking & proceed" at bounding box center [826, 592] width 162 height 29
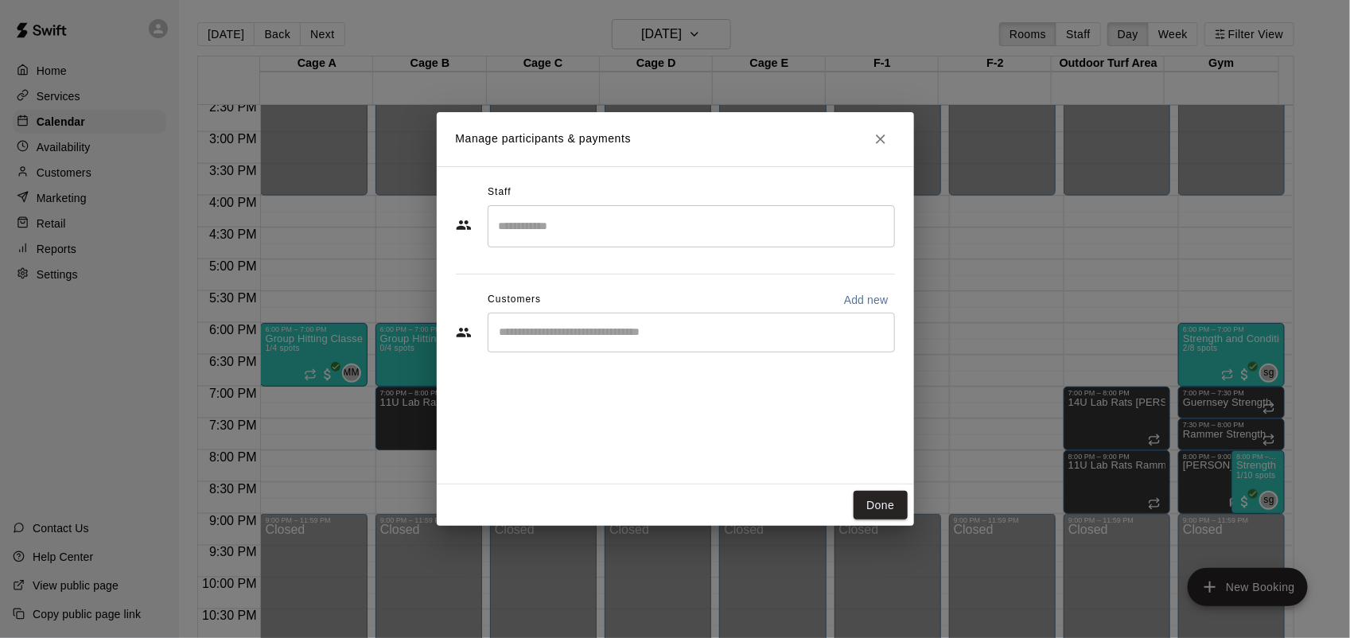
click at [821, 229] on input "Search staff" at bounding box center [691, 226] width 393 height 28
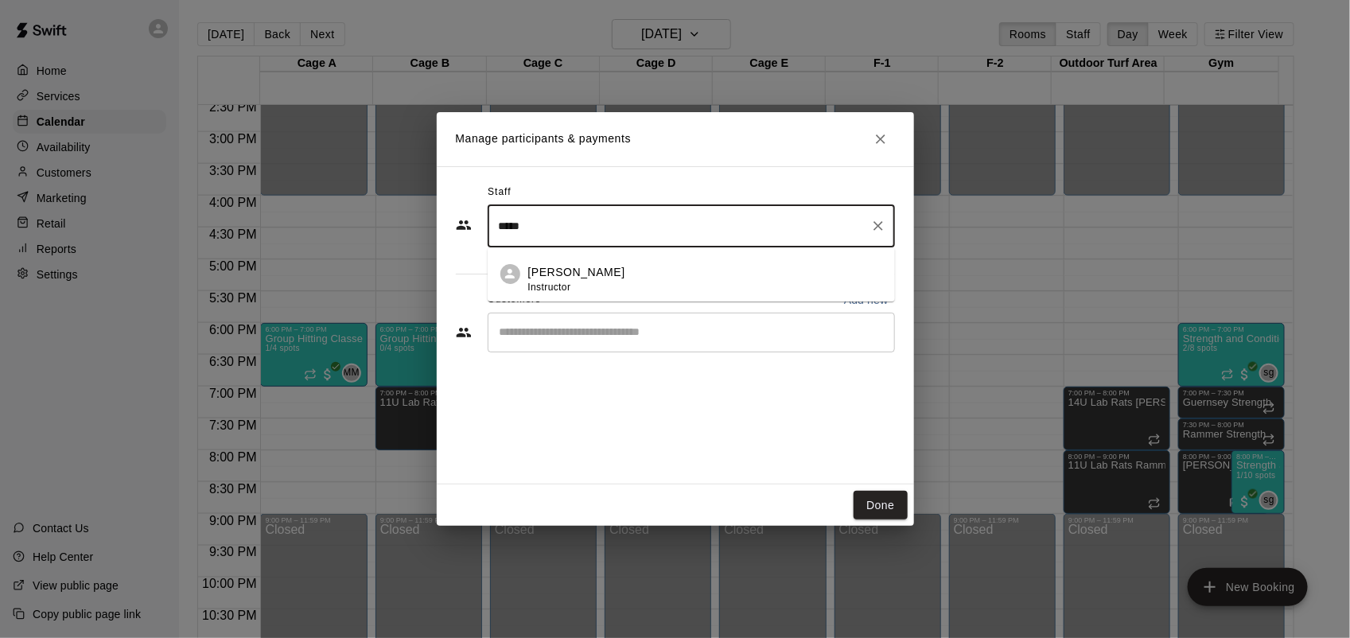
click at [671, 281] on div "[PERSON_NAME] Instructor" at bounding box center [705, 279] width 354 height 31
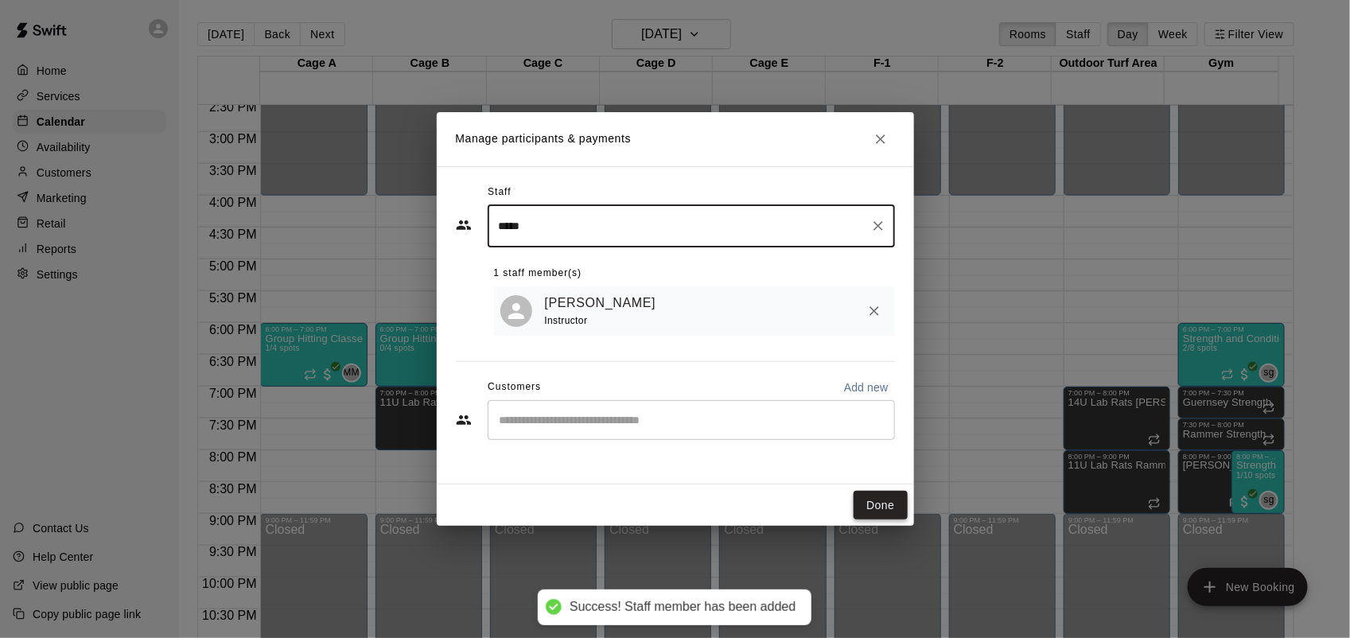
type input "*****"
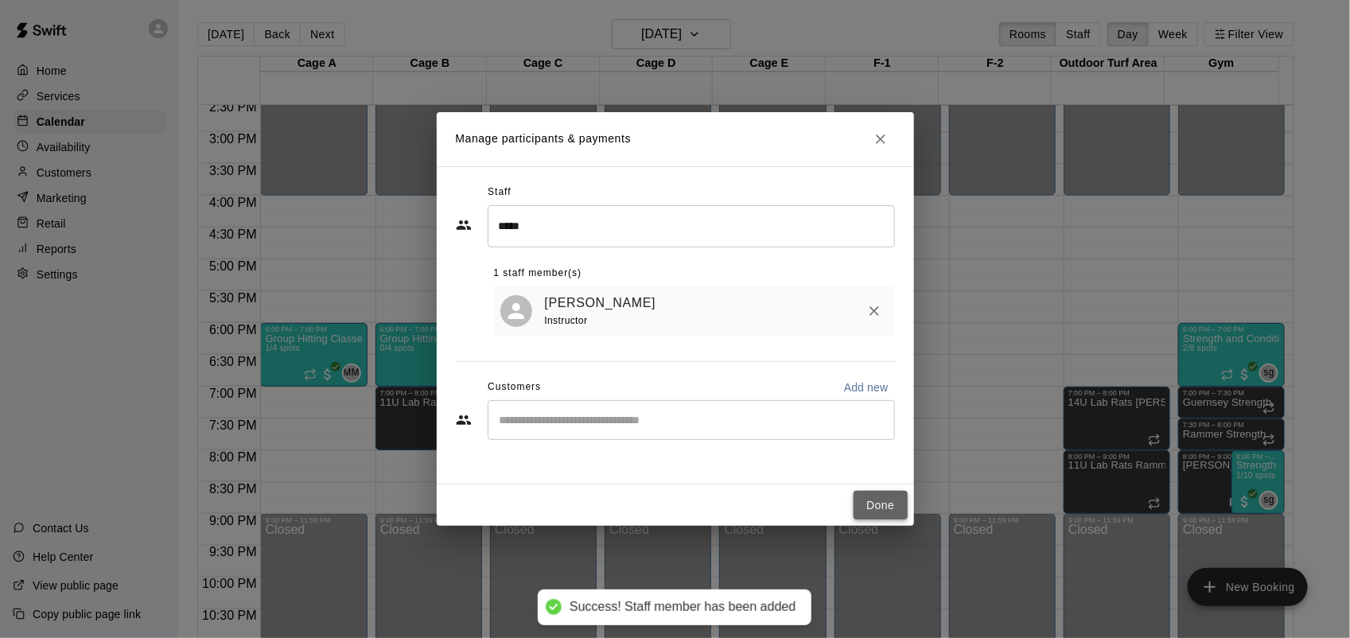
click at [881, 499] on button "Done" at bounding box center [880, 505] width 53 height 29
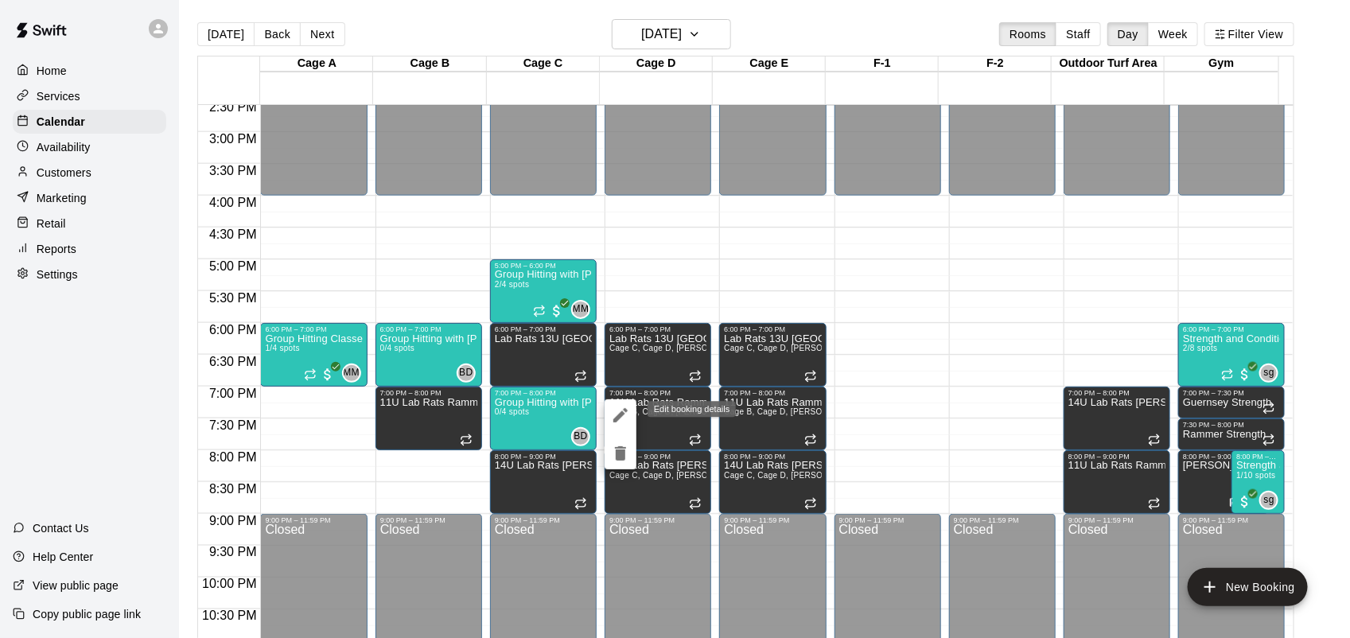
click at [621, 414] on icon "edit" at bounding box center [621, 415] width 14 height 14
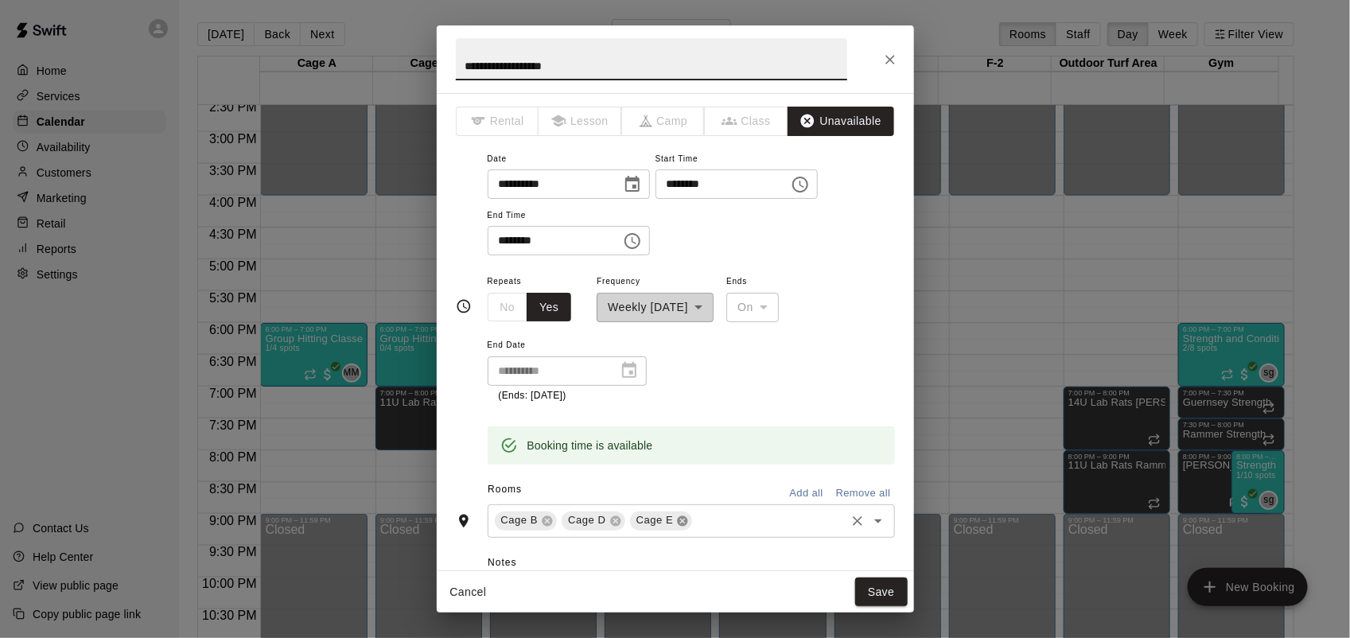
click at [677, 521] on icon at bounding box center [682, 521] width 13 height 13
click at [658, 508] on div "Cage B Cage D ​" at bounding box center [691, 521] width 407 height 33
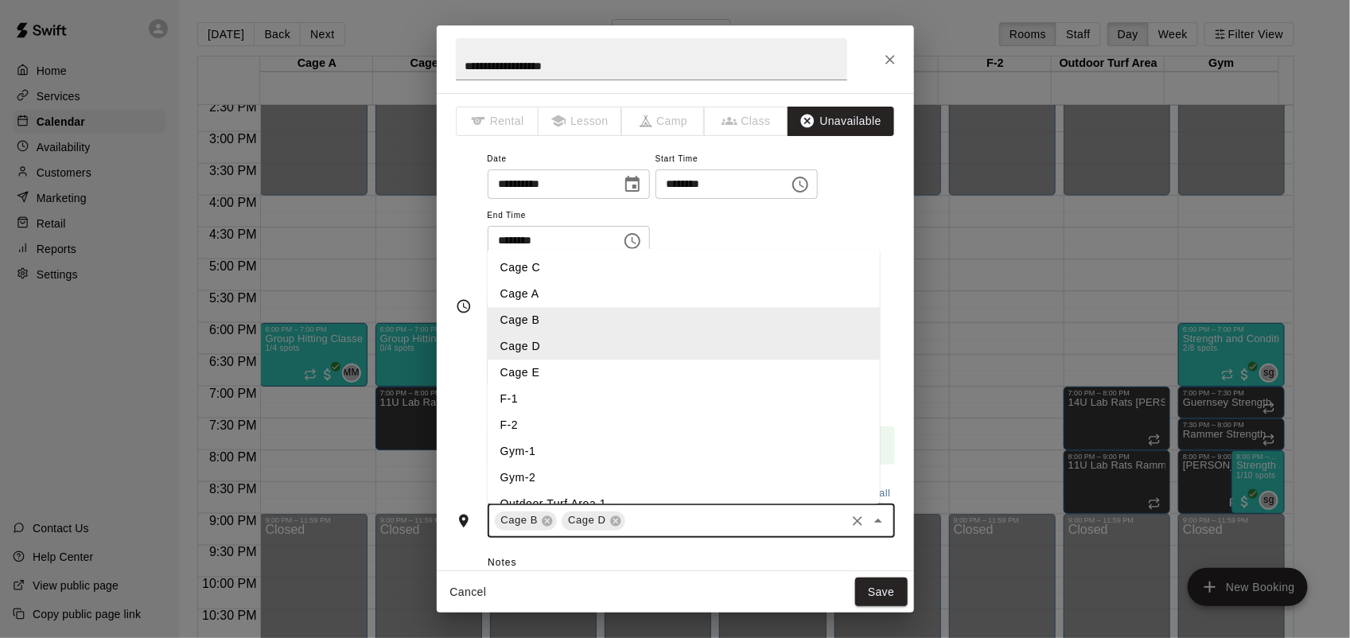
click at [521, 391] on li "F-1" at bounding box center [684, 399] width 392 height 26
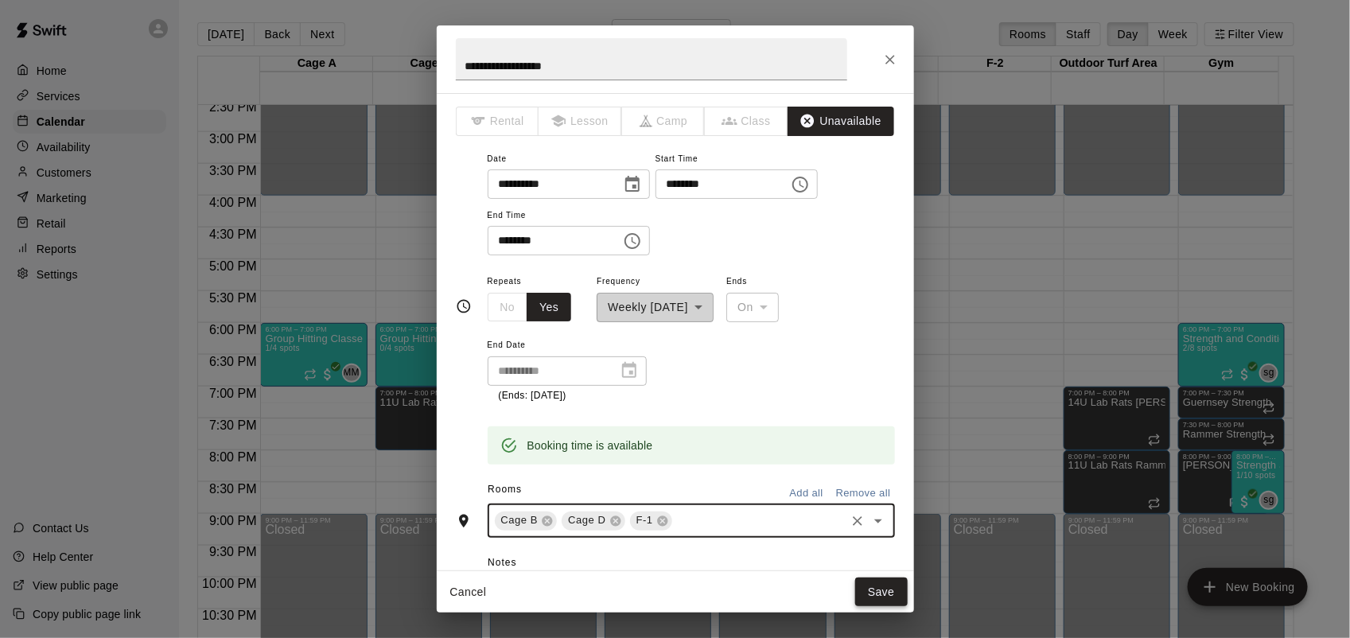
click at [891, 595] on button "Save" at bounding box center [881, 592] width 53 height 29
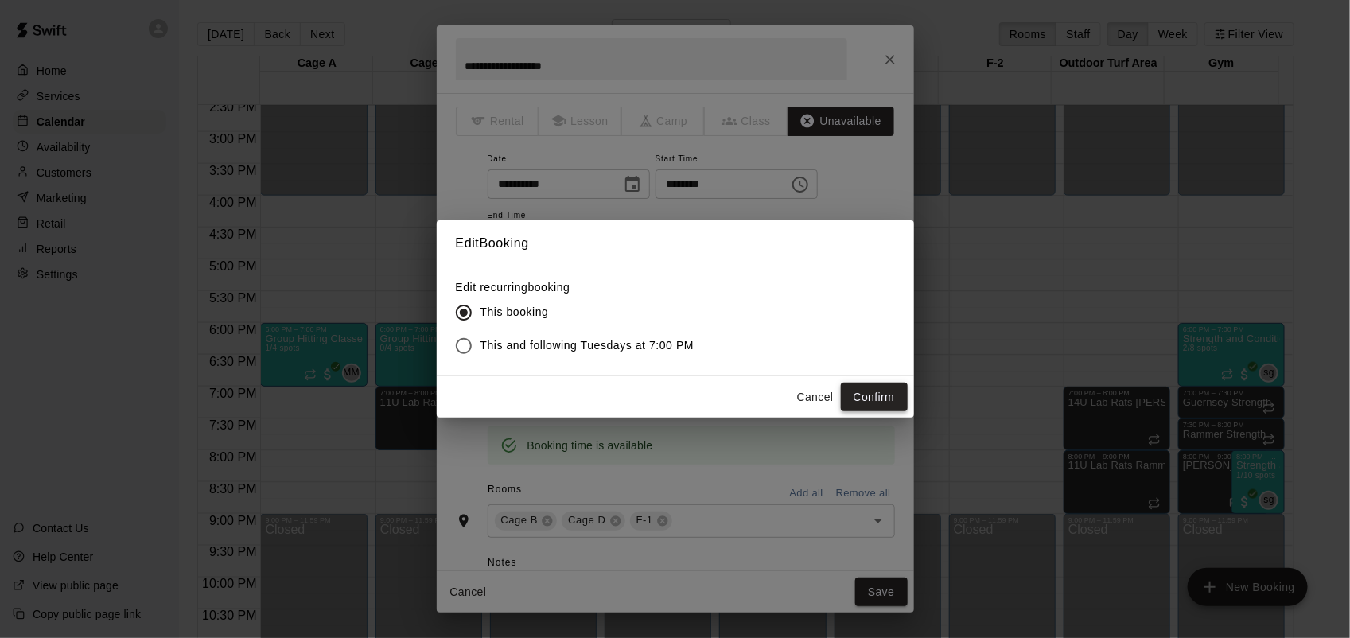
click at [880, 388] on button "Confirm" at bounding box center [874, 397] width 67 height 29
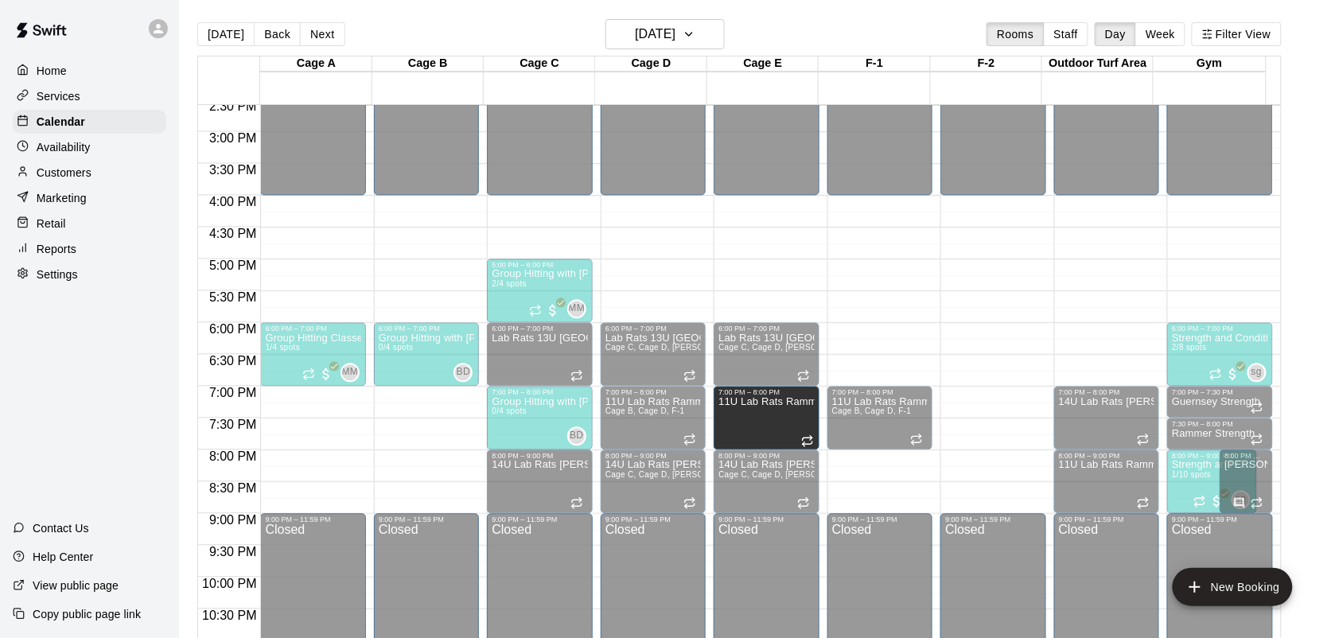
drag, startPoint x: 400, startPoint y: 423, endPoint x: 717, endPoint y: 435, distance: 316.9
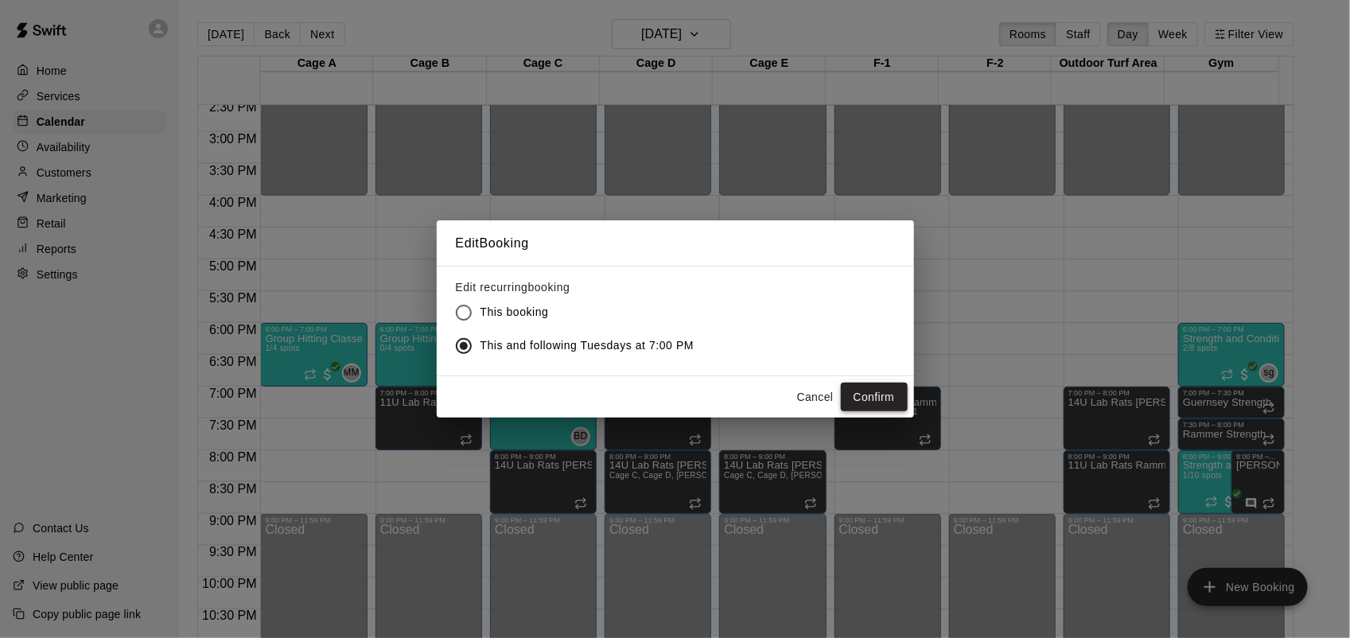
click at [879, 403] on button "Confirm" at bounding box center [874, 397] width 67 height 29
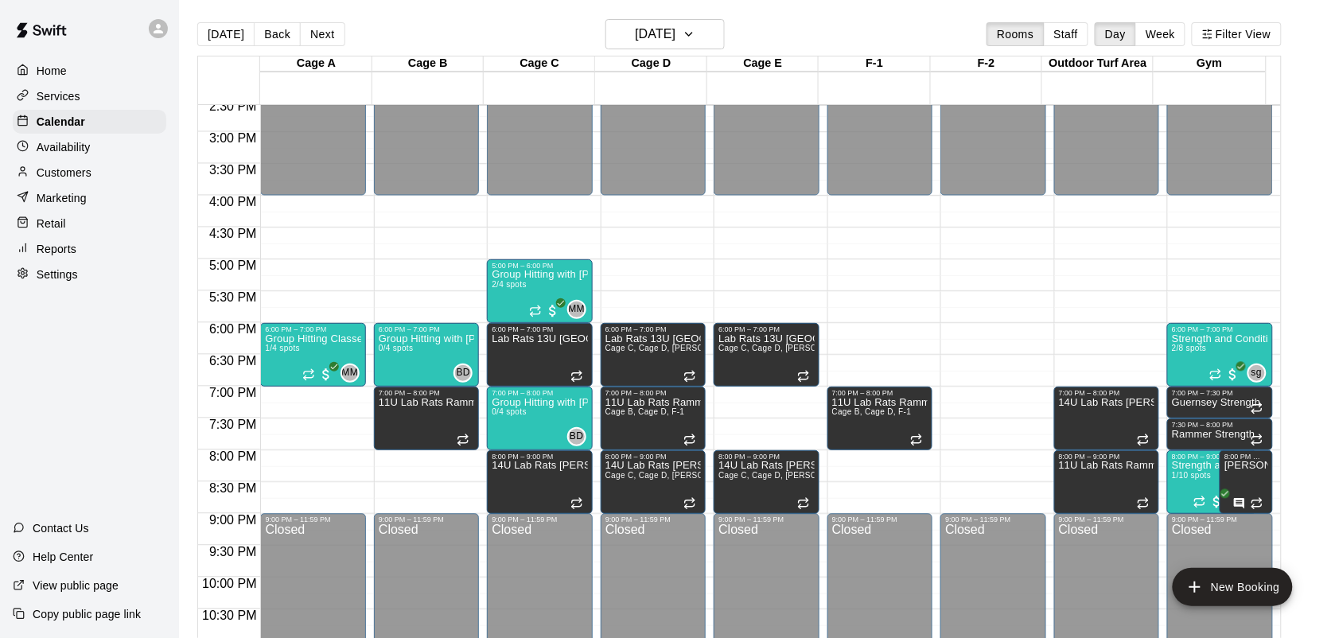
click at [879, 403] on p "11U Lab Rats Rammer" at bounding box center [879, 403] width 95 height 0
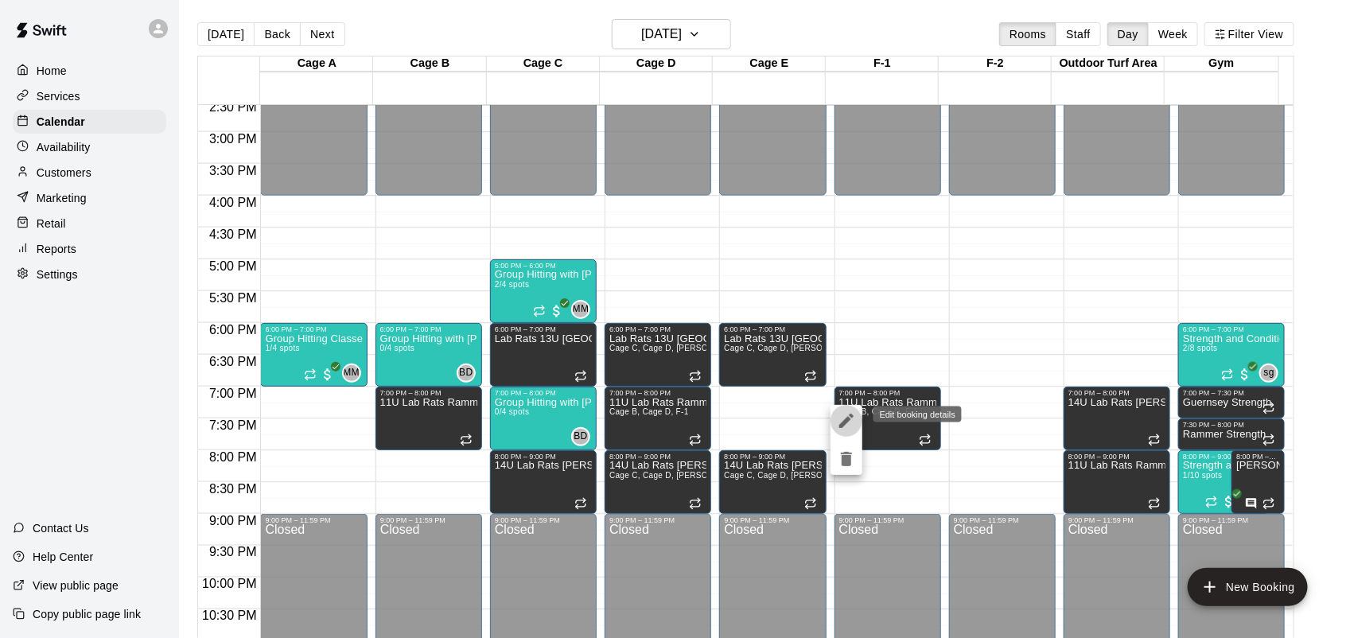
click at [841, 419] on icon "edit" at bounding box center [846, 420] width 19 height 19
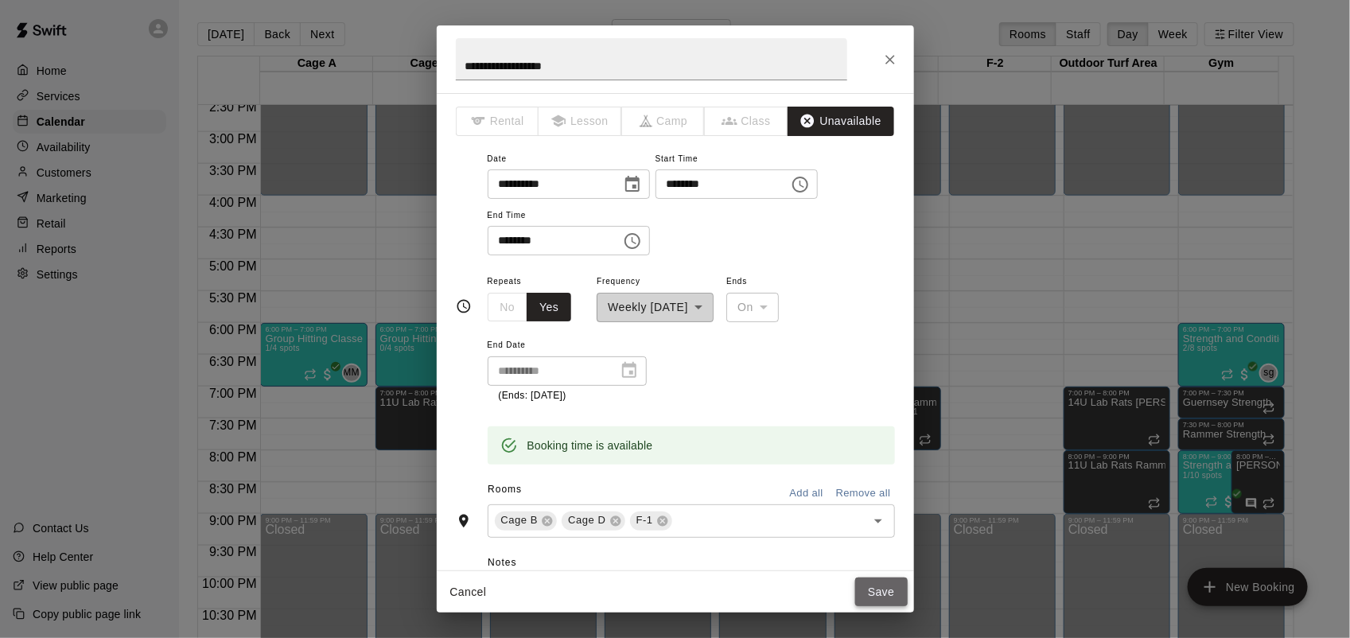
click at [870, 590] on button "Save" at bounding box center [881, 592] width 53 height 29
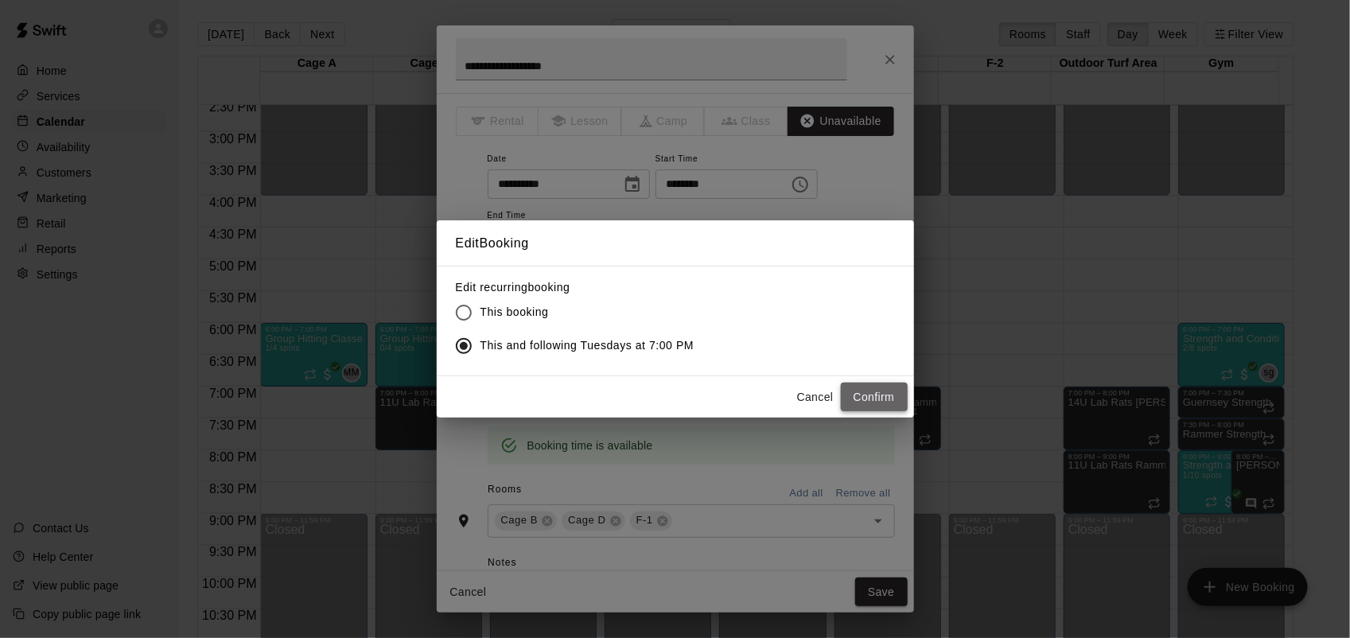
click at [881, 388] on button "Confirm" at bounding box center [874, 397] width 67 height 29
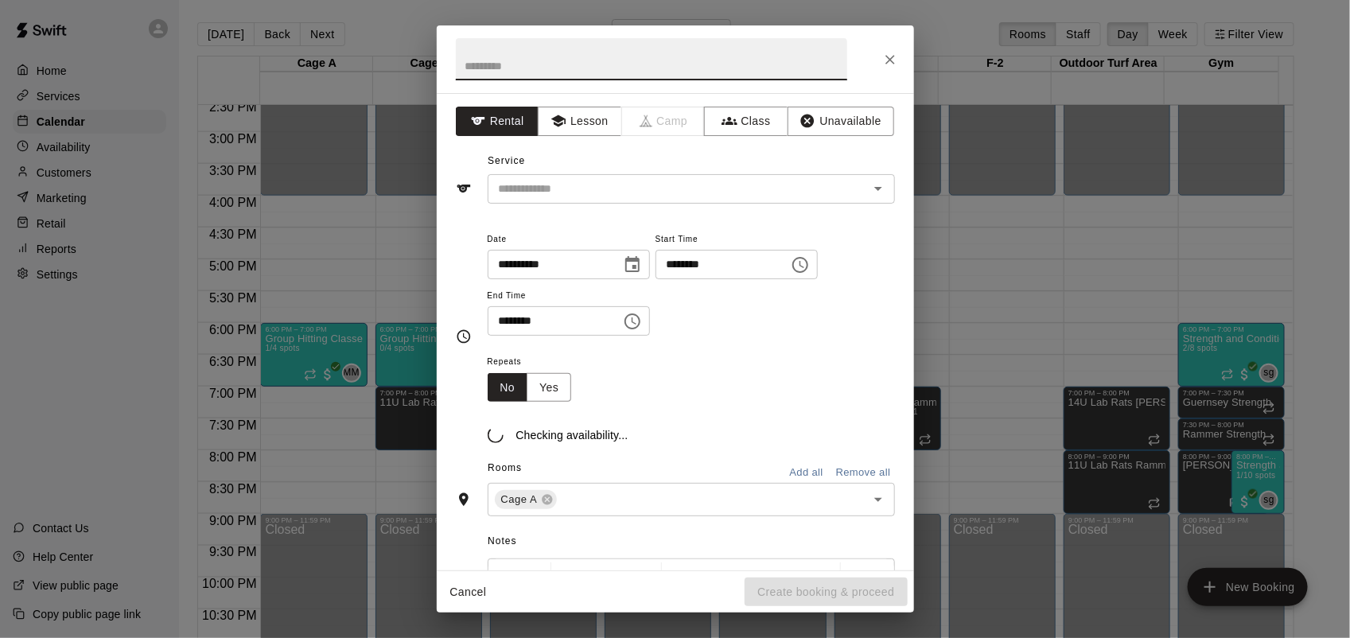
click at [399, 431] on div "**********" at bounding box center [675, 319] width 1350 height 638
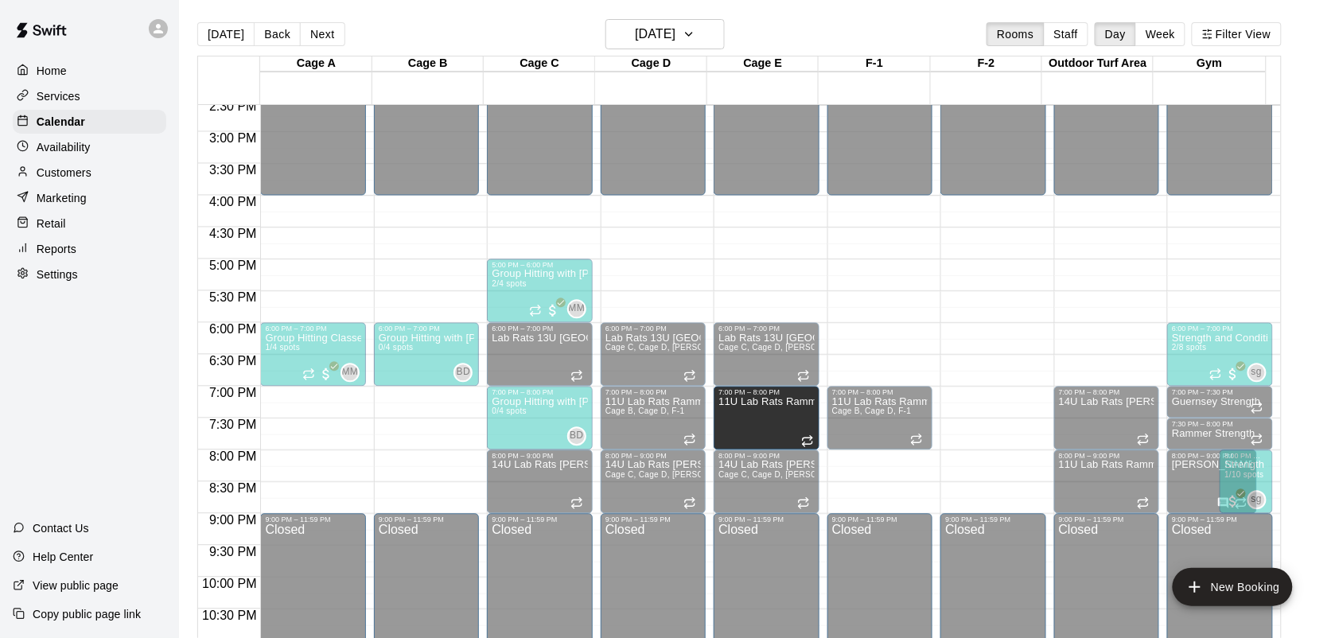
drag, startPoint x: 399, startPoint y: 431, endPoint x: 789, endPoint y: 431, distance: 389.9
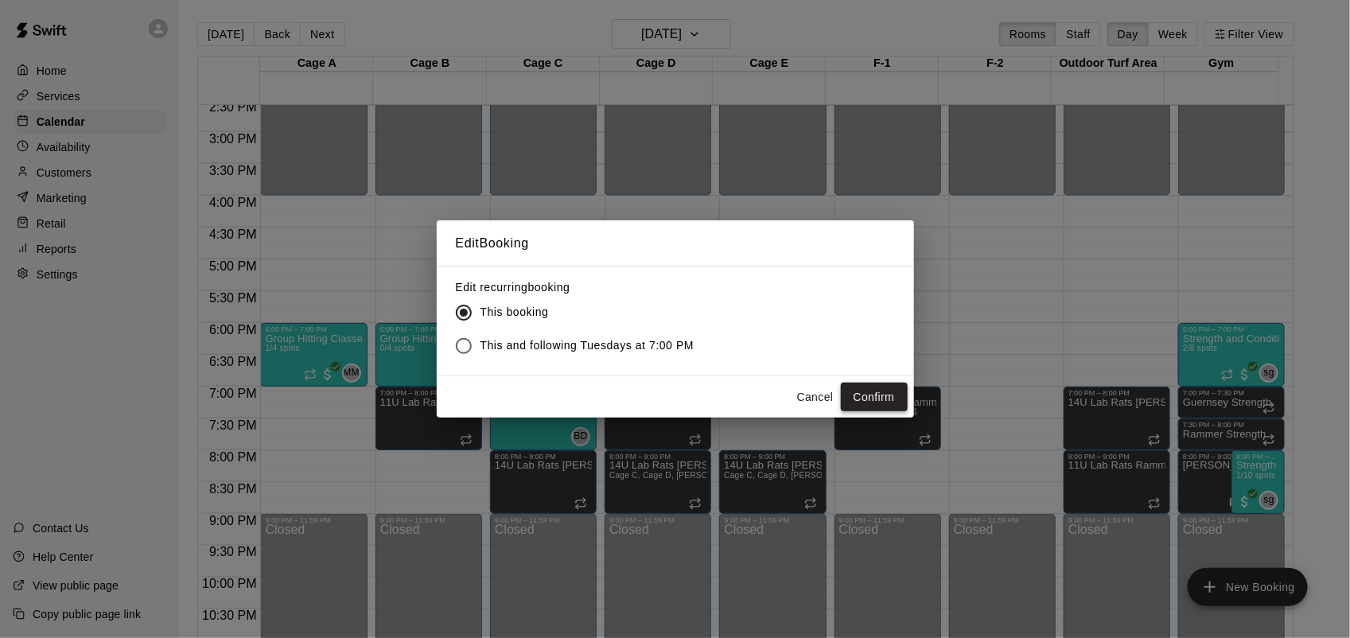
click at [864, 395] on button "Confirm" at bounding box center [874, 397] width 67 height 29
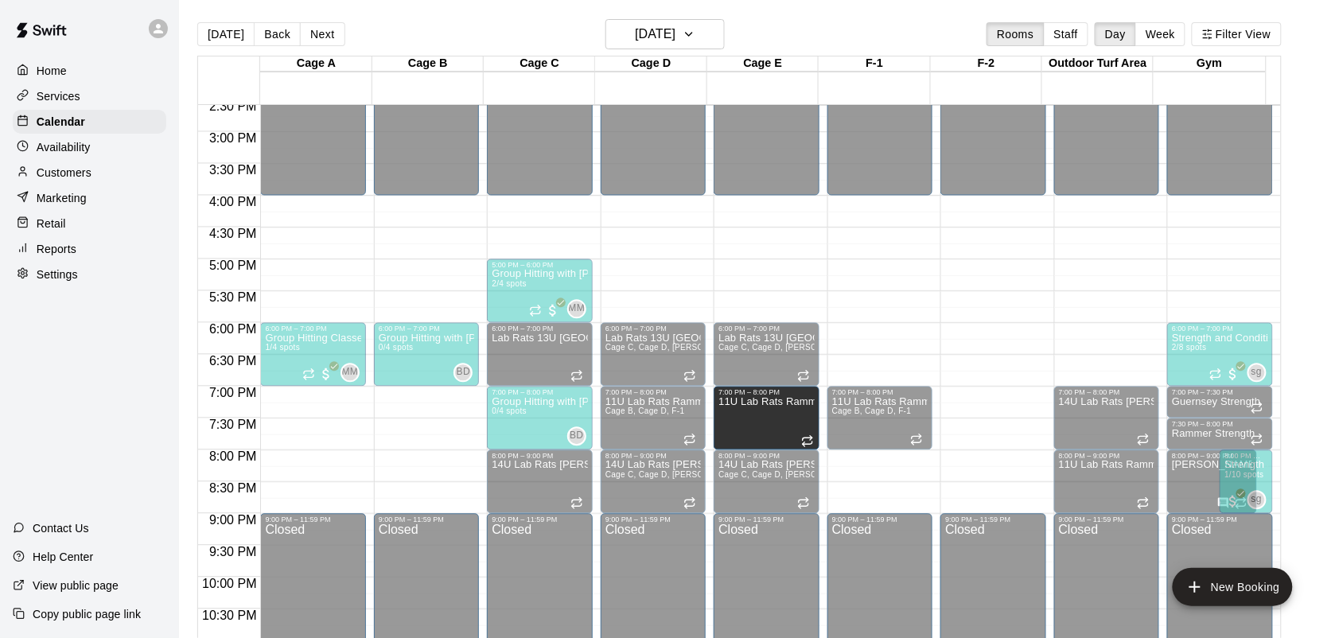
drag, startPoint x: 418, startPoint y: 415, endPoint x: 758, endPoint y: 427, distance: 340.0
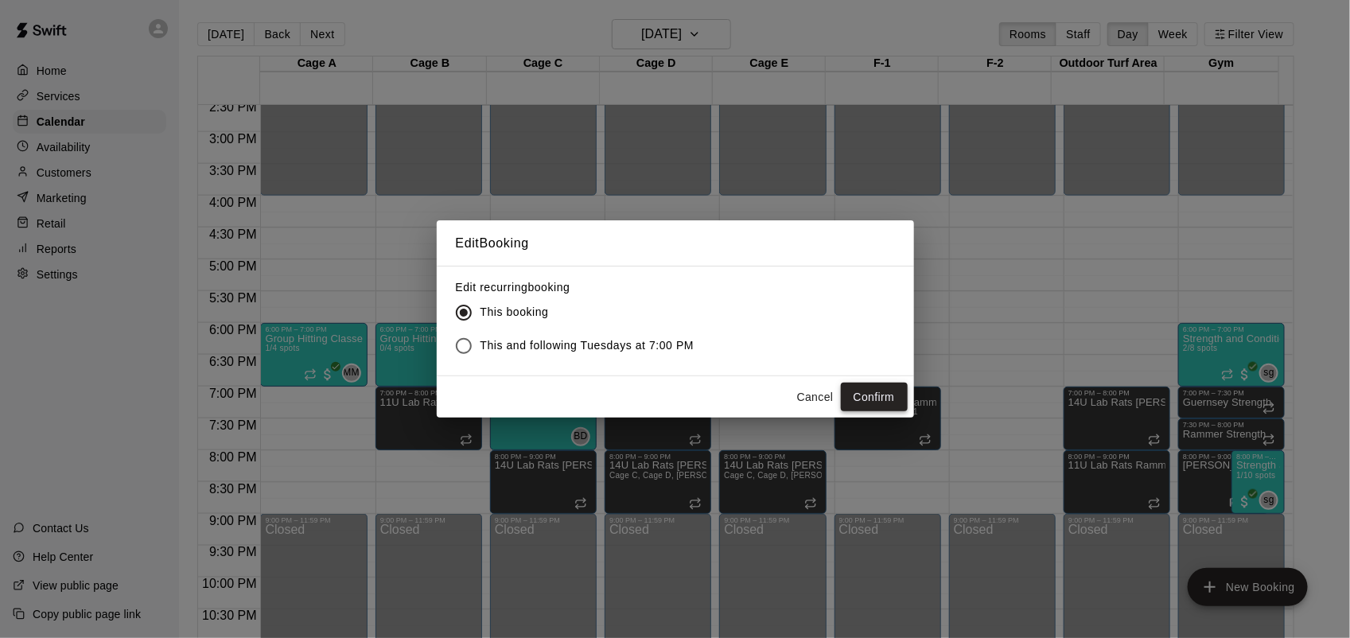
click at [877, 392] on button "Confirm" at bounding box center [874, 397] width 67 height 29
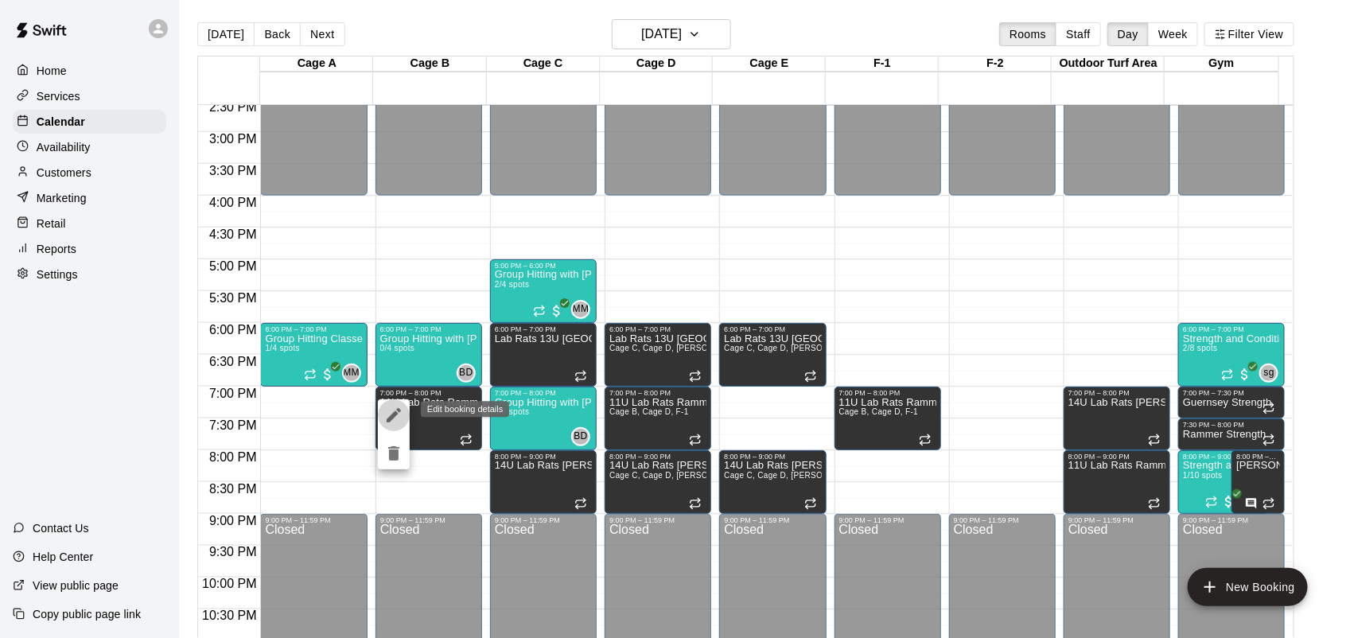
click at [390, 415] on icon "edit" at bounding box center [393, 415] width 19 height 19
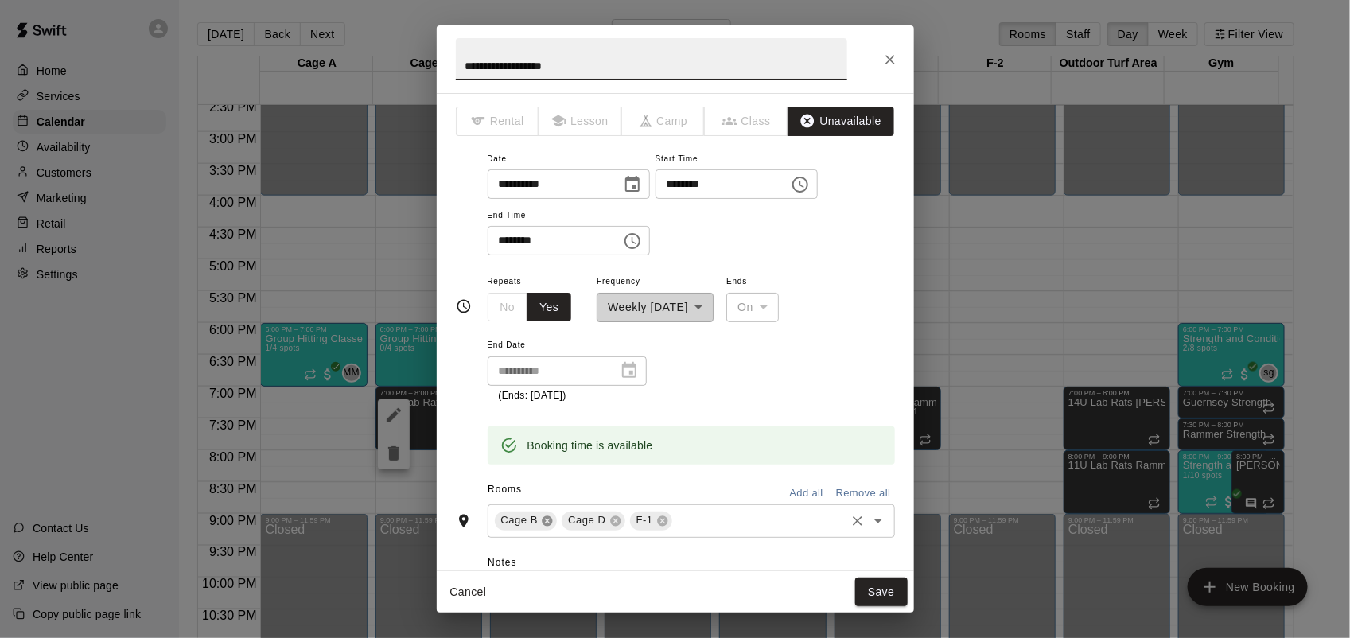
click at [547, 522] on icon at bounding box center [548, 521] width 10 height 10
click at [626, 528] on input "text" at bounding box center [725, 521] width 236 height 20
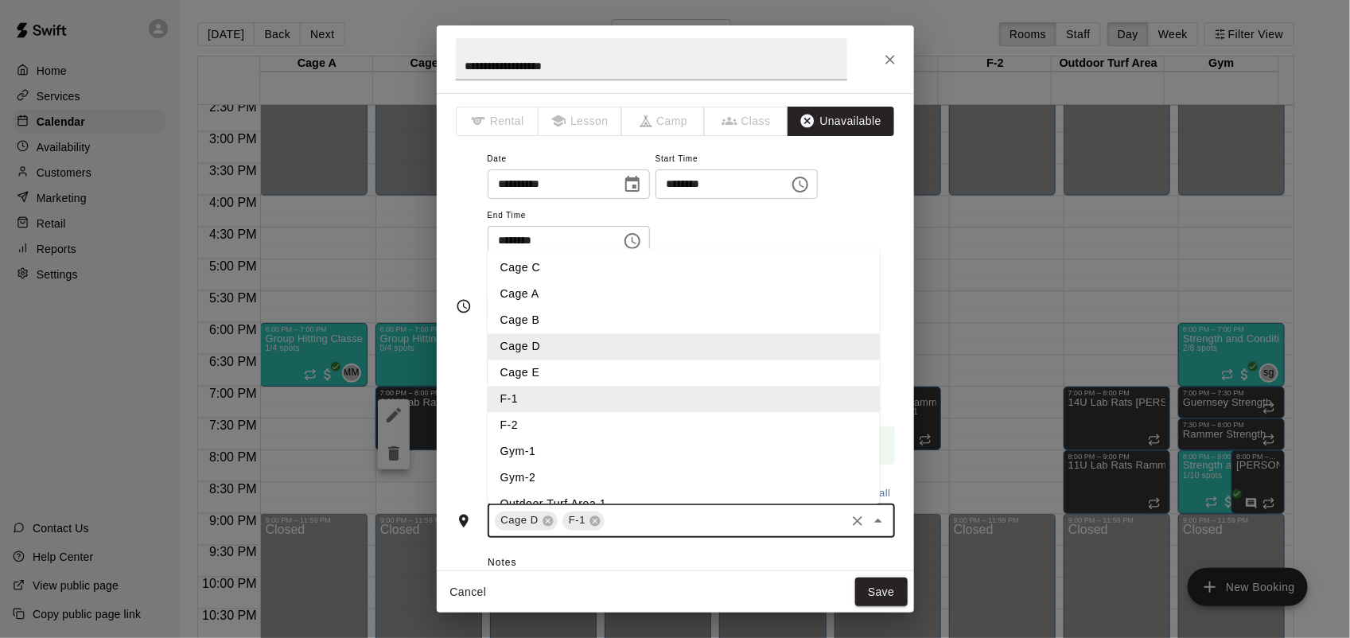
click at [540, 376] on li "Cage E" at bounding box center [684, 373] width 392 height 26
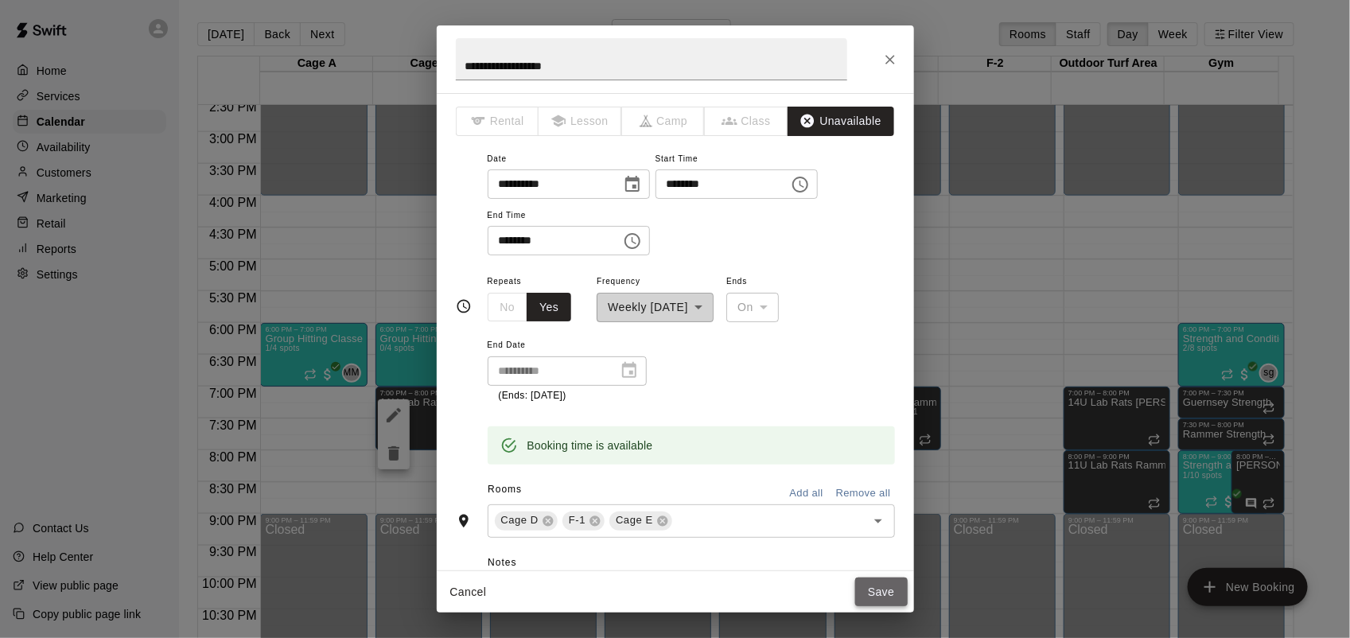
click at [883, 598] on button "Save" at bounding box center [881, 592] width 53 height 29
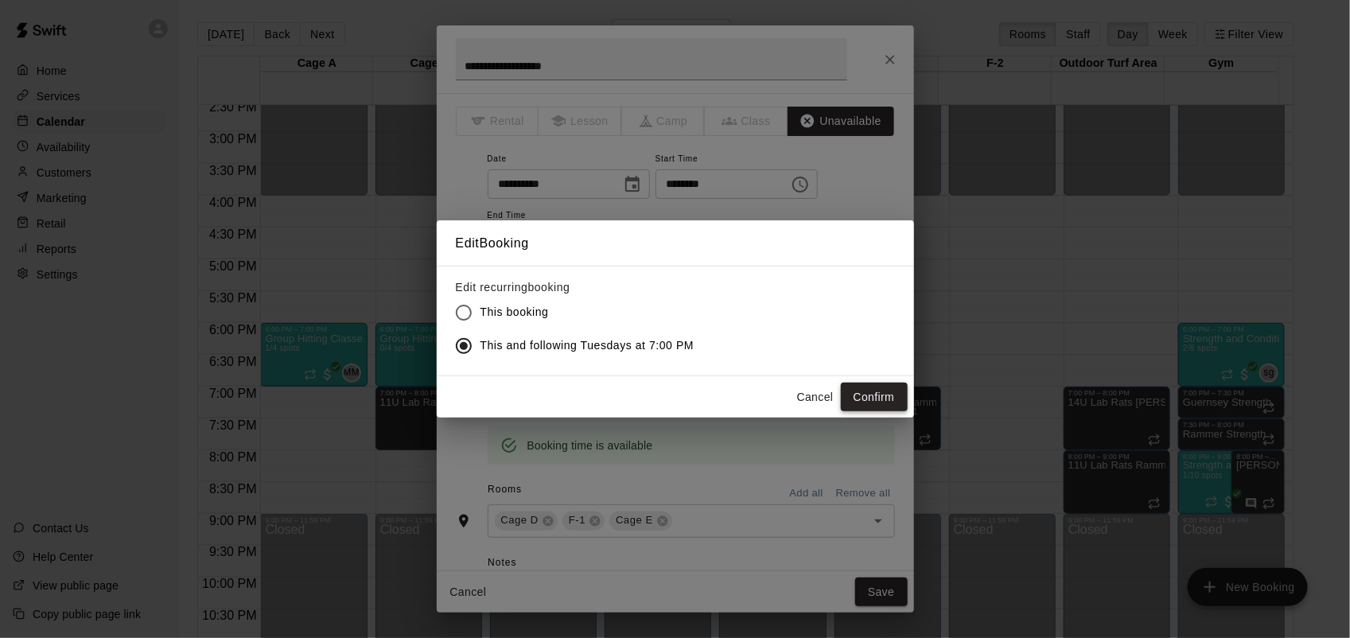
click at [874, 395] on button "Confirm" at bounding box center [874, 397] width 67 height 29
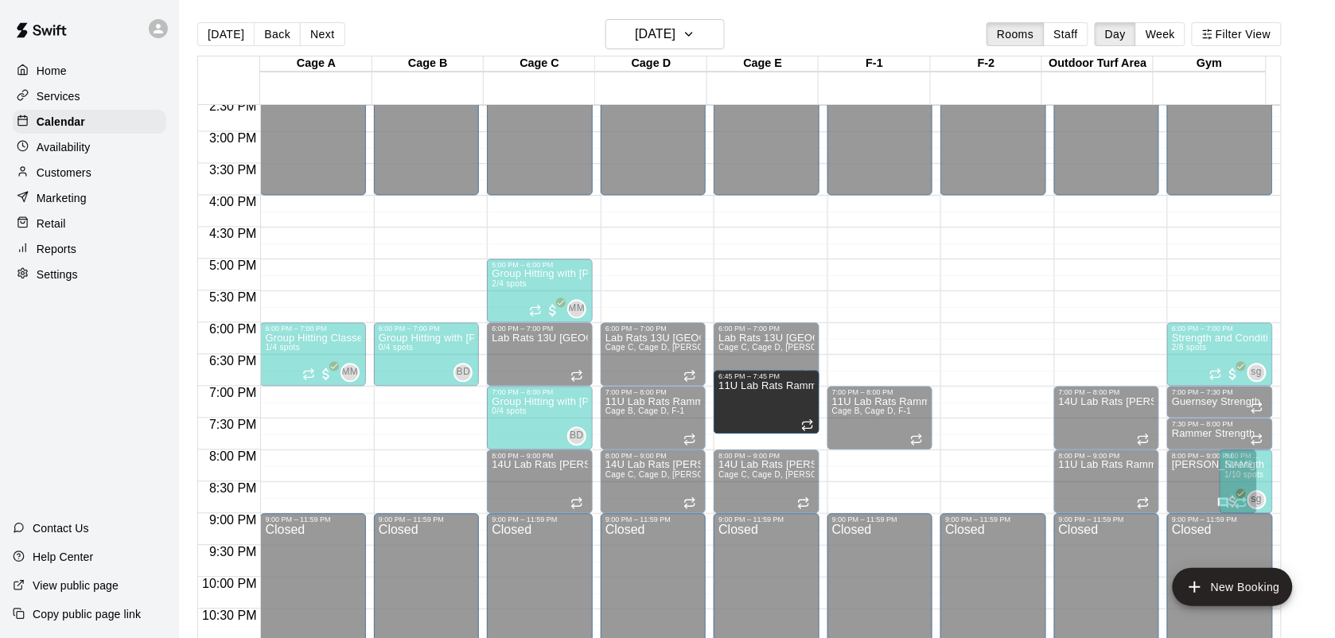
drag, startPoint x: 400, startPoint y: 431, endPoint x: 738, endPoint y: 427, distance: 337.4
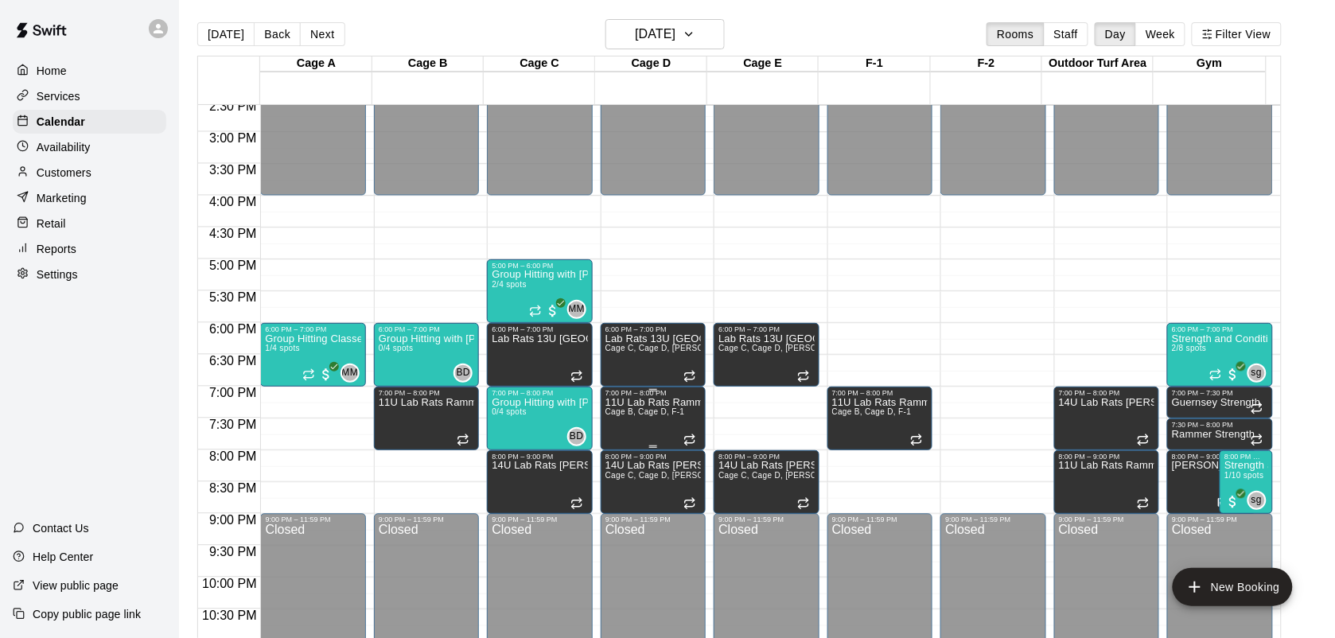
click at [677, 416] on span "Cage B, Cage D, F-1" at bounding box center [646, 411] width 80 height 9
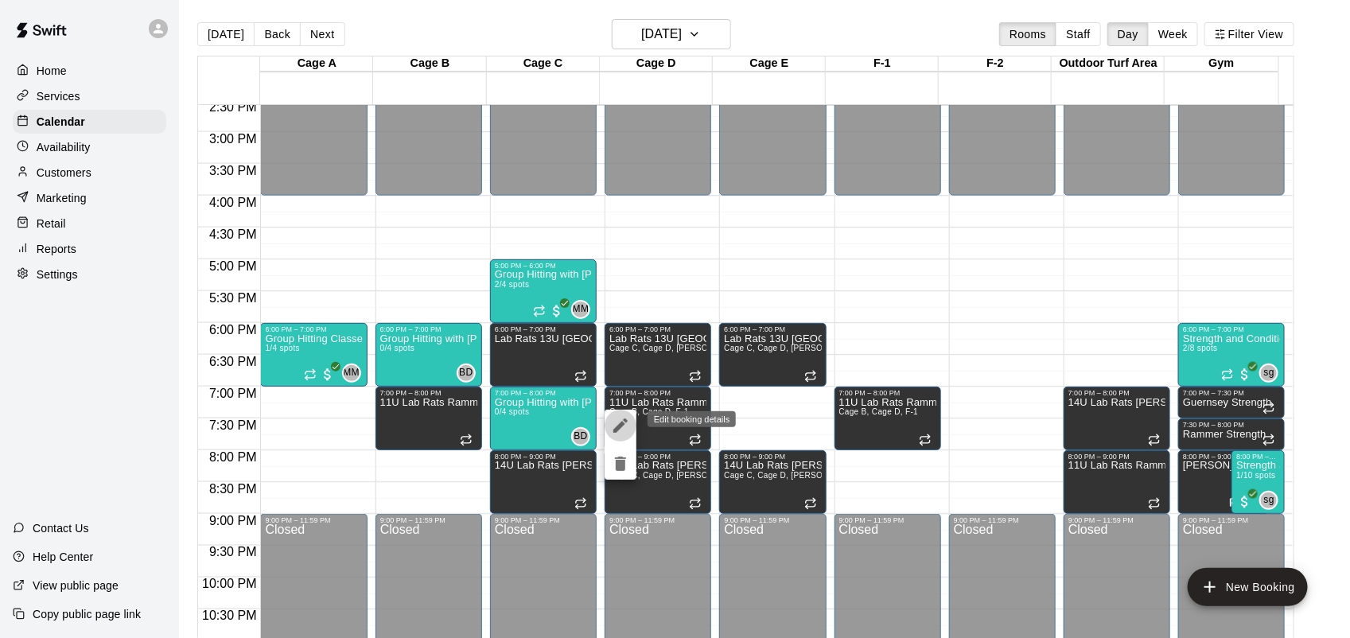
click at [618, 428] on icon "edit" at bounding box center [621, 426] width 14 height 14
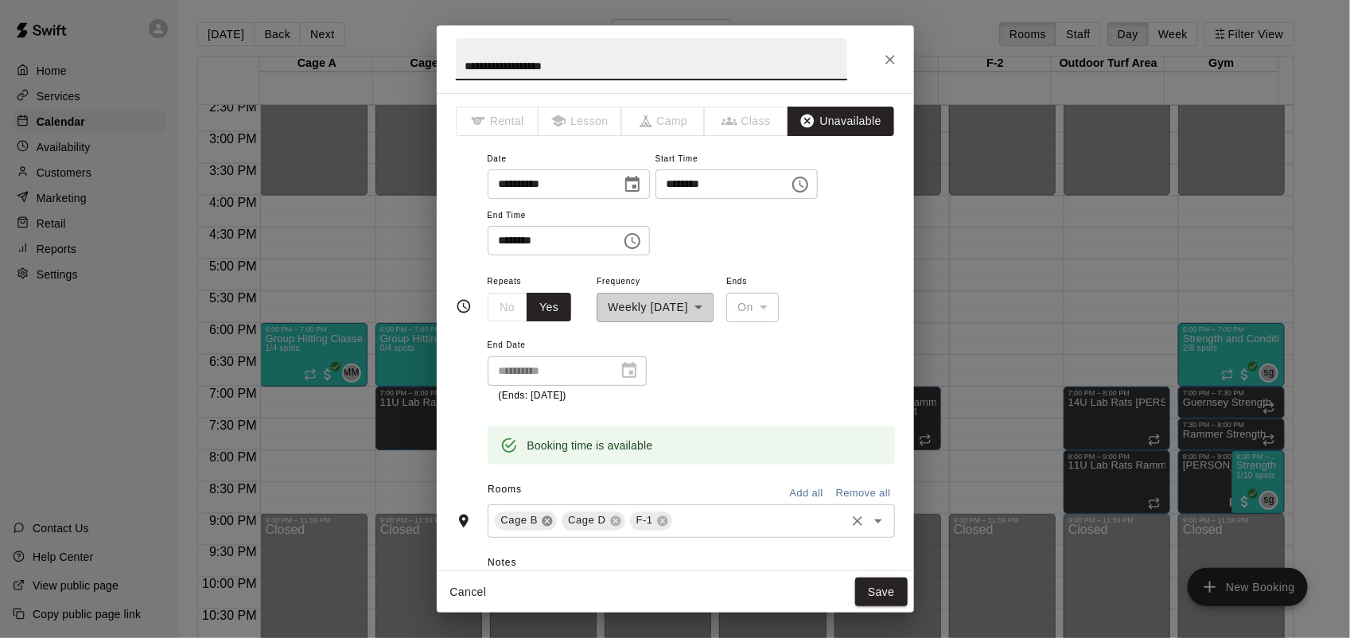
click at [546, 520] on icon at bounding box center [548, 521] width 10 height 10
click at [627, 531] on input "text" at bounding box center [725, 521] width 236 height 20
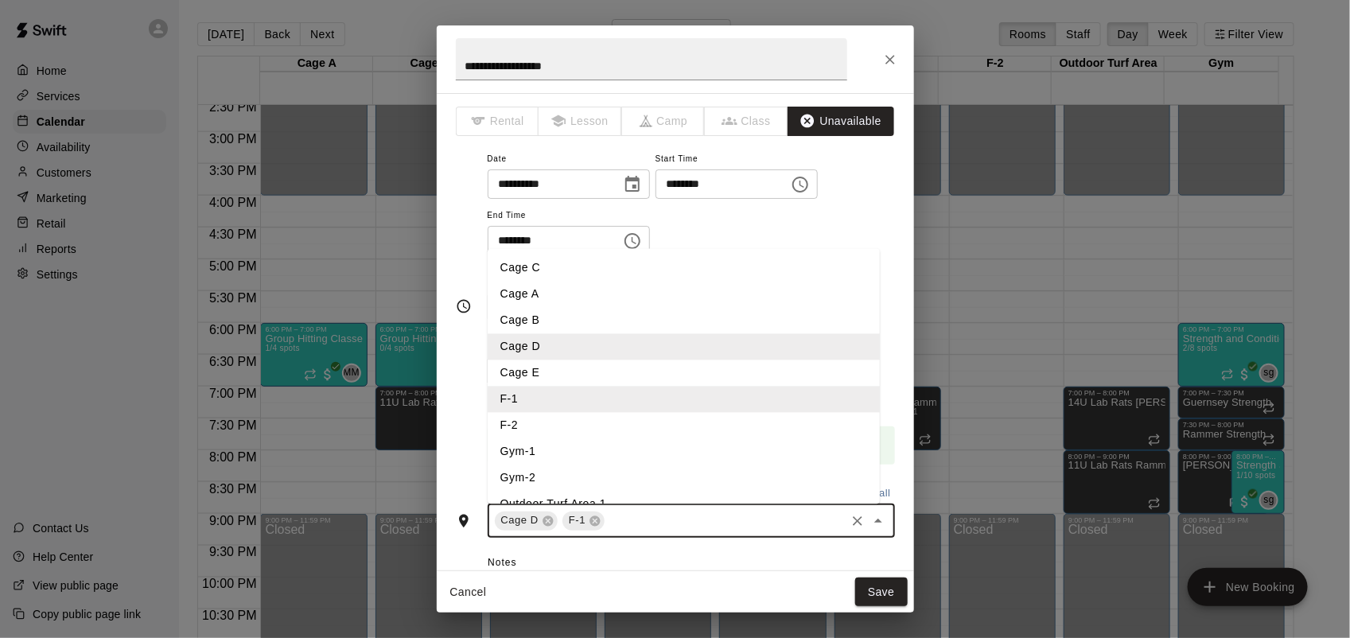
click at [538, 367] on li "Cage E" at bounding box center [684, 373] width 392 height 26
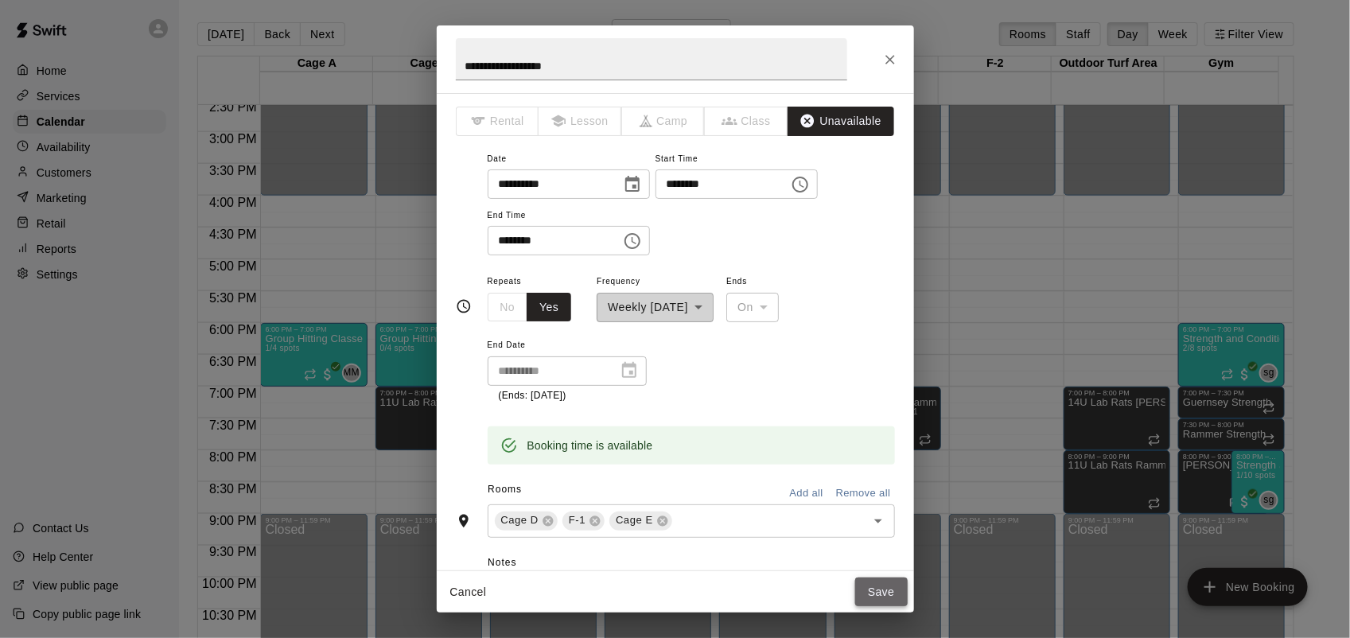
click at [895, 598] on button "Save" at bounding box center [881, 592] width 53 height 29
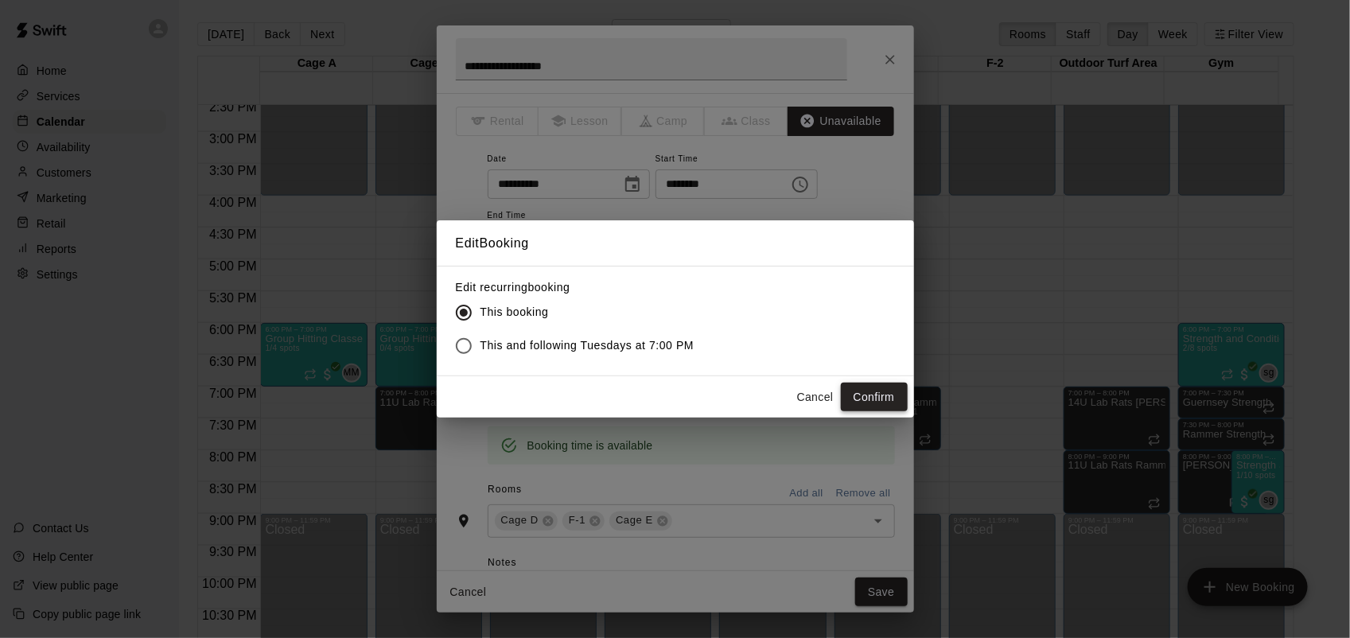
click at [873, 384] on button "Confirm" at bounding box center [874, 397] width 67 height 29
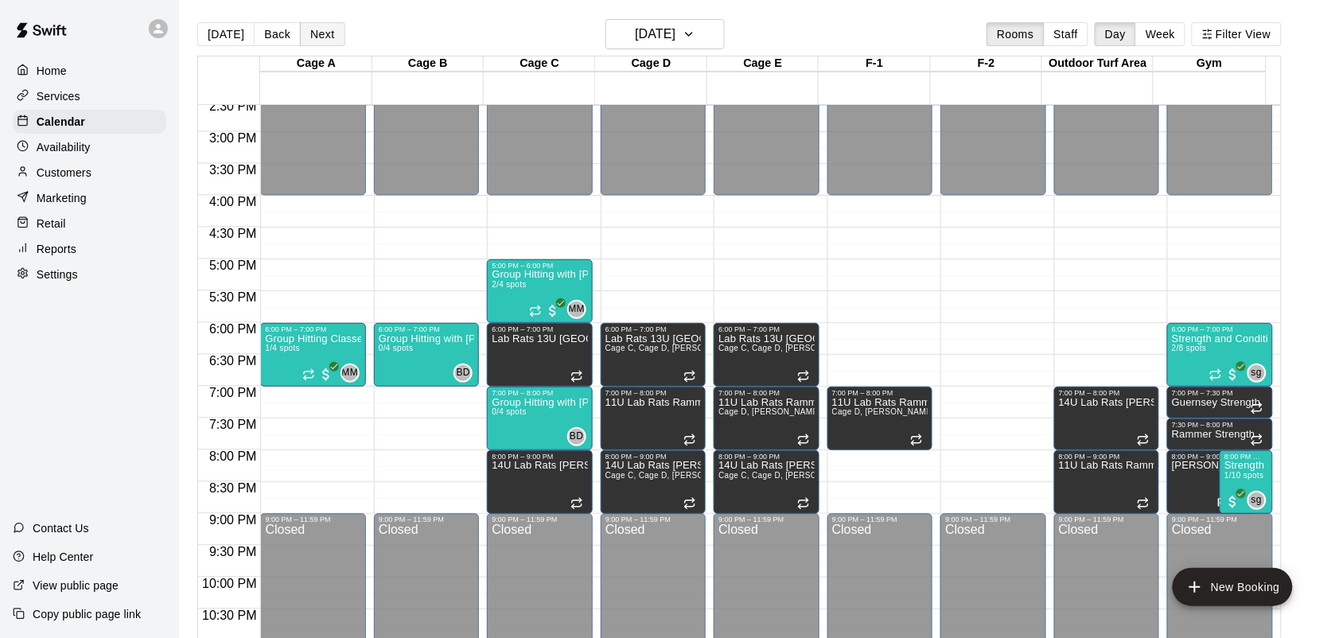
click at [312, 32] on button "Next" at bounding box center [322, 34] width 45 height 24
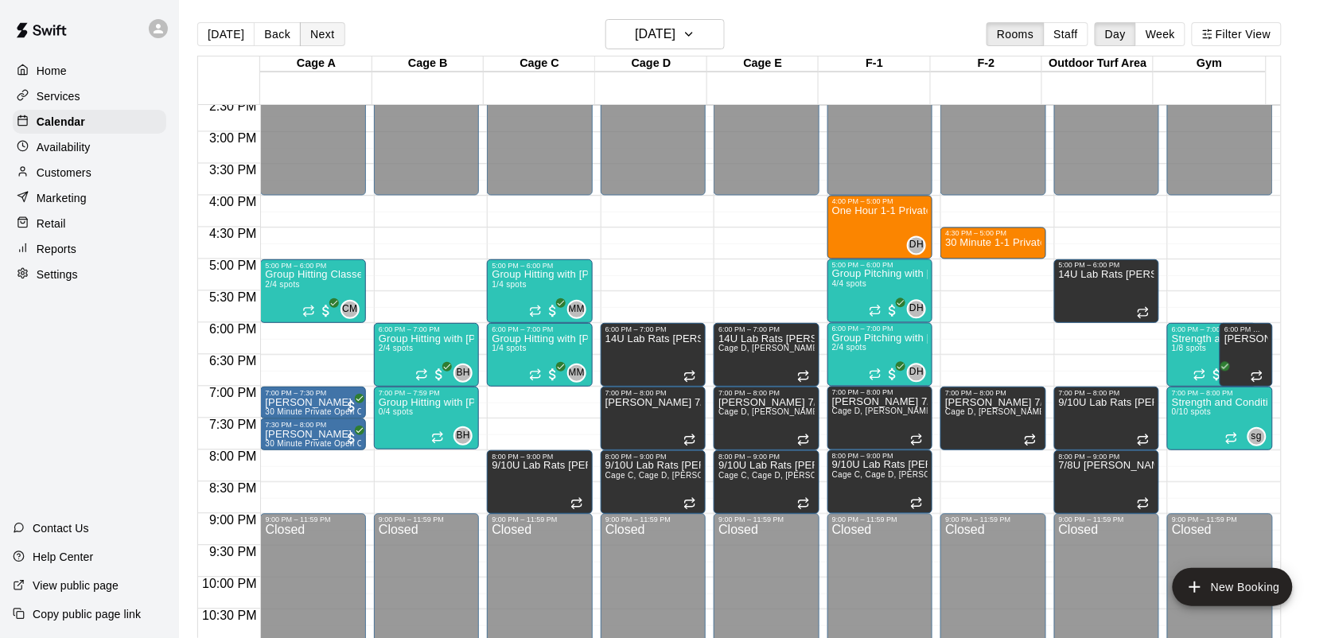
click at [324, 34] on button "Next" at bounding box center [322, 34] width 45 height 24
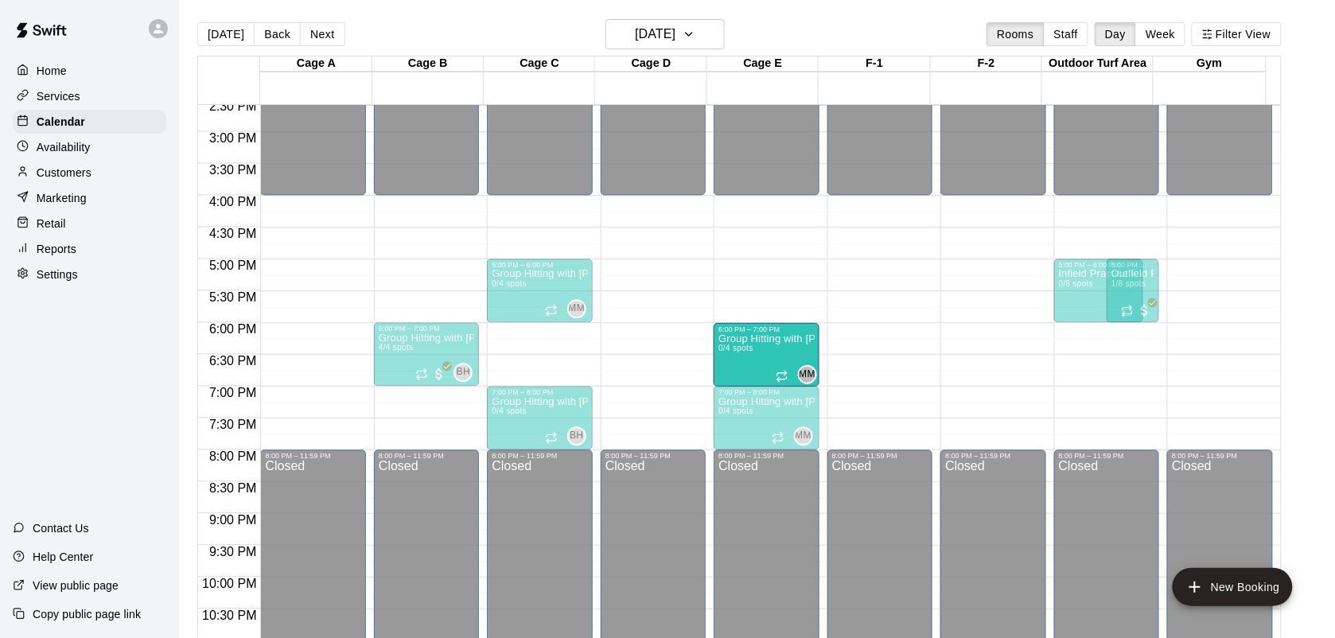
drag, startPoint x: 551, startPoint y: 355, endPoint x: 781, endPoint y: 364, distance: 230.1
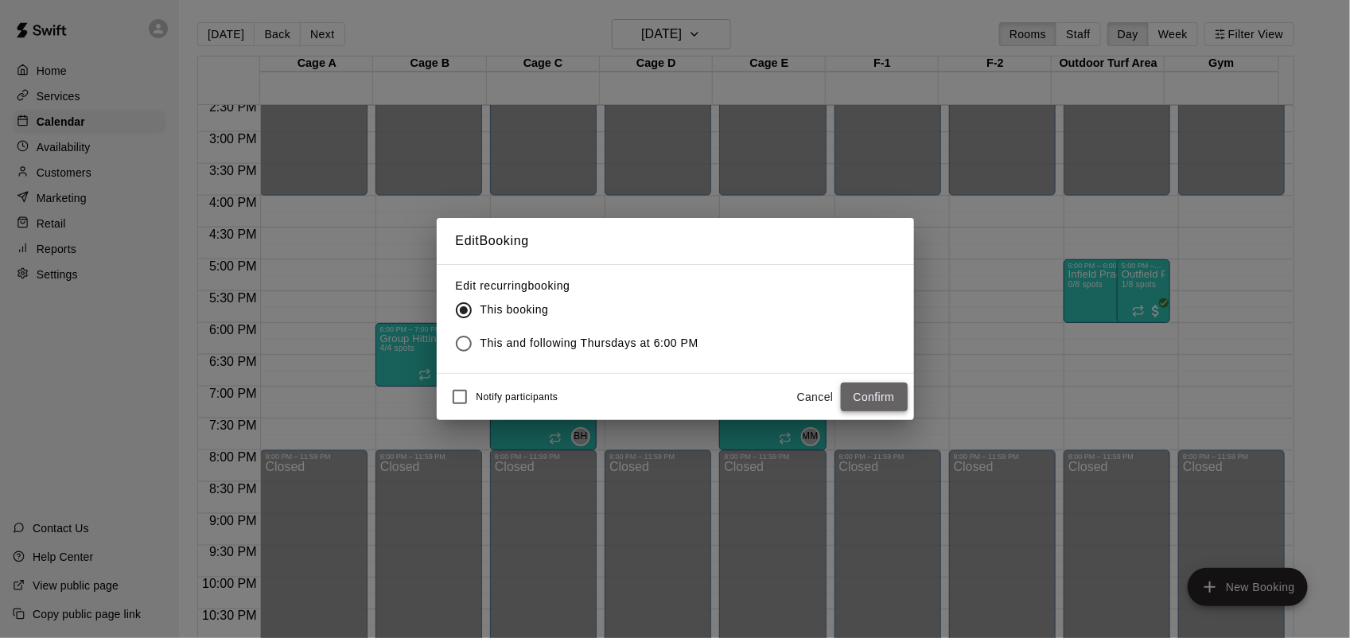
click at [886, 391] on button "Confirm" at bounding box center [874, 397] width 67 height 29
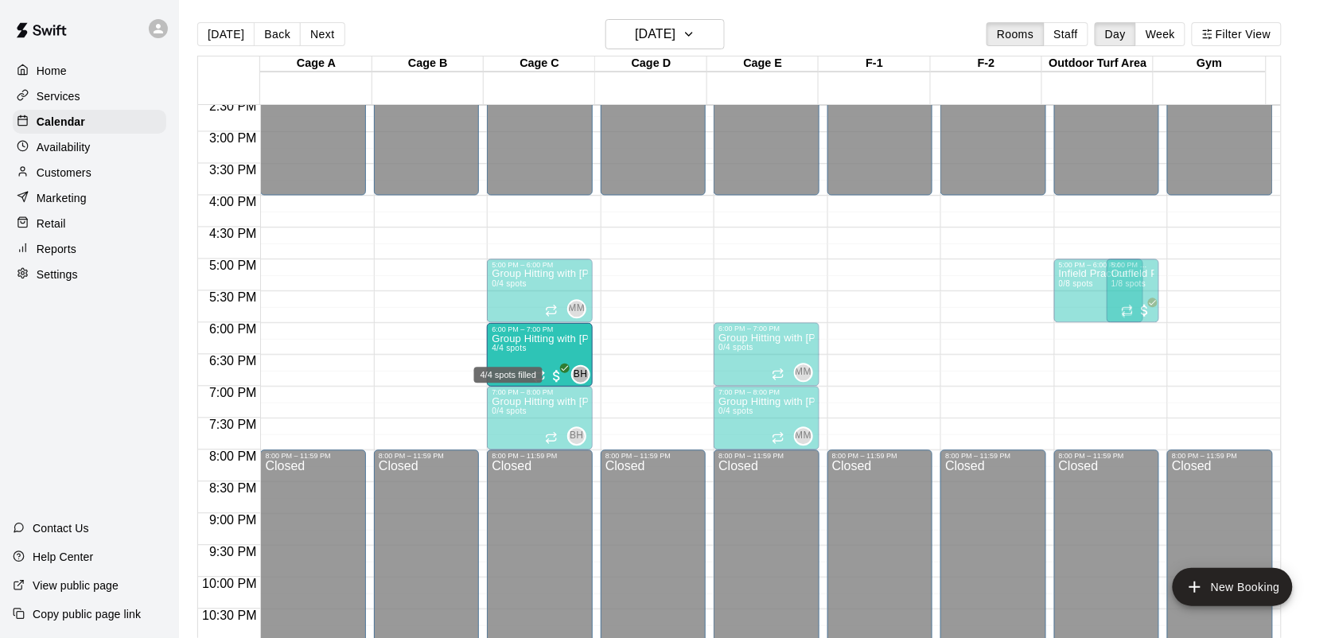
drag, startPoint x: 407, startPoint y: 352, endPoint x: 531, endPoint y: 357, distance: 123.4
drag, startPoint x: 434, startPoint y: 353, endPoint x: 550, endPoint y: 358, distance: 116.3
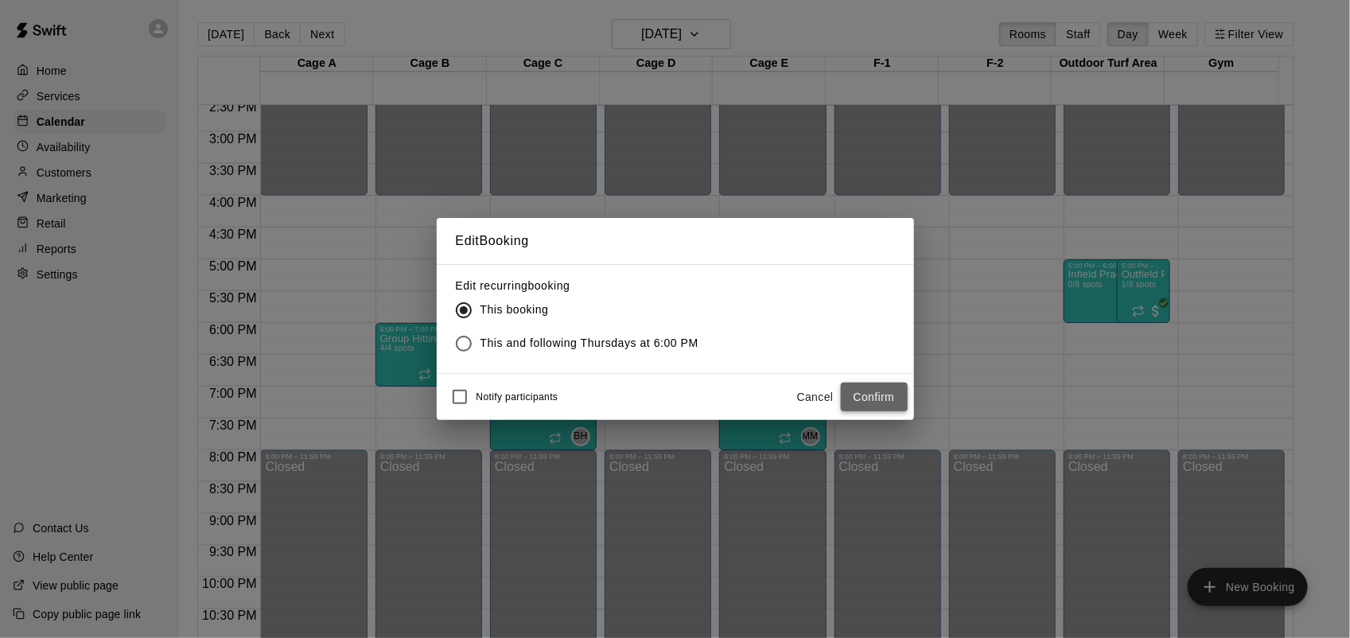
click at [868, 398] on button "Confirm" at bounding box center [874, 397] width 67 height 29
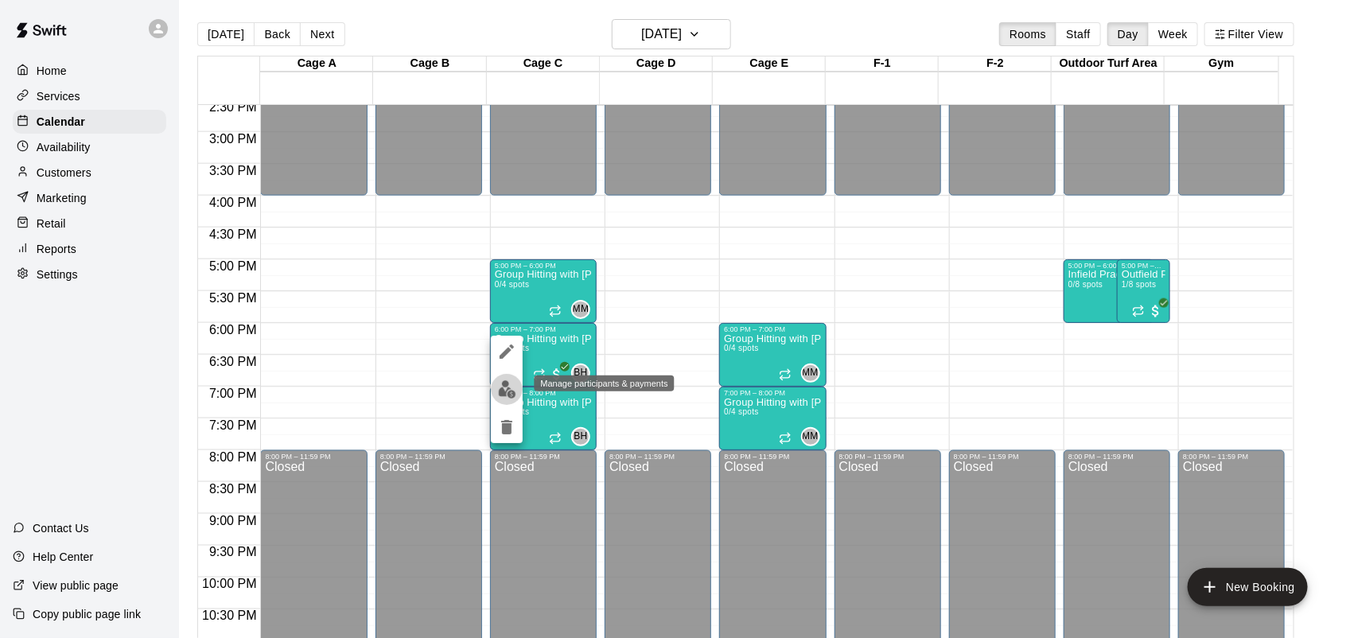
click at [502, 384] on img "edit" at bounding box center [507, 389] width 18 height 18
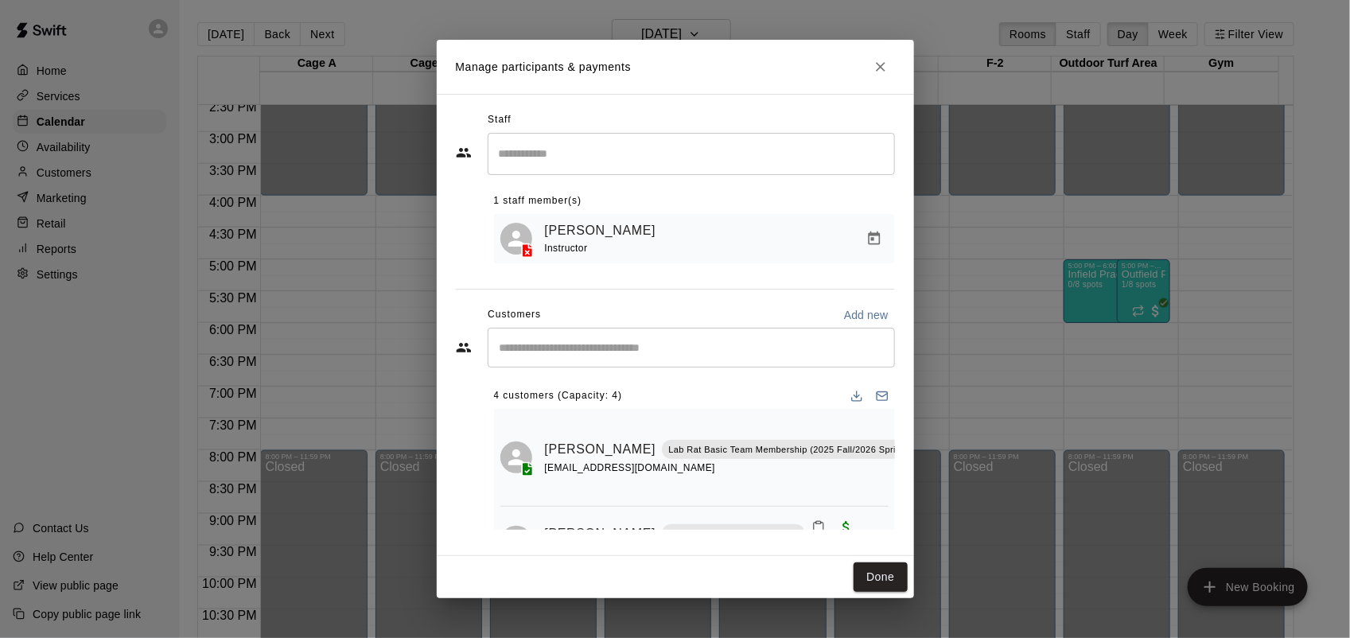
scroll to position [162, 0]
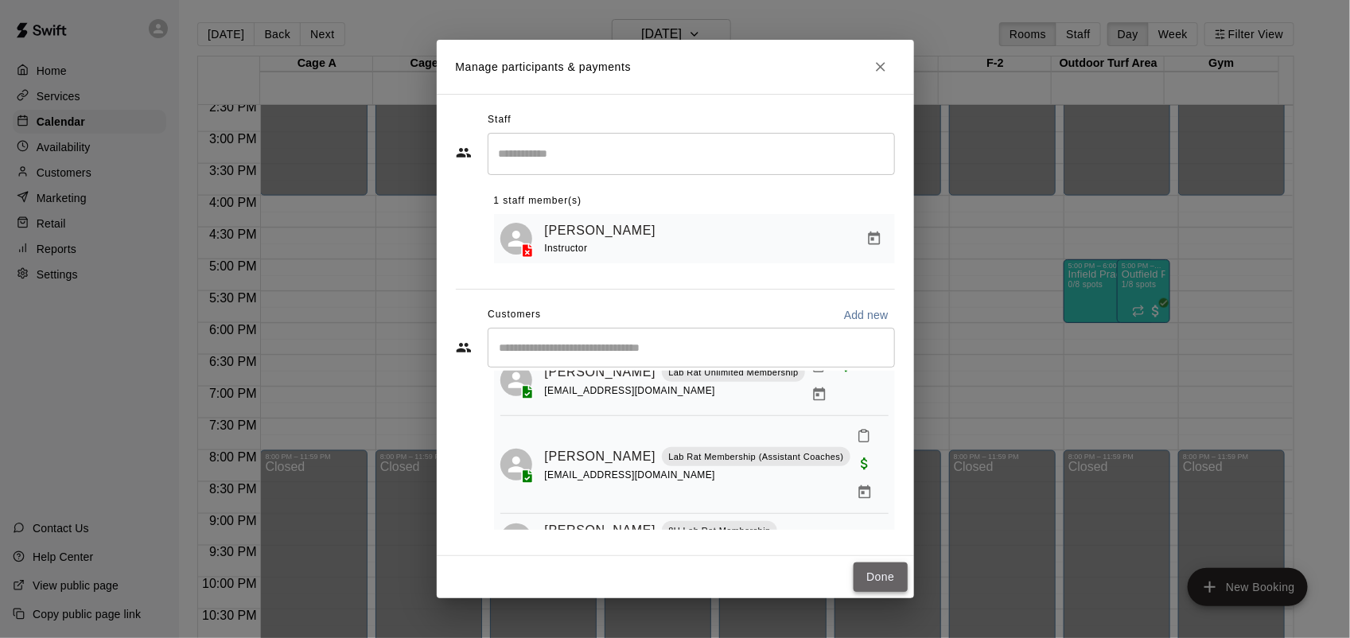
click at [879, 567] on button "Done" at bounding box center [880, 577] width 53 height 29
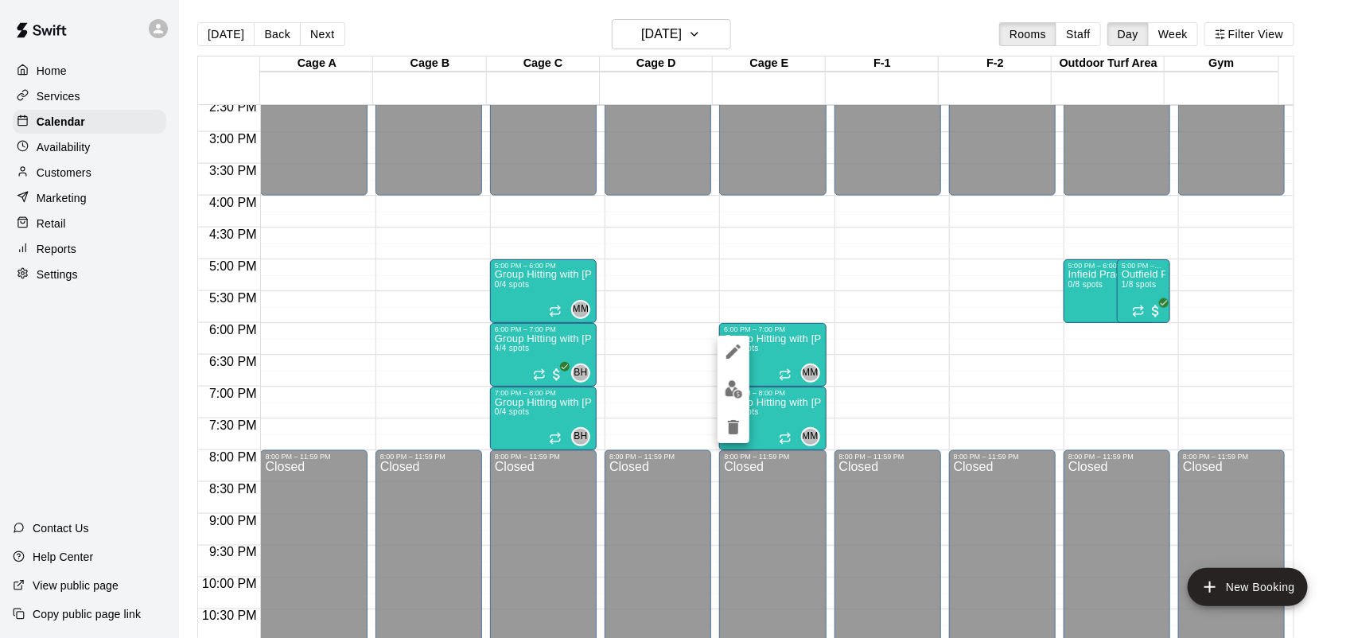
click at [773, 404] on div at bounding box center [675, 319] width 1350 height 638
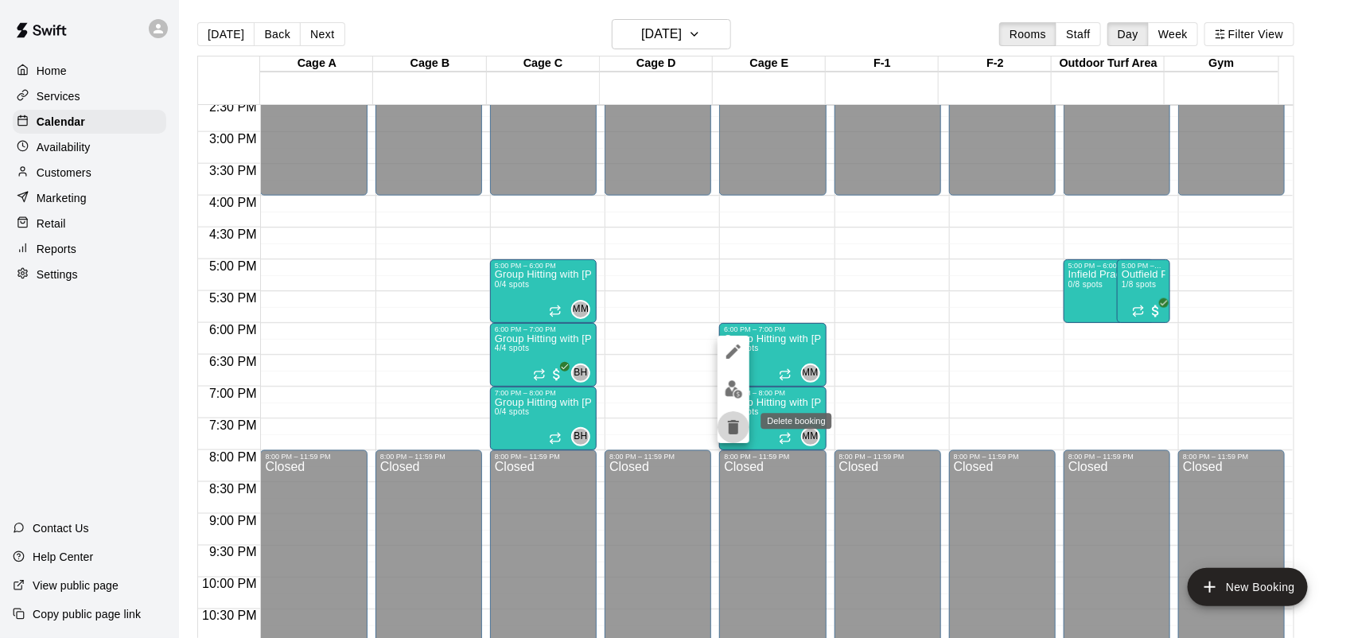
click at [734, 419] on icon "delete" at bounding box center [733, 427] width 19 height 19
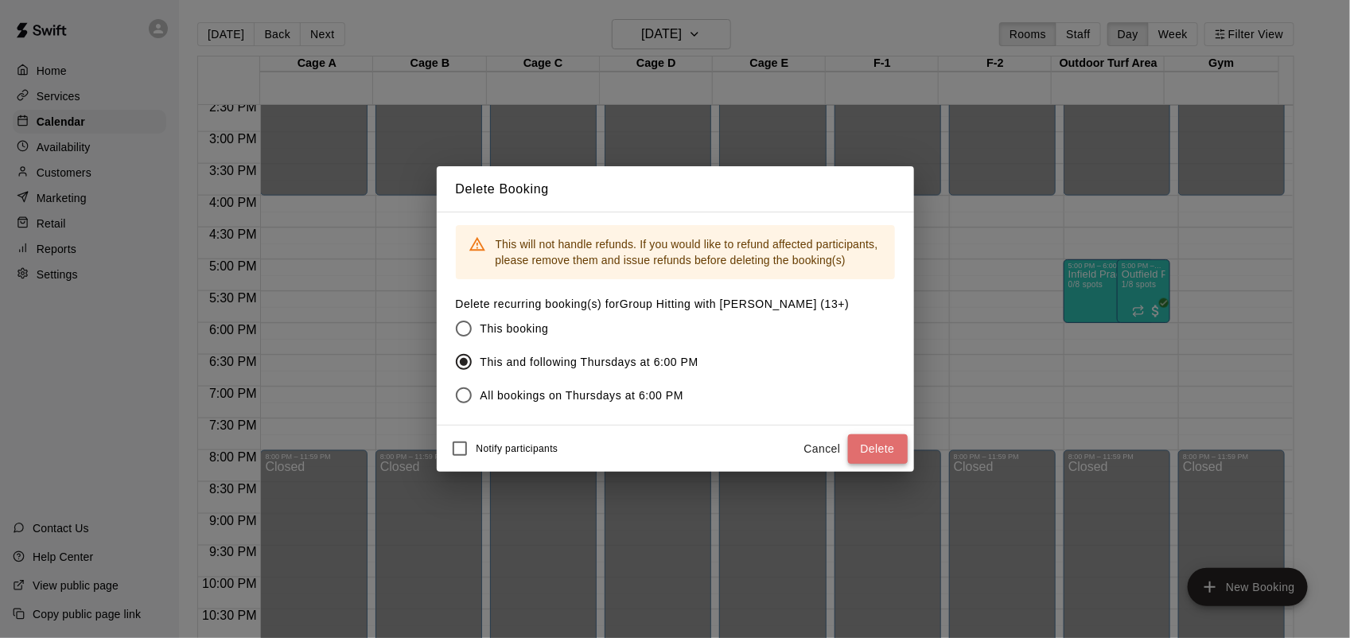
click at [882, 446] on button "Delete" at bounding box center [878, 448] width 60 height 29
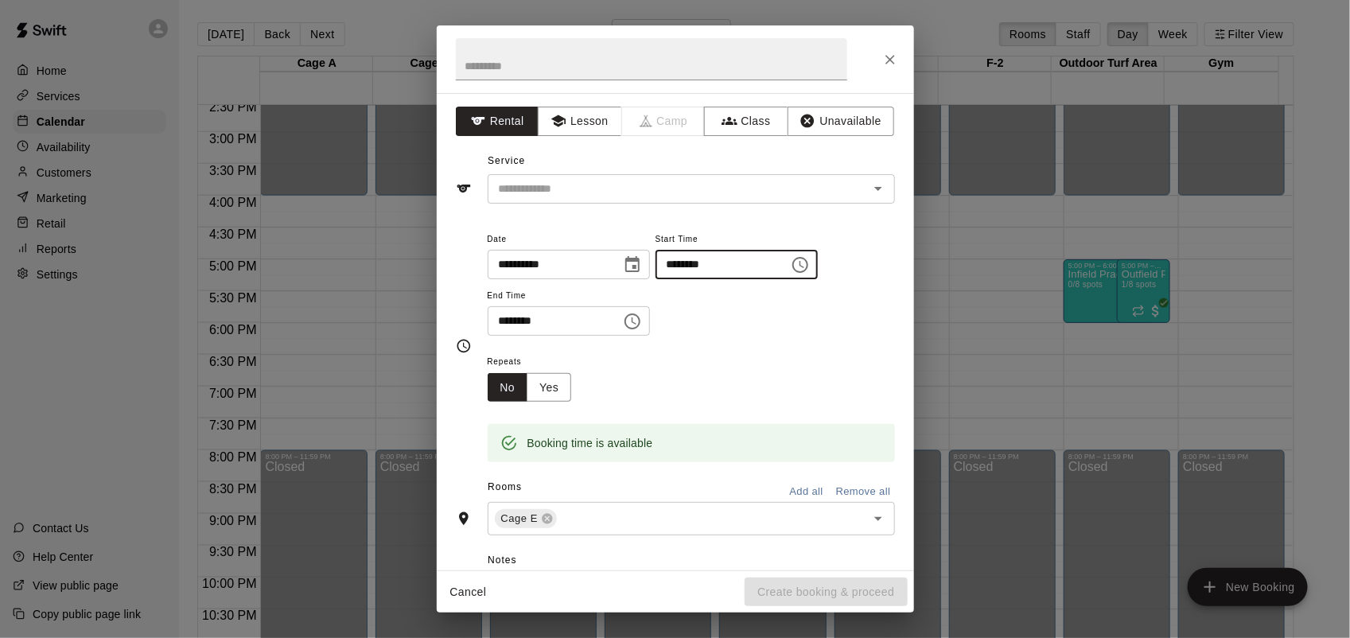
click at [689, 259] on input "********" at bounding box center [717, 264] width 123 height 29
type input "********"
click at [499, 326] on input "********" at bounding box center [549, 320] width 123 height 29
type input "********"
click at [754, 123] on button "Class" at bounding box center [746, 121] width 84 height 29
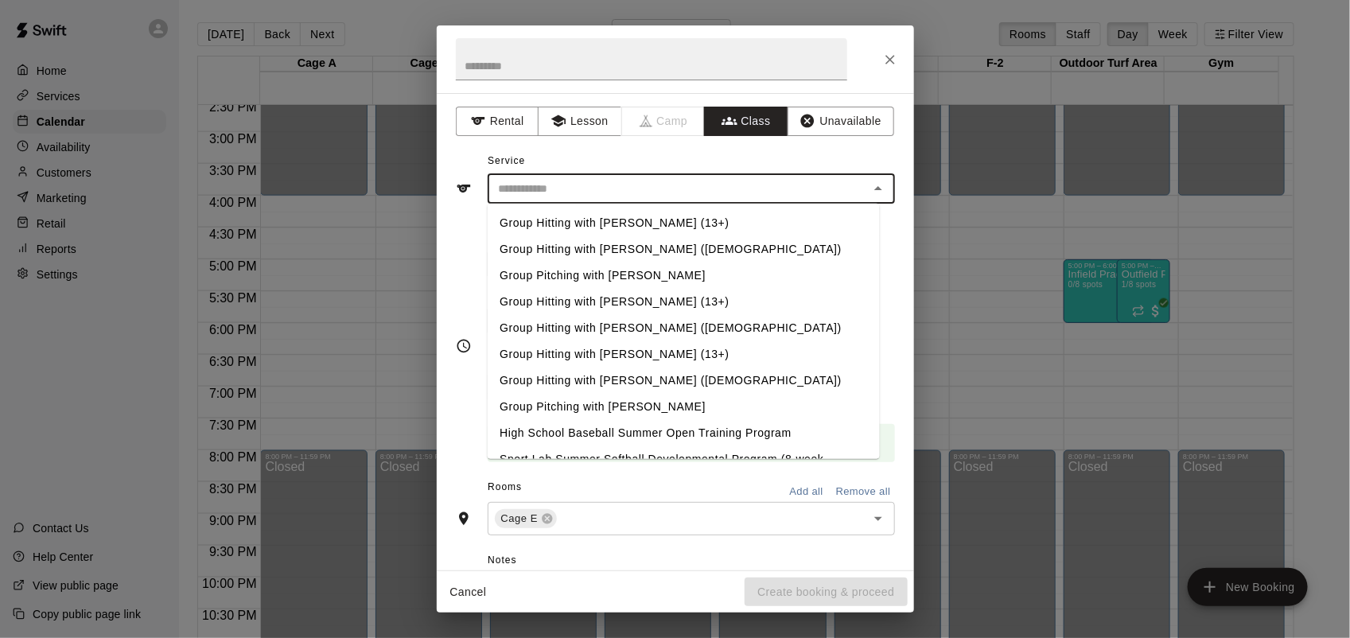
click at [710, 184] on input "text" at bounding box center [679, 189] width 372 height 20
click at [639, 326] on li "Group Hitting with [PERSON_NAME] ([DEMOGRAPHIC_DATA])" at bounding box center [683, 328] width 392 height 26
type input "**********"
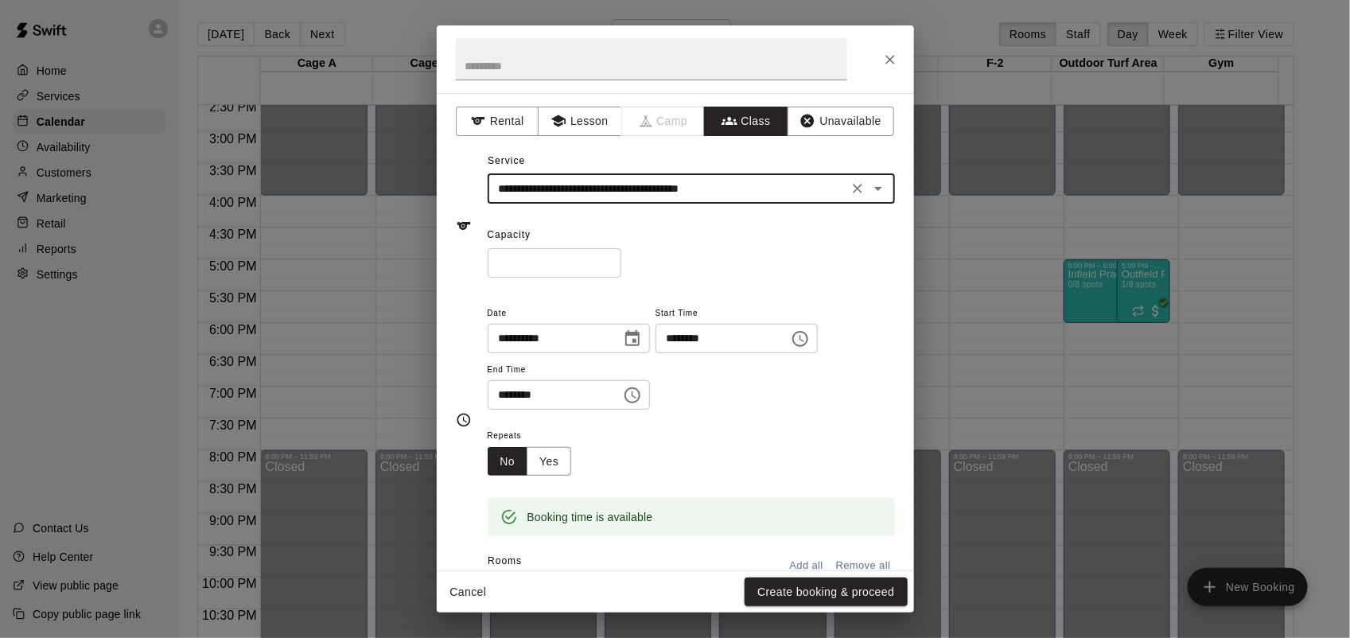
click at [621, 260] on input "*" at bounding box center [555, 262] width 134 height 29
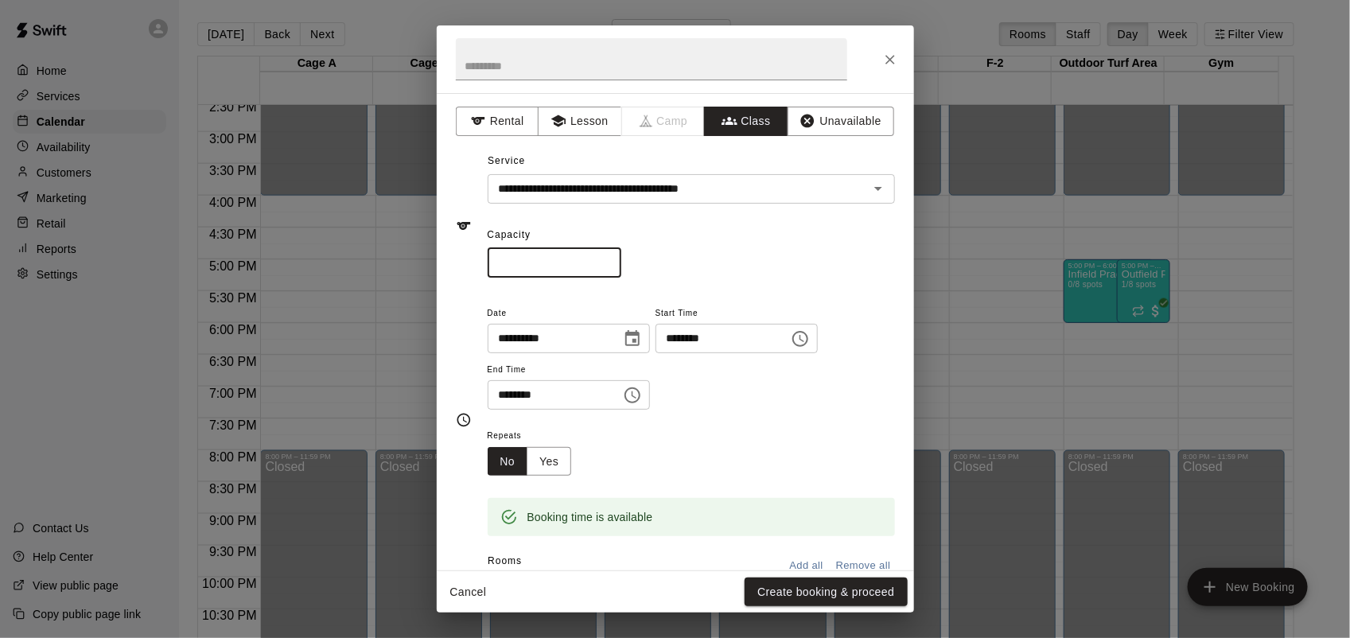
click at [621, 260] on input "*" at bounding box center [555, 262] width 134 height 29
type input "*"
click at [621, 260] on input "*" at bounding box center [555, 262] width 134 height 29
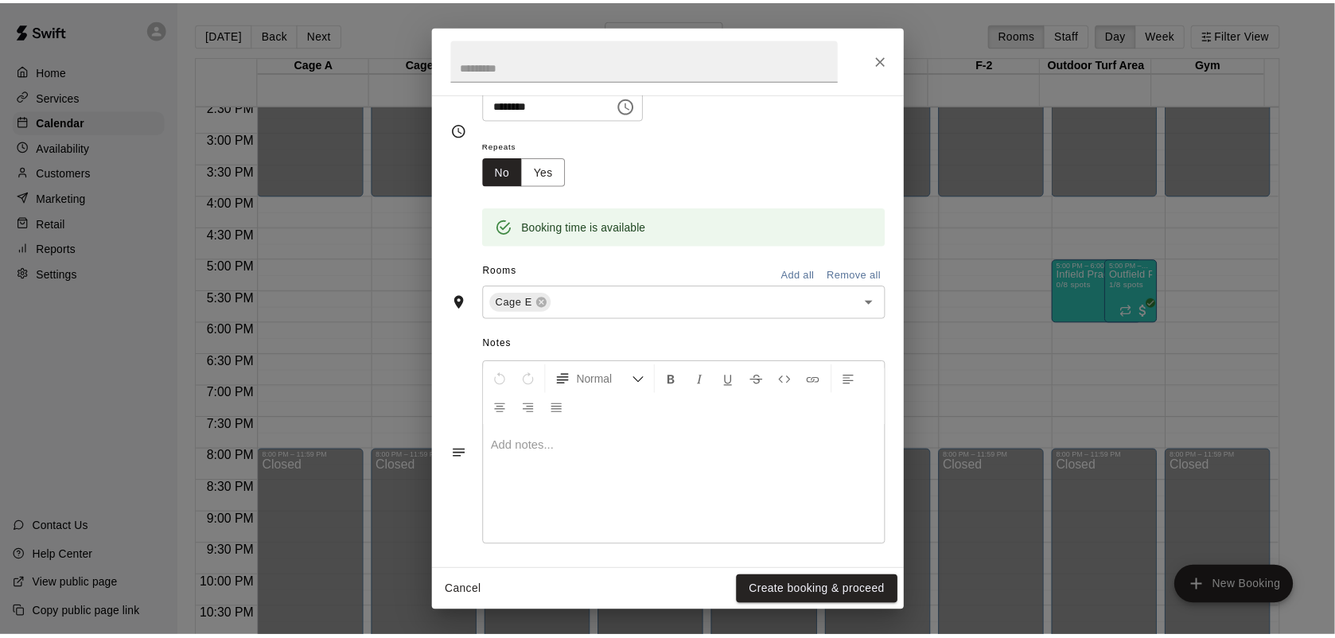
scroll to position [297, 0]
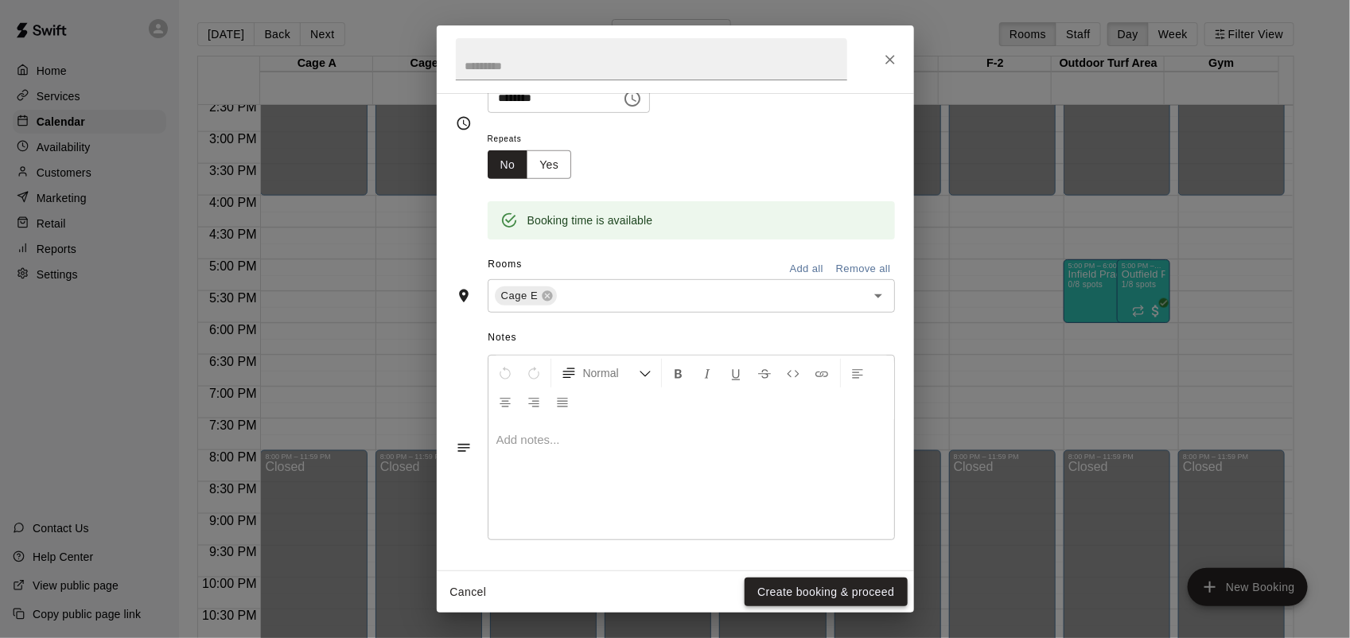
click at [824, 597] on button "Create booking & proceed" at bounding box center [826, 592] width 162 height 29
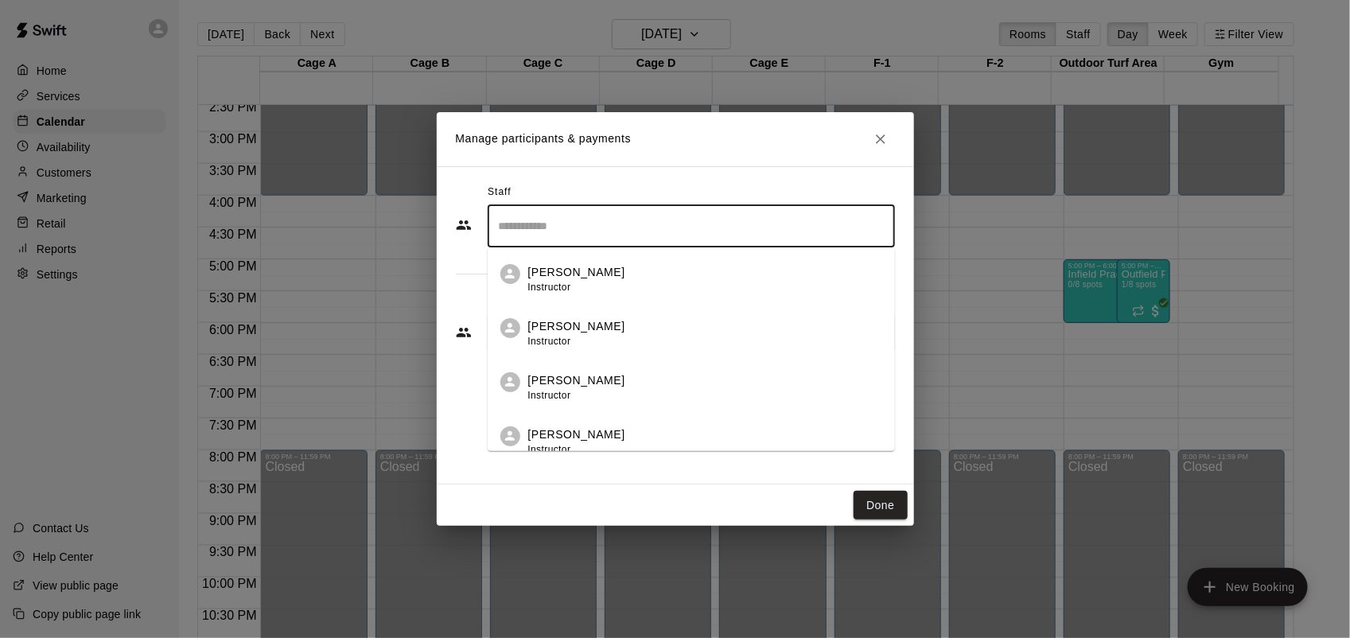
click at [623, 221] on input "Search staff" at bounding box center [691, 226] width 393 height 28
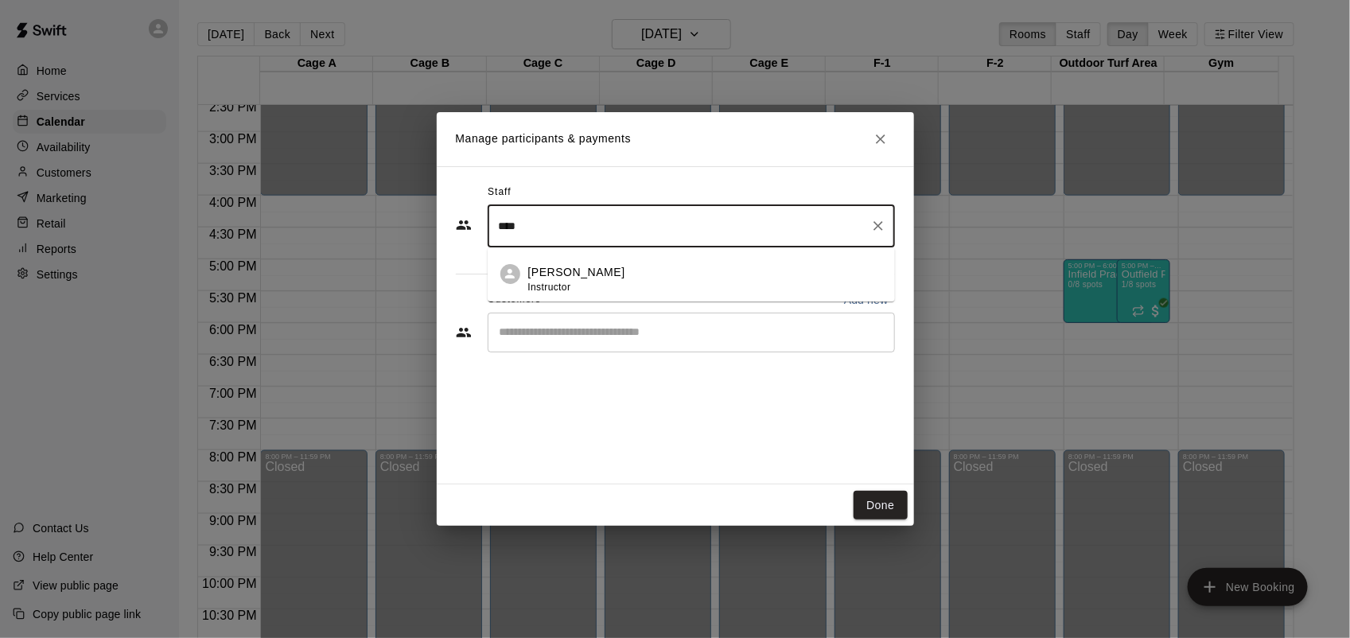
click at [622, 284] on div "[PERSON_NAME] Instructor" at bounding box center [705, 279] width 354 height 31
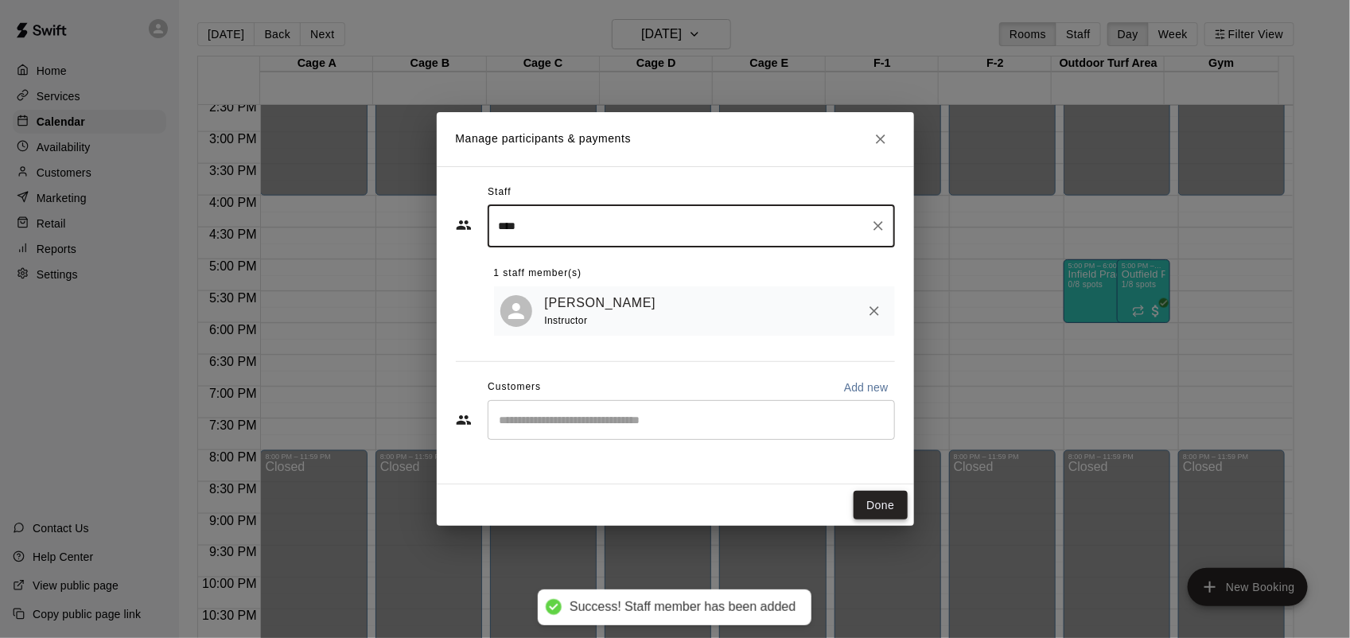
type input "****"
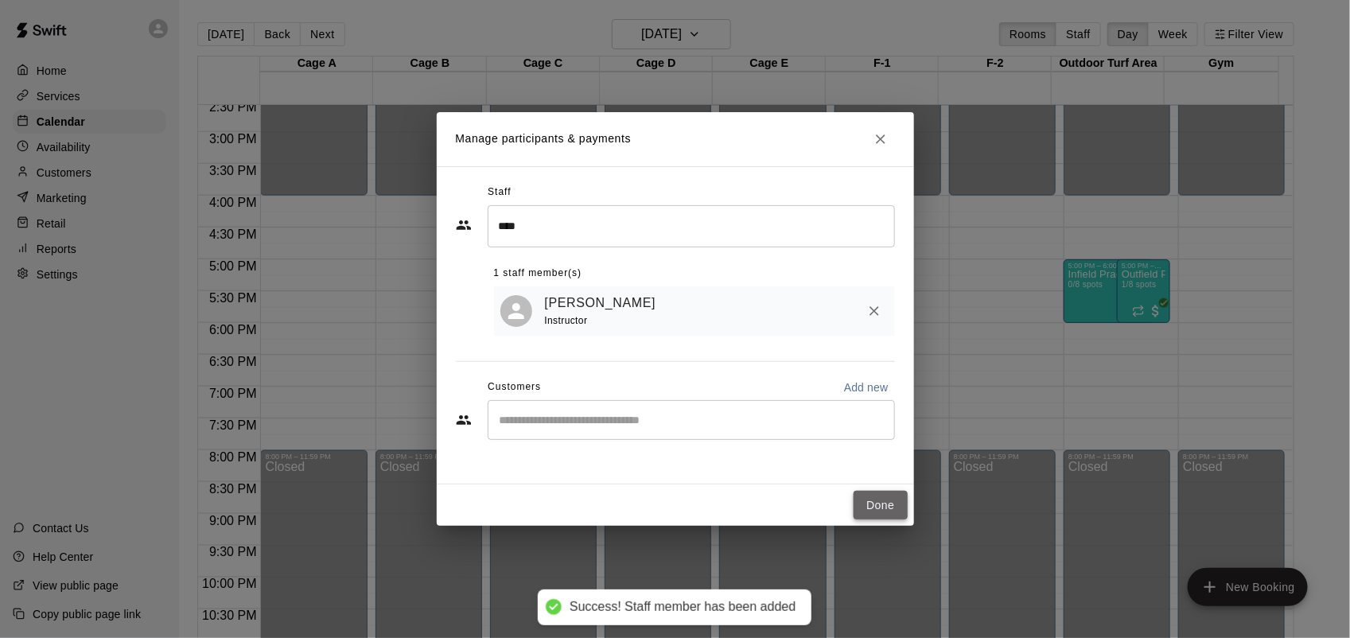
click at [879, 509] on button "Done" at bounding box center [880, 505] width 53 height 29
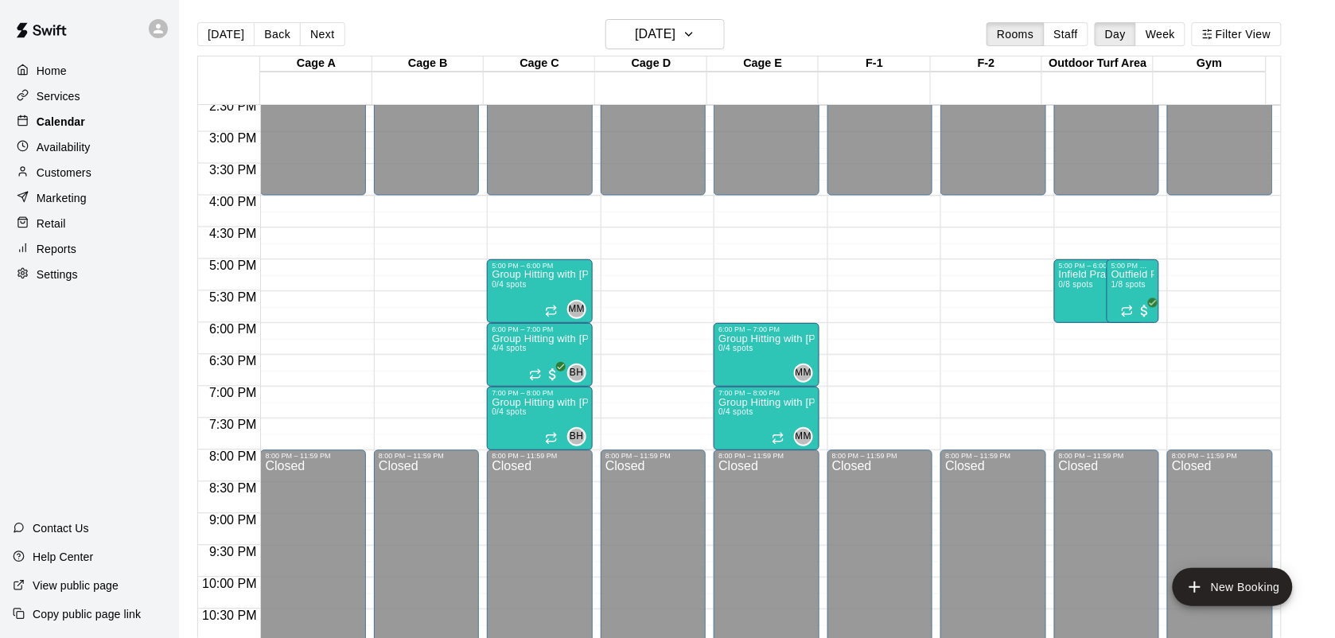
click at [58, 130] on p "Calendar" at bounding box center [61, 122] width 49 height 16
click at [1123, 285] on span "1/8 spots" at bounding box center [1129, 284] width 35 height 9
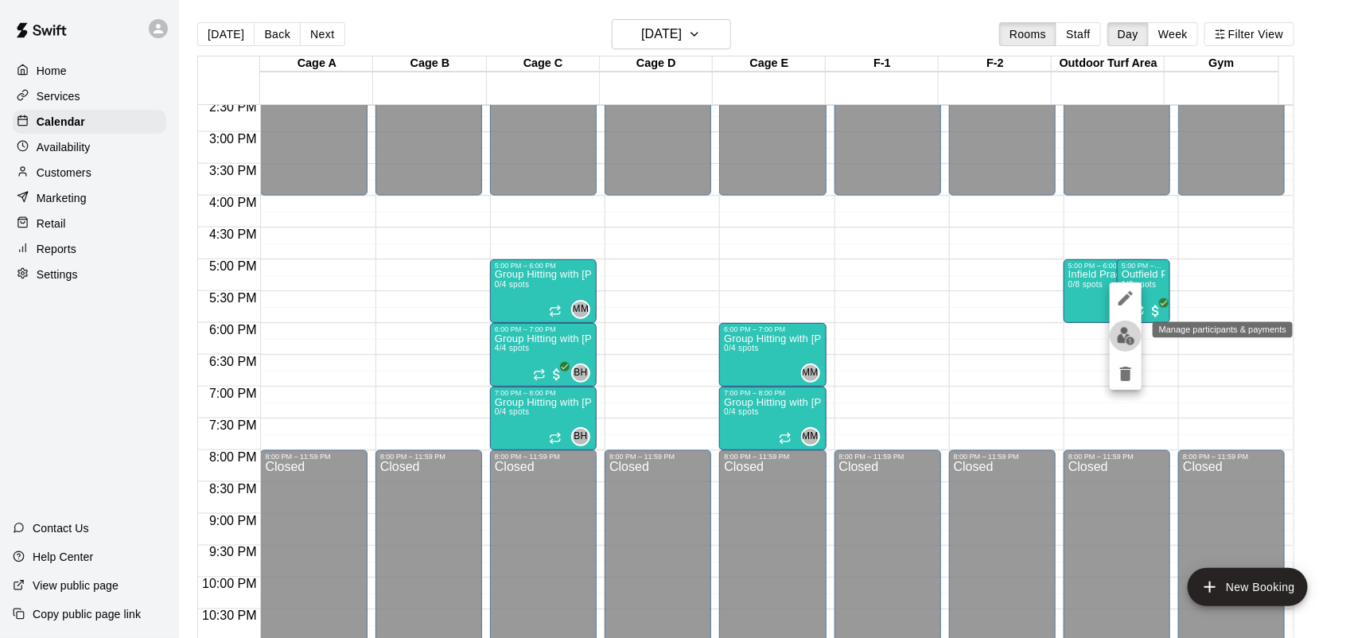
click at [1124, 334] on img "edit" at bounding box center [1126, 336] width 18 height 18
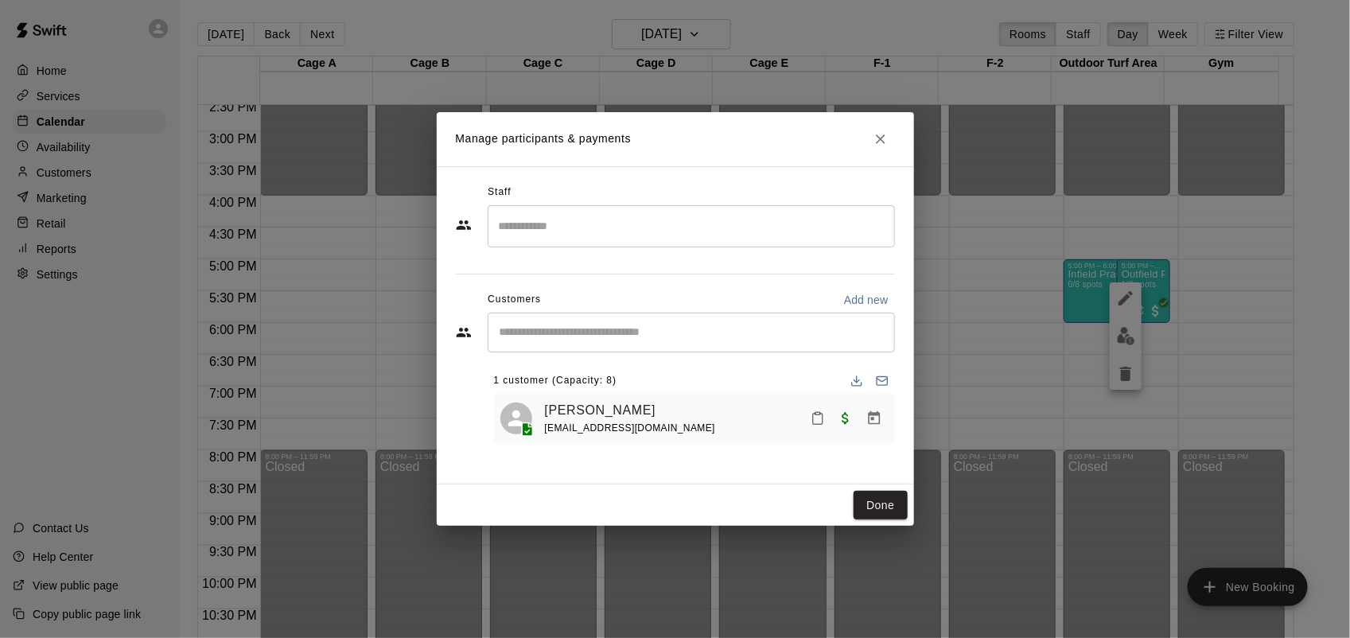
click at [625, 232] on input "Search staff" at bounding box center [691, 226] width 393 height 28
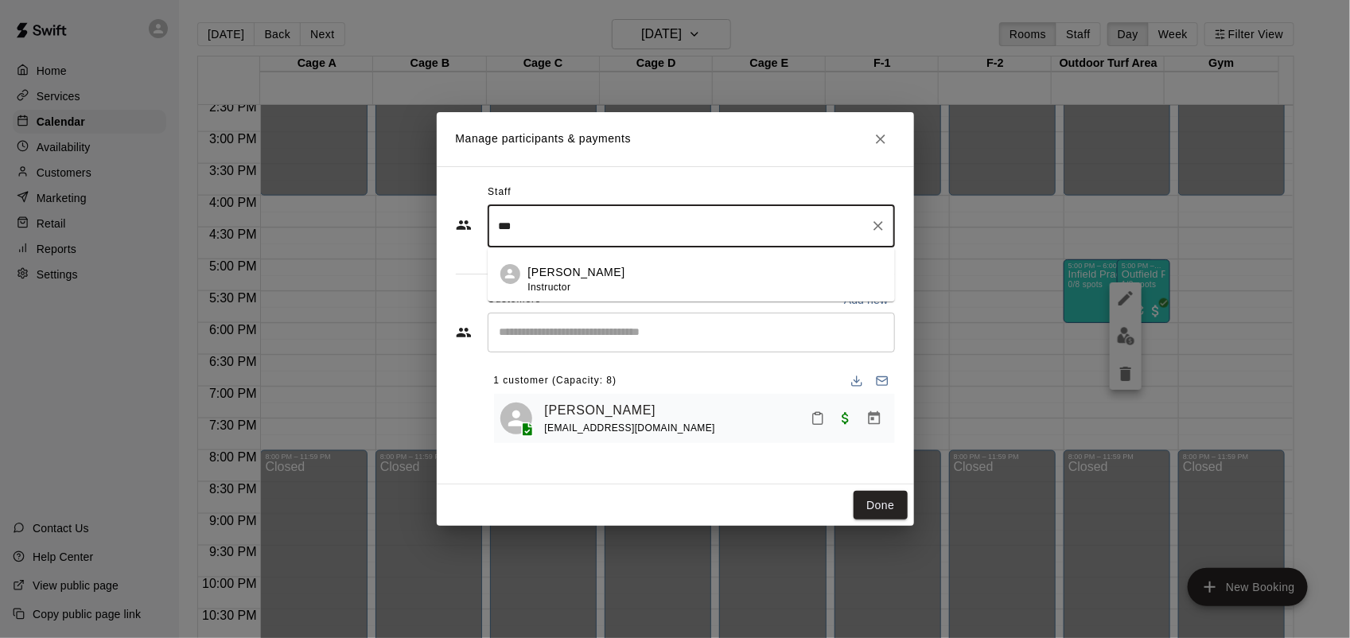
click at [598, 267] on div "[PERSON_NAME] Instructor" at bounding box center [705, 279] width 354 height 31
type input "***"
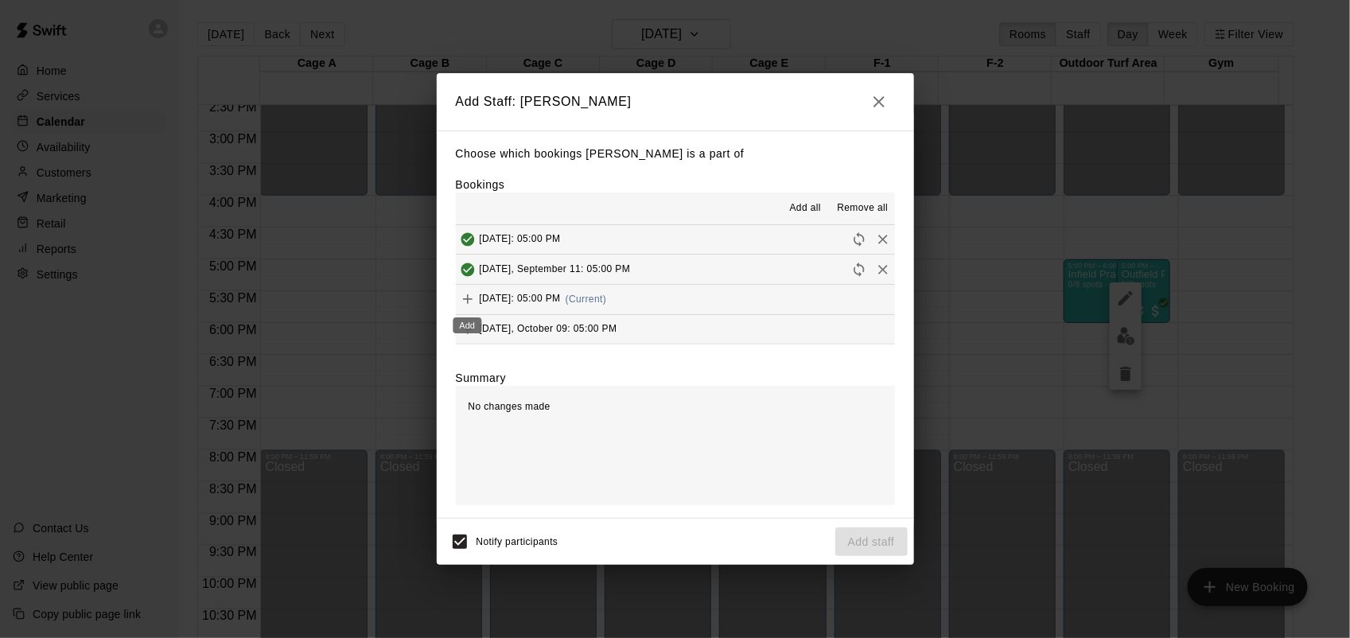
click at [476, 303] on button "Add" at bounding box center [468, 299] width 24 height 24
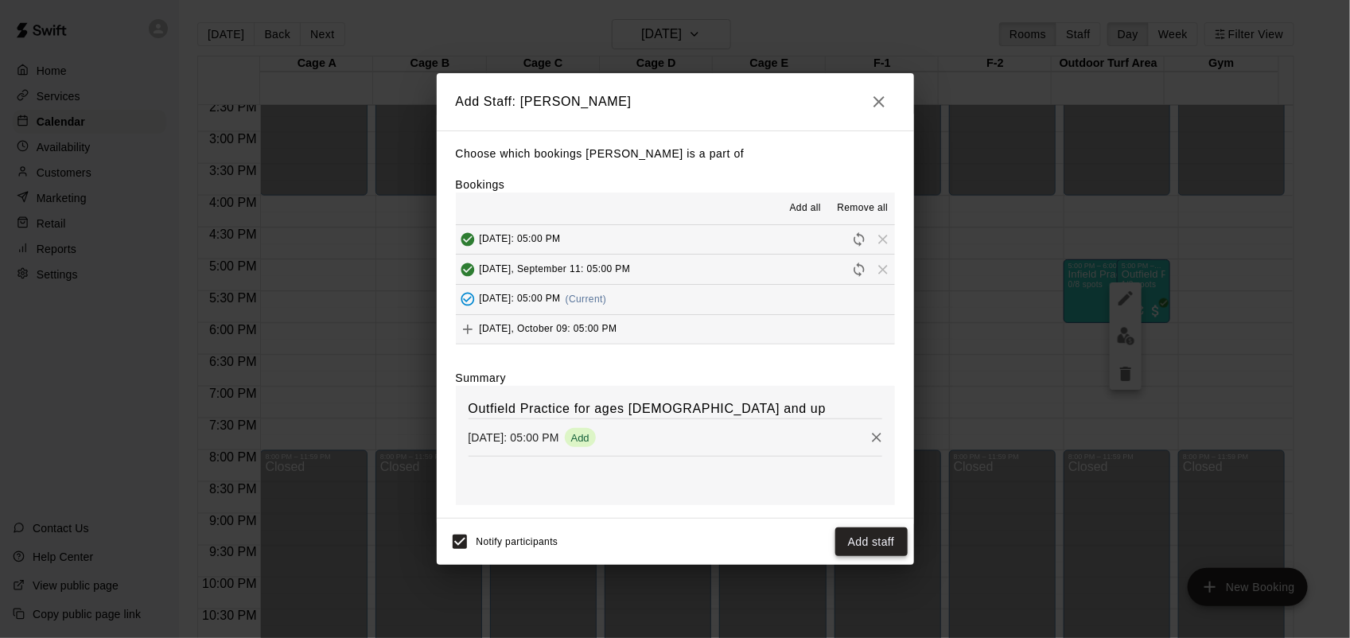
click at [872, 543] on button "Add staff" at bounding box center [872, 542] width 72 height 29
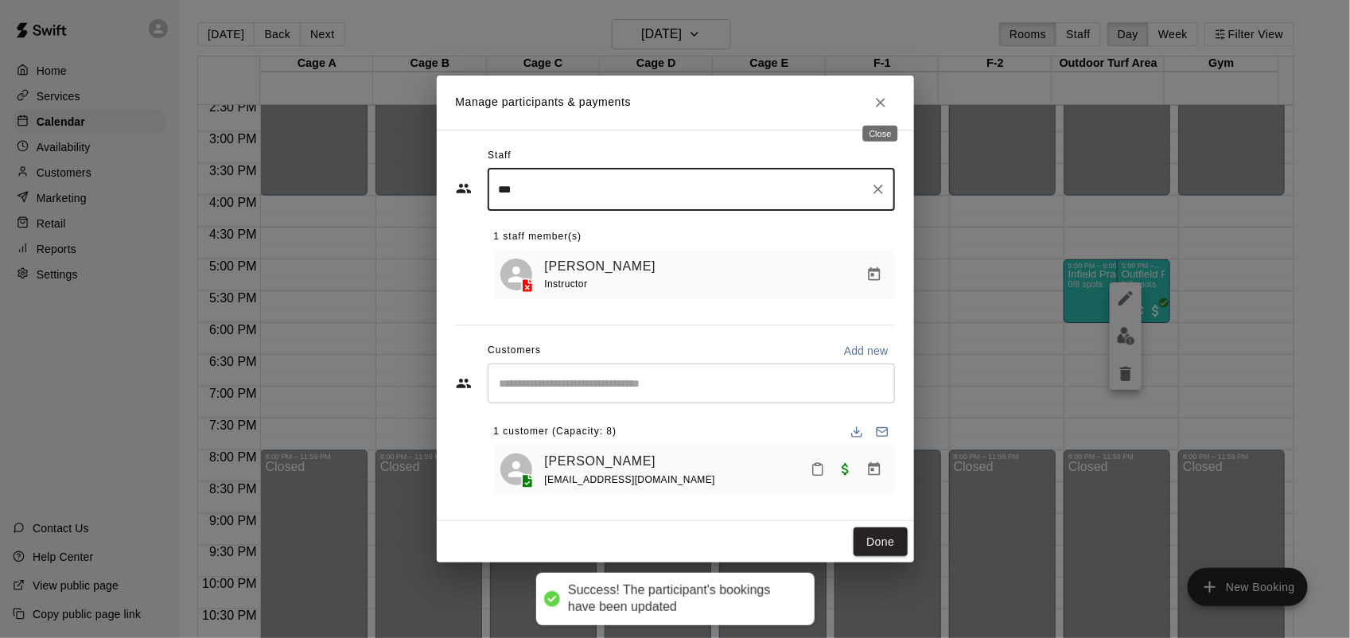
click at [876, 103] on icon "Close" at bounding box center [881, 103] width 16 height 16
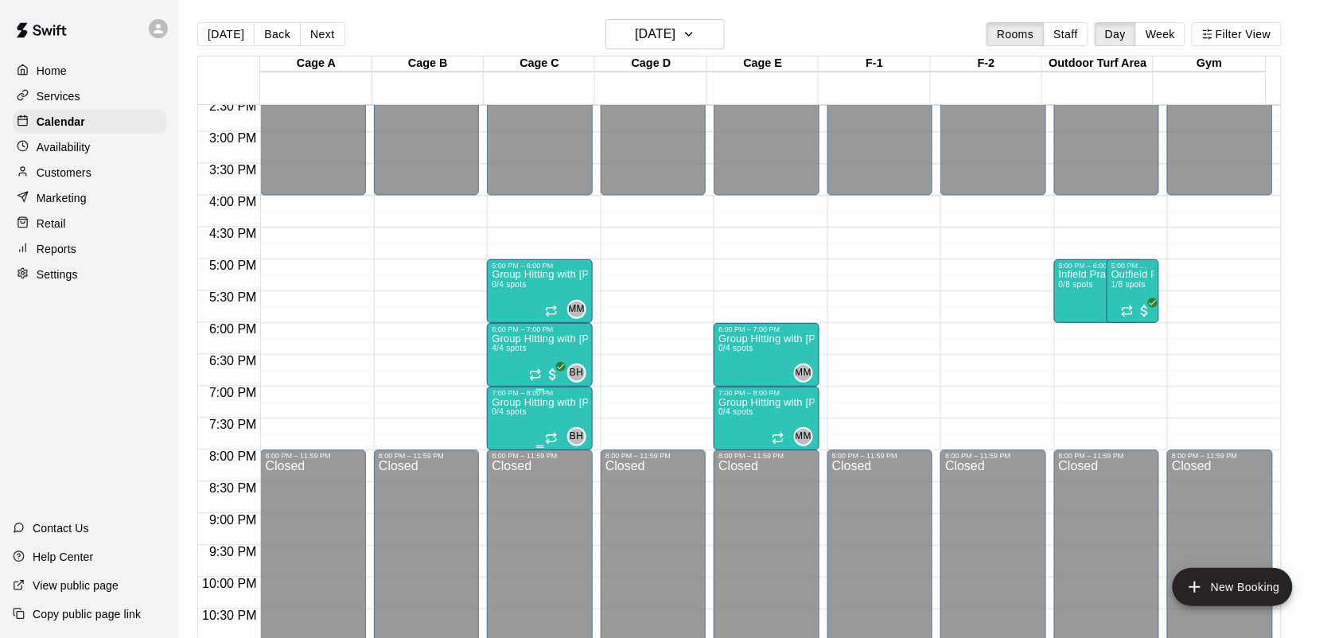
click at [555, 403] on p "Group Hitting with [PERSON_NAME] (13+)" at bounding box center [539, 403] width 95 height 0
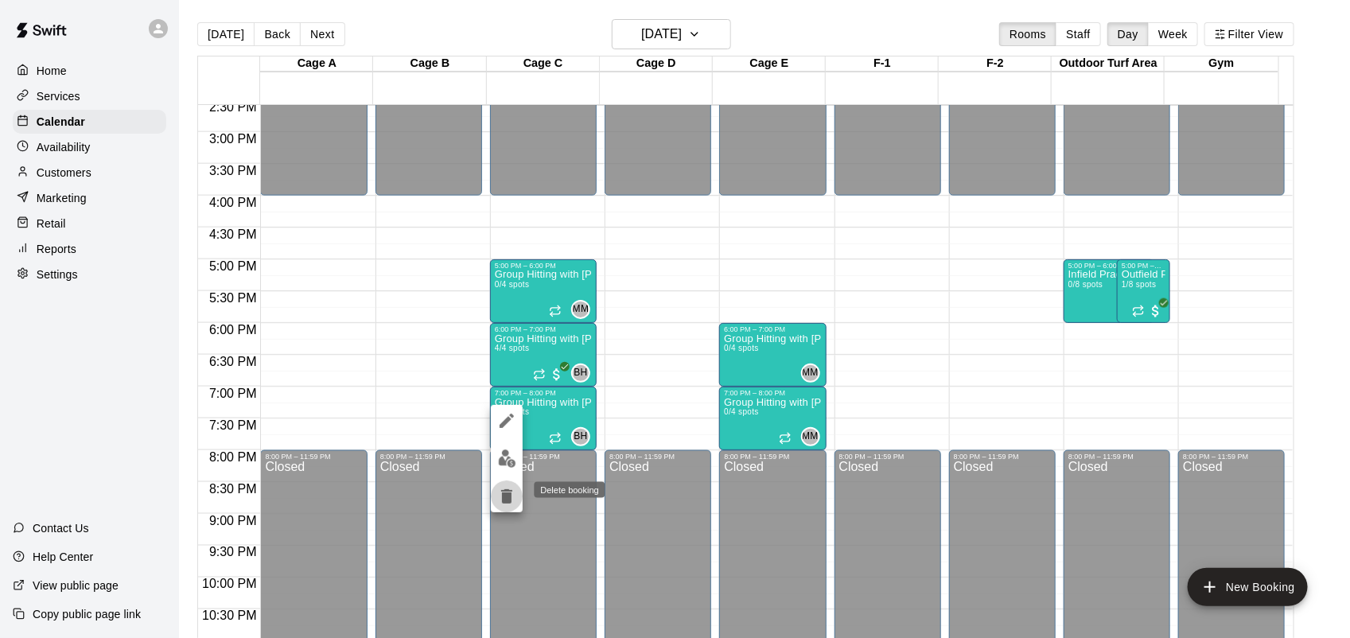
click at [511, 508] on button "delete" at bounding box center [507, 497] width 32 height 32
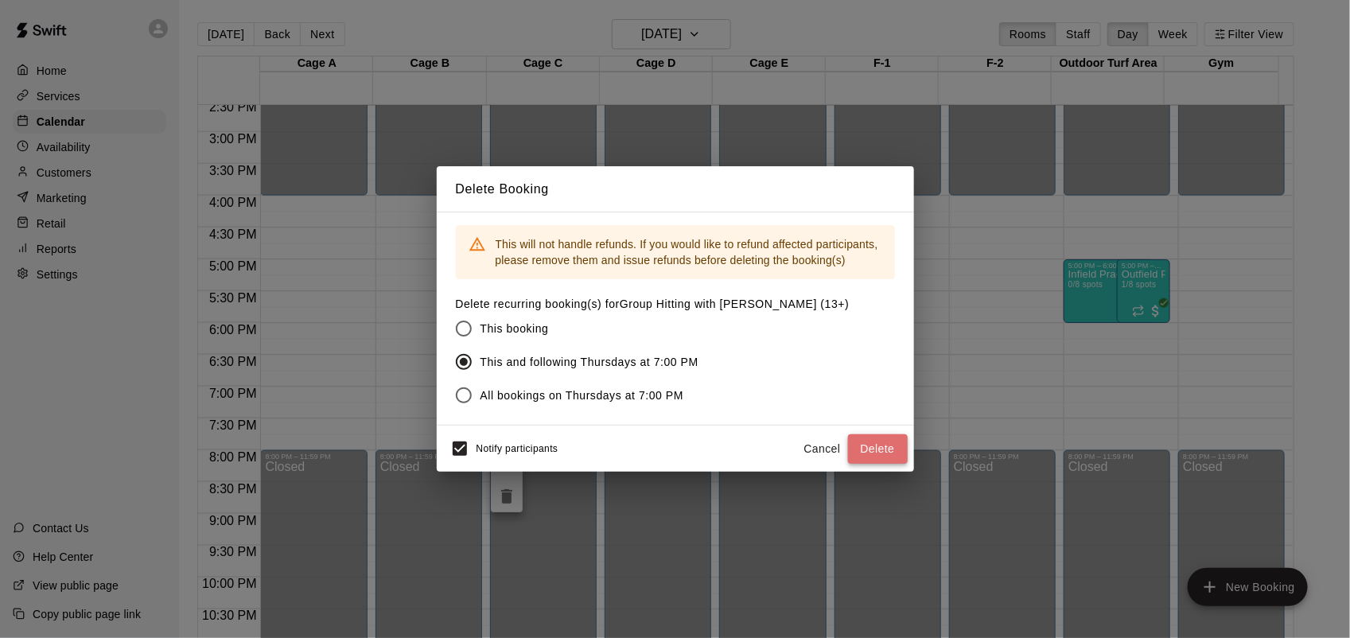
click at [870, 442] on button "Delete" at bounding box center [878, 448] width 60 height 29
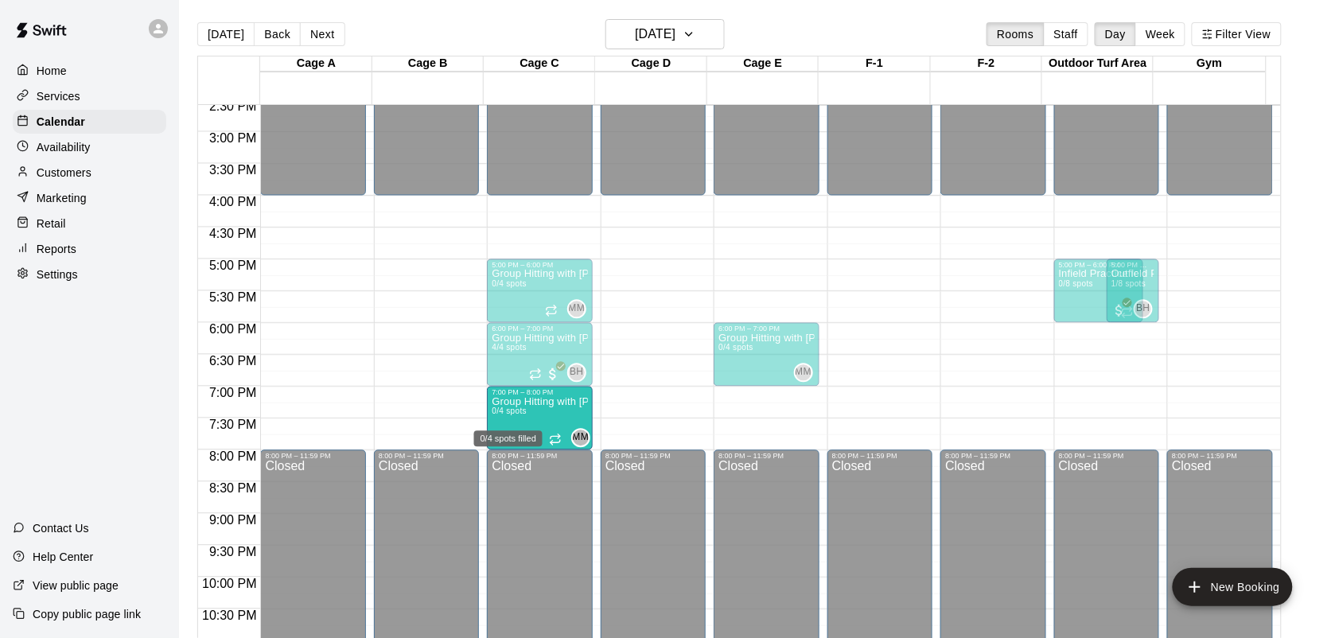
drag, startPoint x: 750, startPoint y: 418, endPoint x: 523, endPoint y: 427, distance: 227.0
drag, startPoint x: 734, startPoint y: 415, endPoint x: 550, endPoint y: 427, distance: 185.0
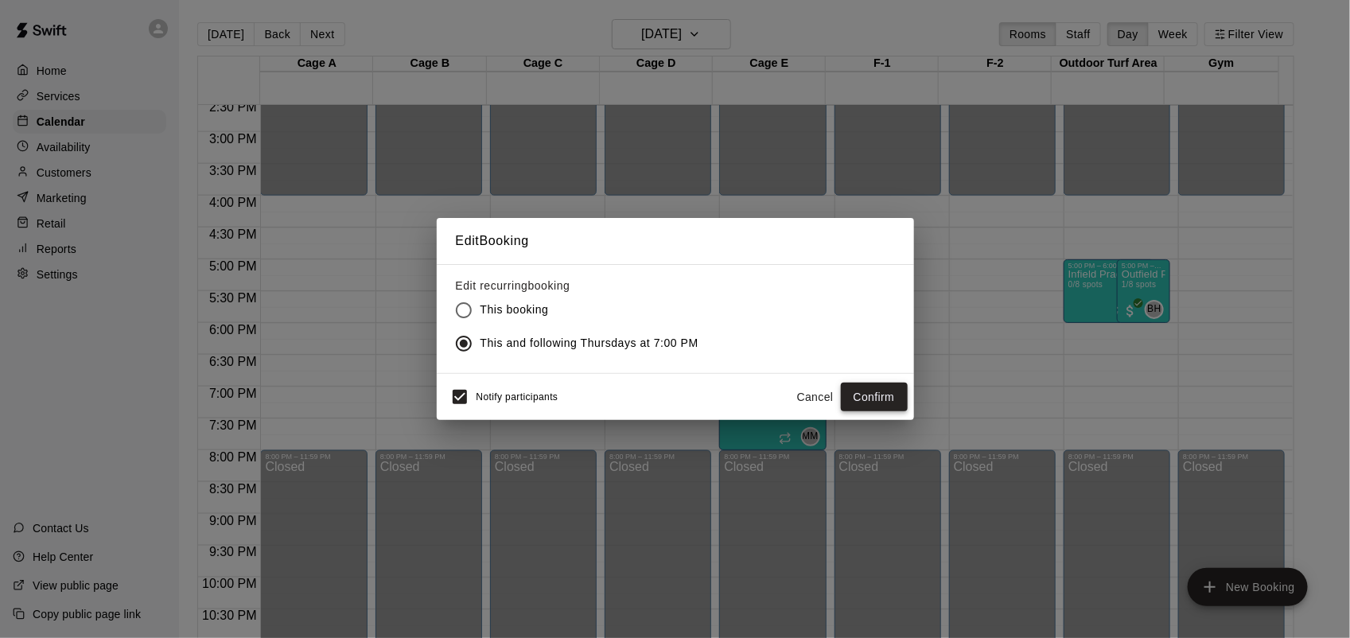
click at [901, 396] on button "Confirm" at bounding box center [874, 397] width 67 height 29
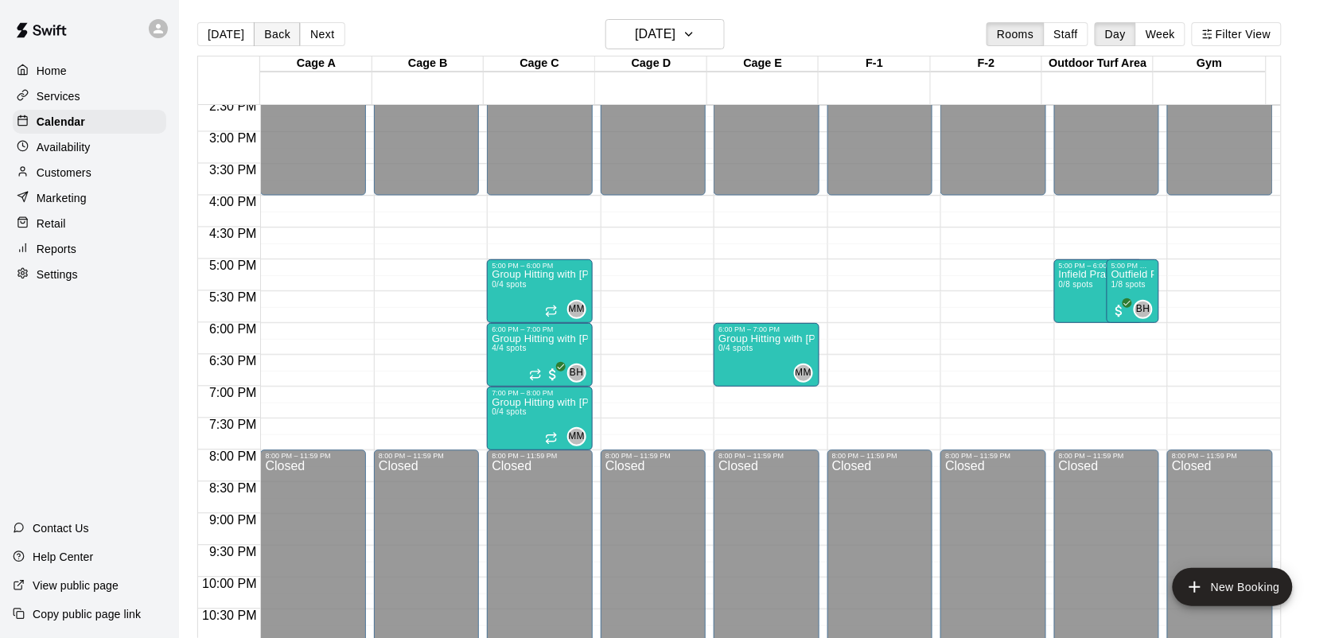
click at [269, 33] on button "Back" at bounding box center [277, 34] width 47 height 24
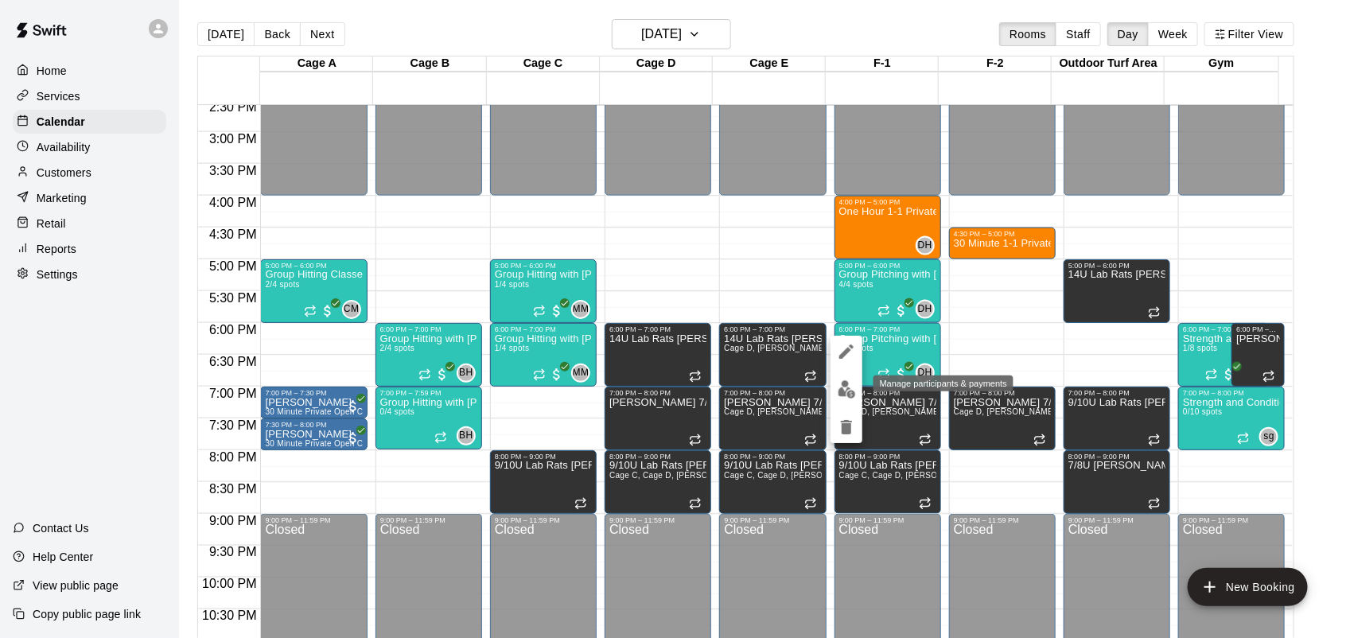
click at [846, 387] on img "edit" at bounding box center [847, 389] width 18 height 18
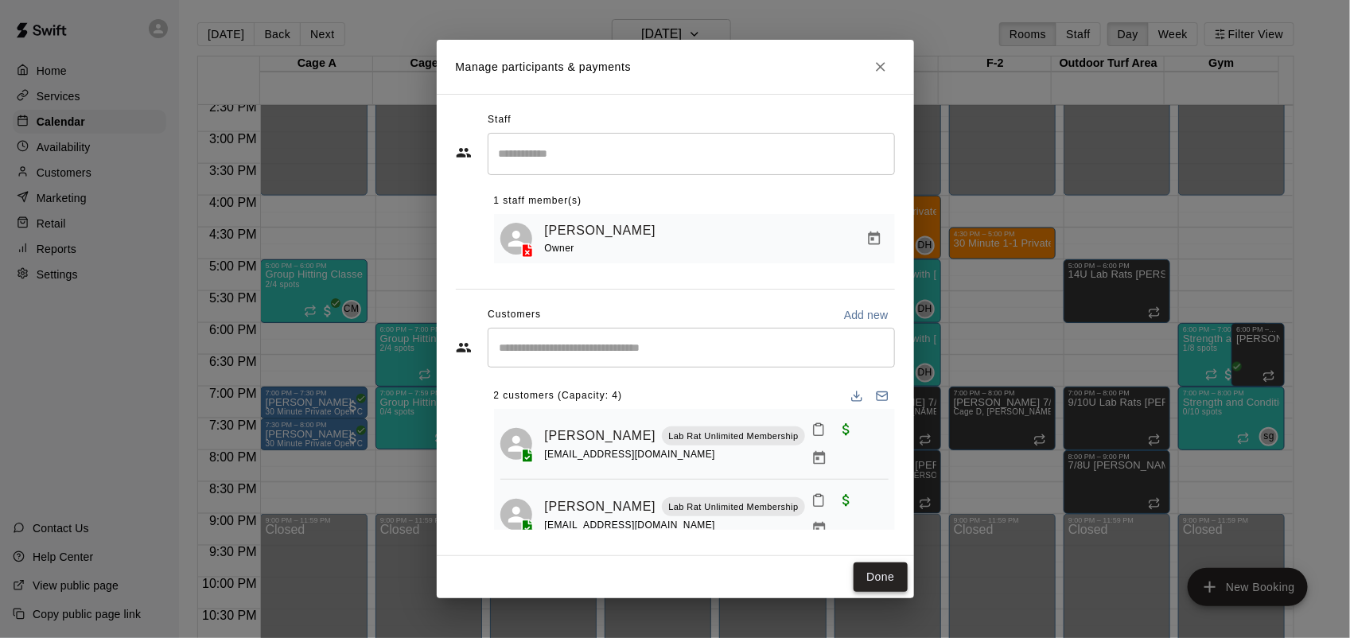
click at [884, 583] on button "Done" at bounding box center [880, 577] width 53 height 29
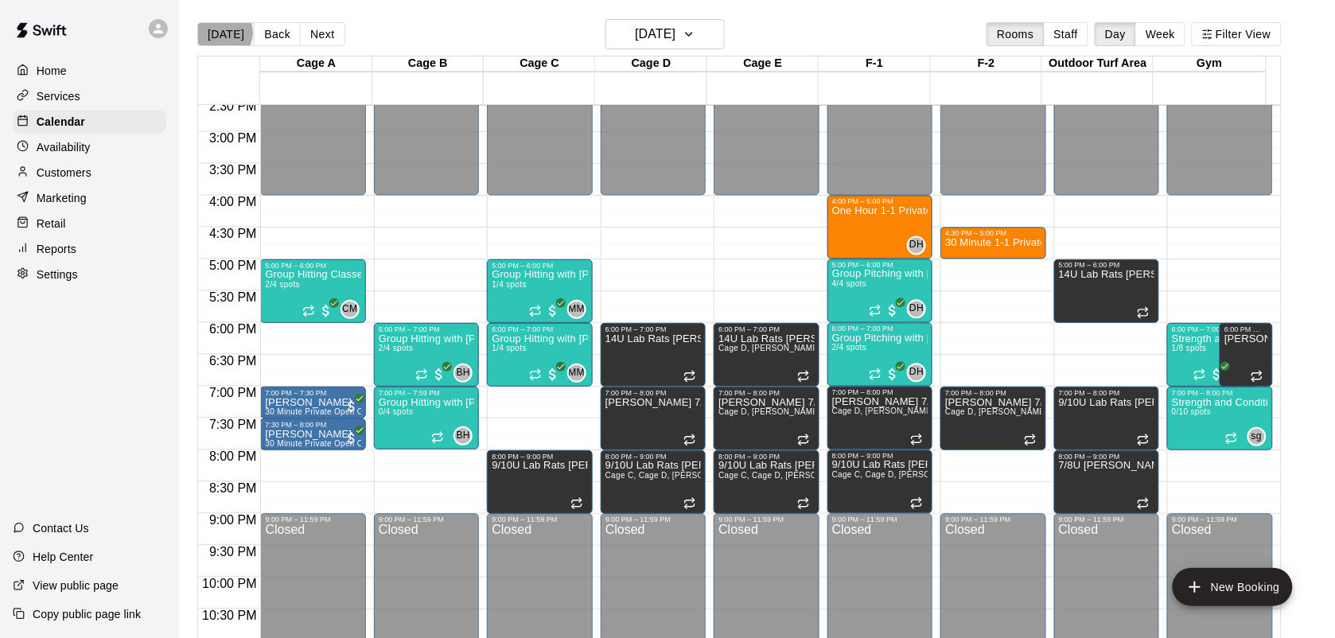
click at [223, 32] on button "[DATE]" at bounding box center [225, 34] width 57 height 24
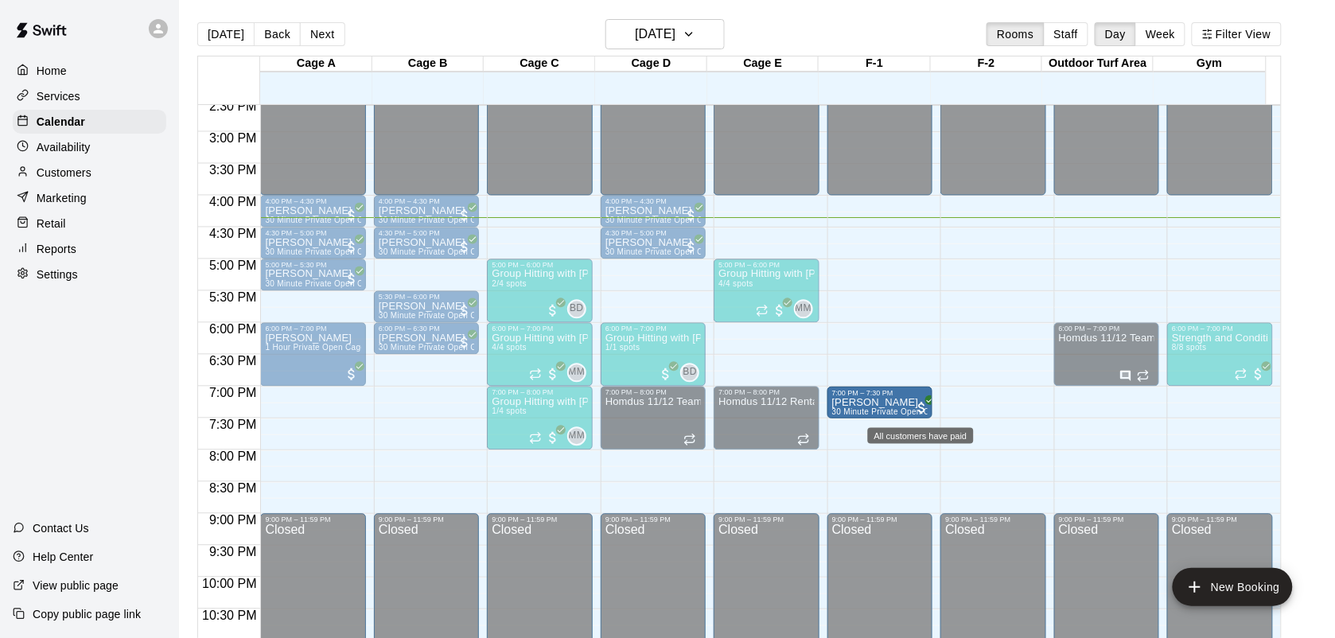
drag, startPoint x: 416, startPoint y: 406, endPoint x: 923, endPoint y: 415, distance: 507.0
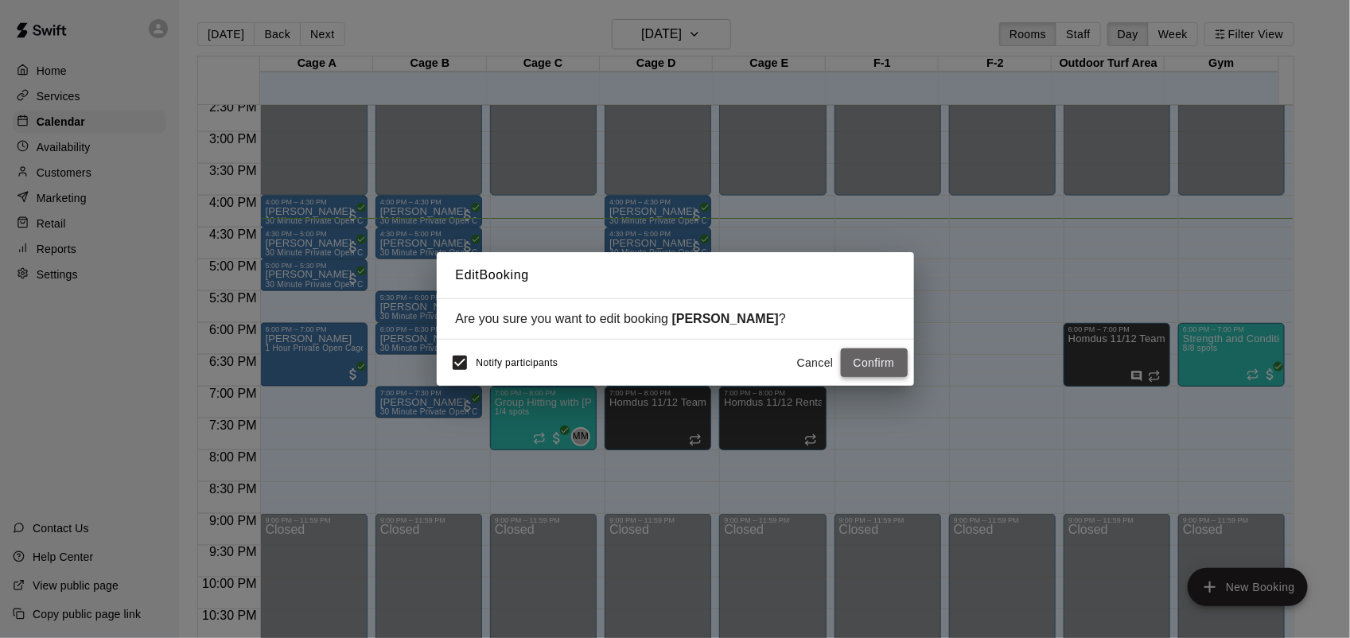
click at [883, 366] on button "Confirm" at bounding box center [874, 363] width 67 height 29
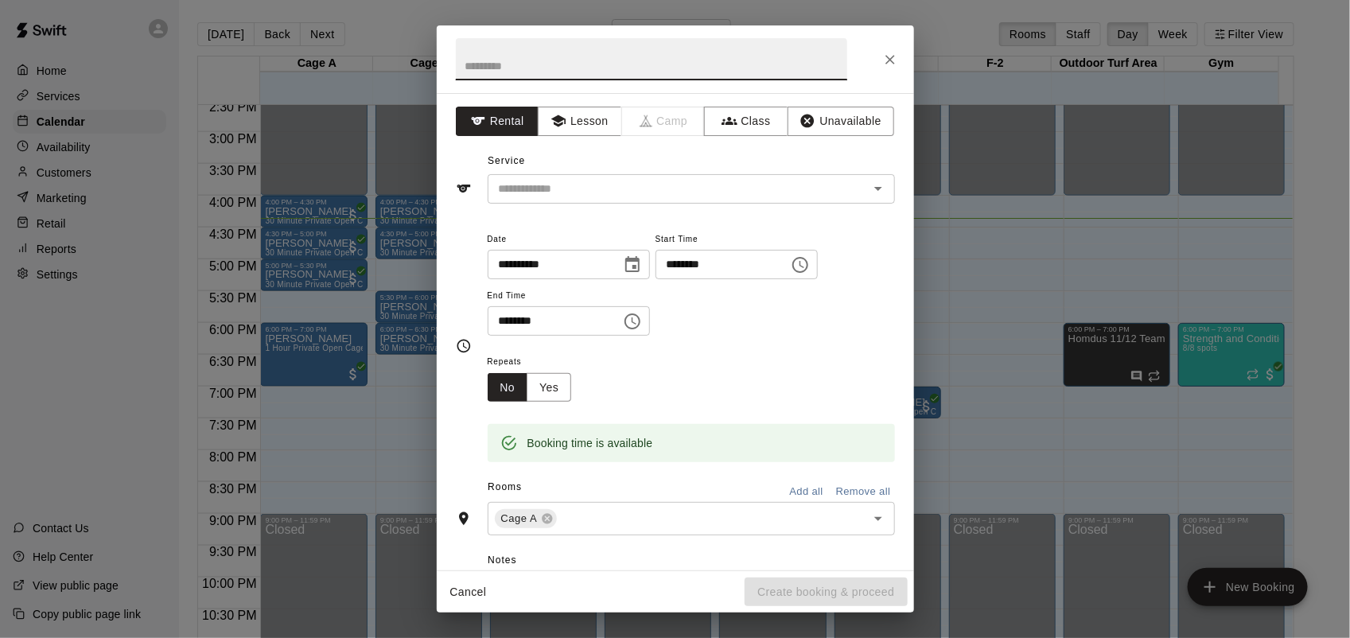
click at [665, 54] on input "text" at bounding box center [652, 59] width 392 height 42
type input "**********"
click at [805, 116] on button "Unavailable" at bounding box center [841, 121] width 107 height 29
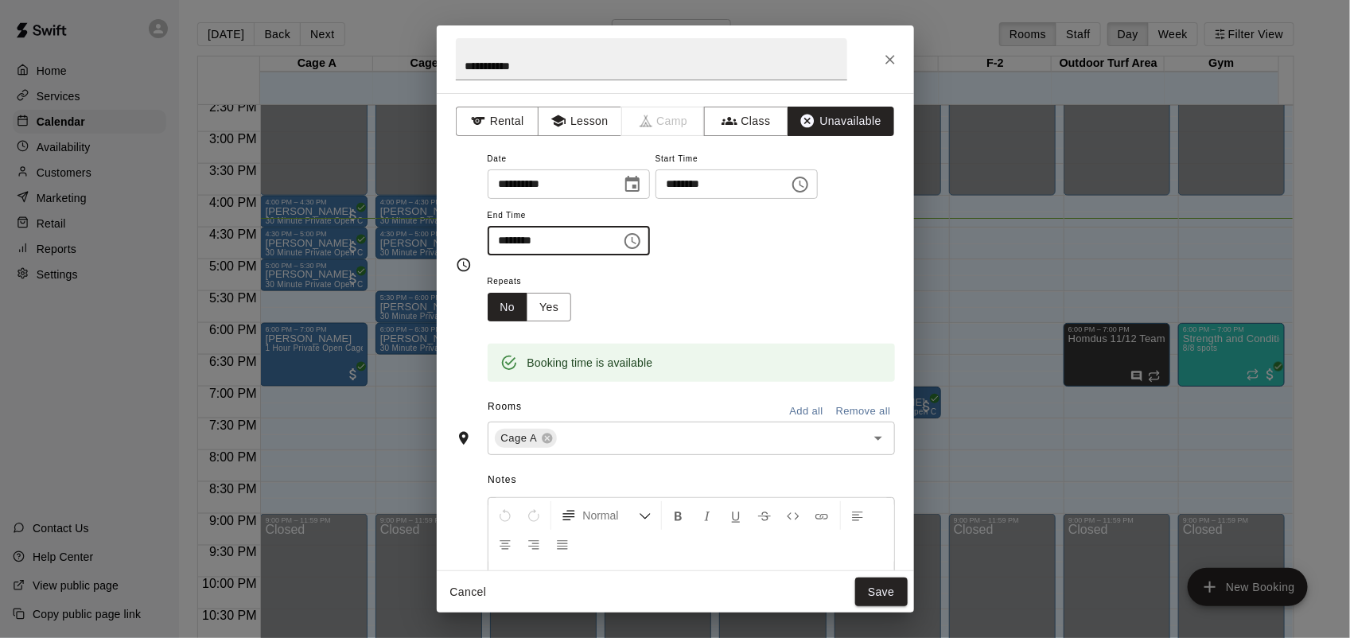
click at [498, 237] on input "********" at bounding box center [549, 240] width 123 height 29
type input "********"
click at [551, 316] on button "Yes" at bounding box center [549, 307] width 45 height 29
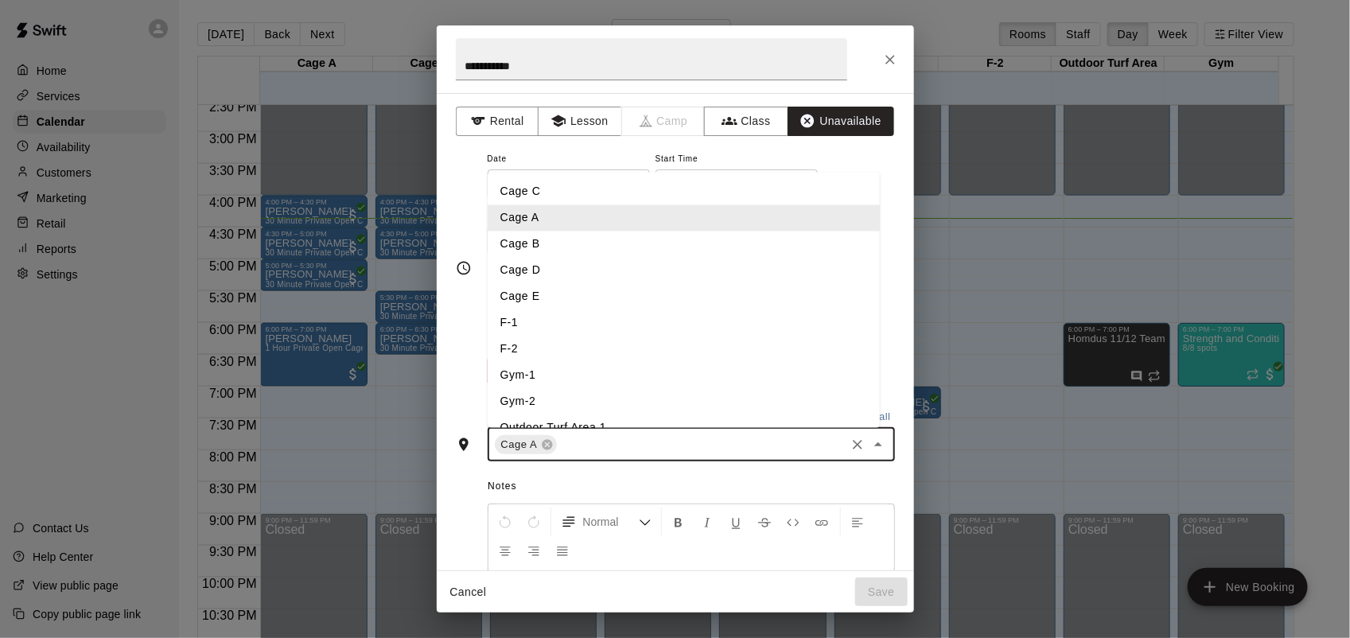
click at [590, 442] on input "text" at bounding box center [701, 444] width 284 height 20
click at [531, 236] on li "Cage B" at bounding box center [684, 244] width 392 height 26
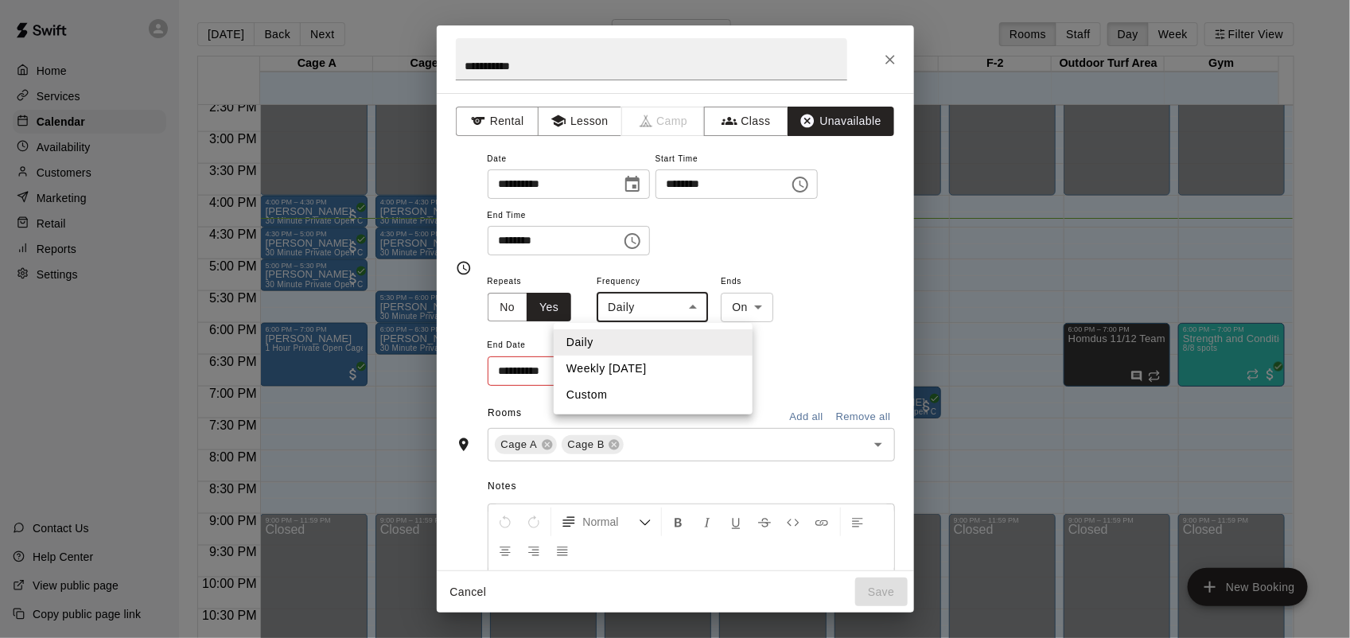
click at [655, 309] on body "Home Services Calendar Availability Customers Marketing Retail Reports Settings…" at bounding box center [675, 332] width 1350 height 664
click at [649, 362] on li "Weekly [DATE]" at bounding box center [653, 369] width 199 height 26
type input "******"
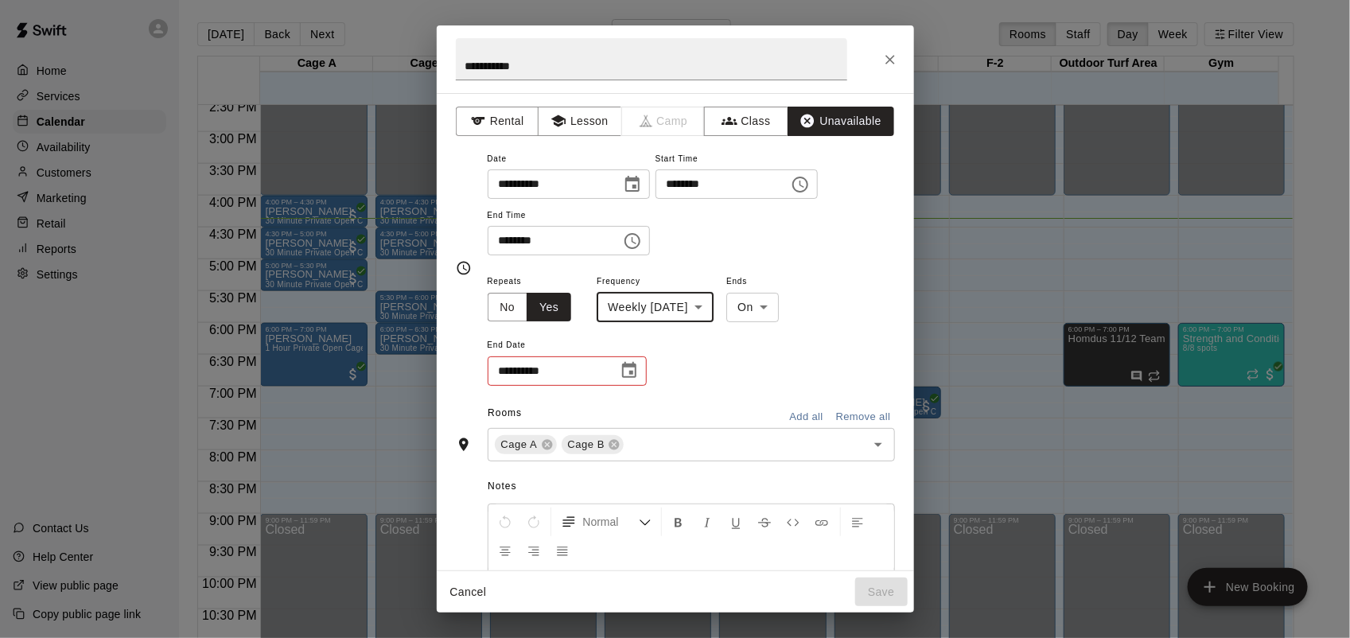
click at [625, 366] on icon "Choose date" at bounding box center [629, 370] width 14 height 16
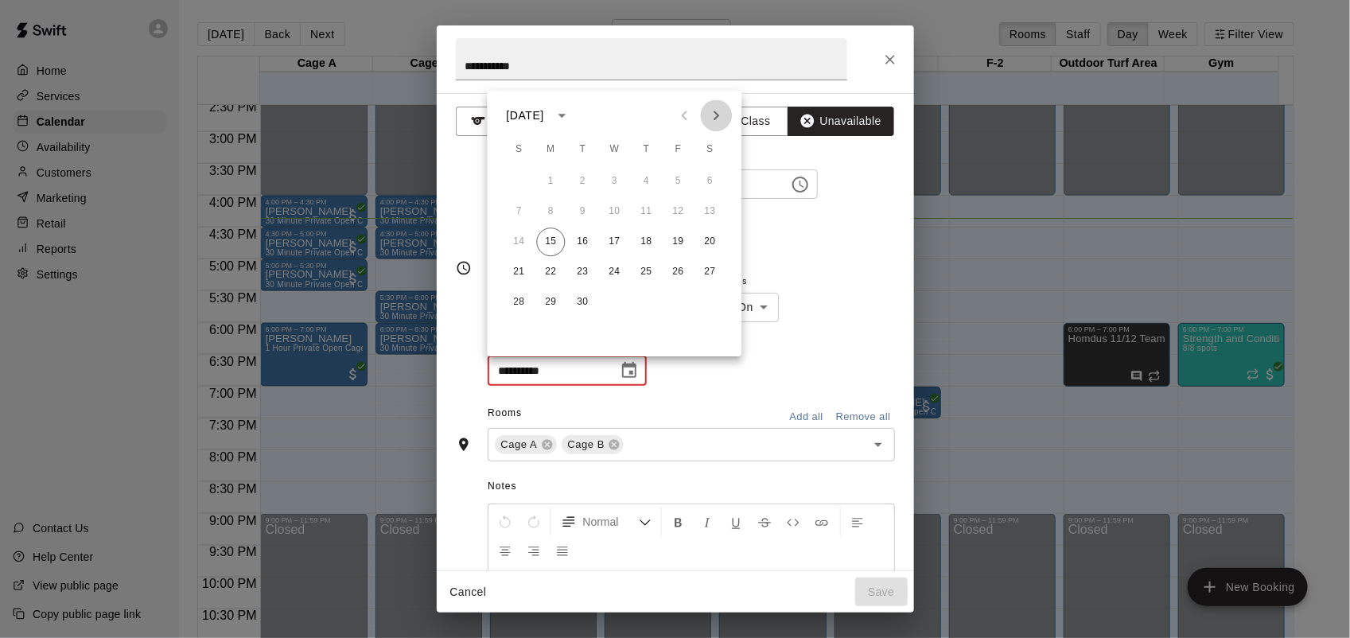
click at [726, 111] on icon "Next month" at bounding box center [716, 115] width 19 height 19
click at [553, 303] on button "27" at bounding box center [551, 302] width 29 height 29
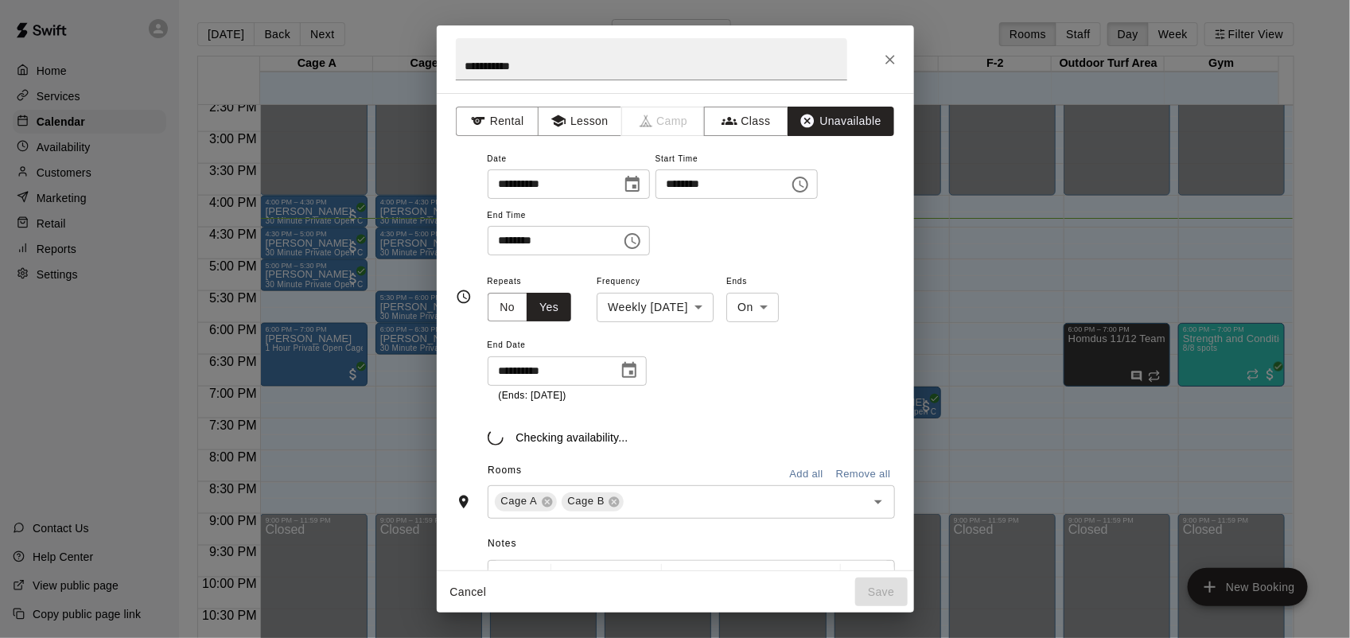
type input "**********"
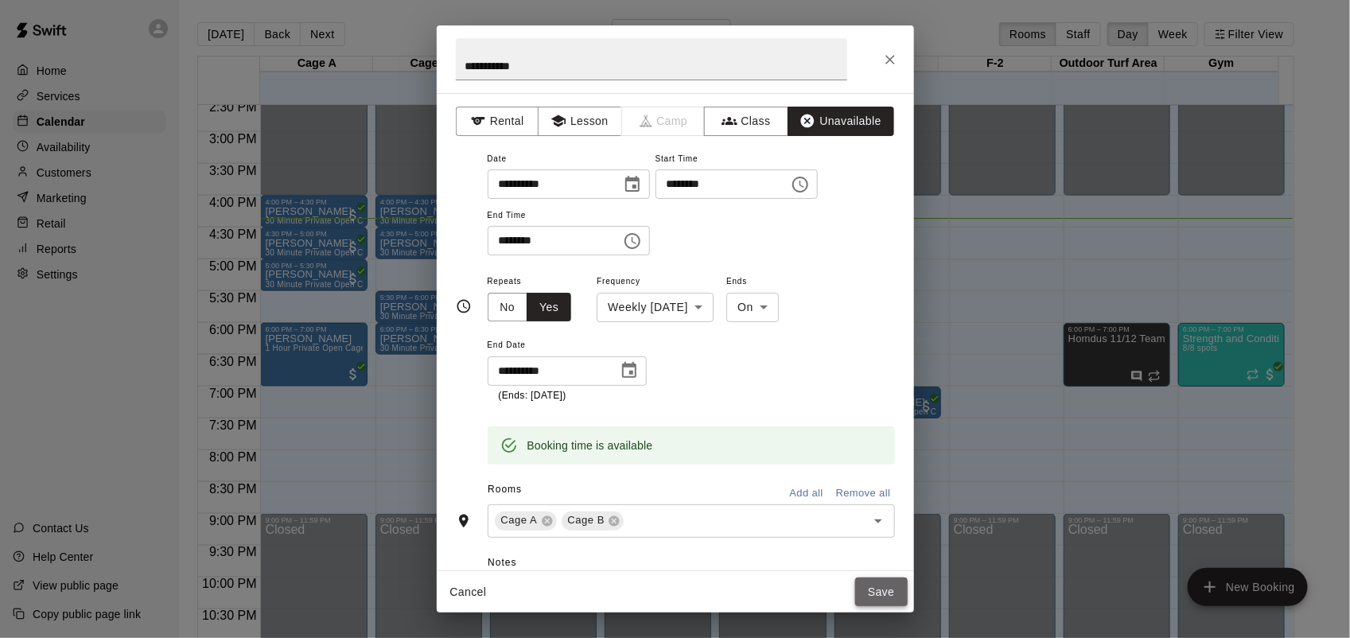
click at [879, 586] on button "Save" at bounding box center [881, 592] width 53 height 29
